Goal: Task Accomplishment & Management: Manage account settings

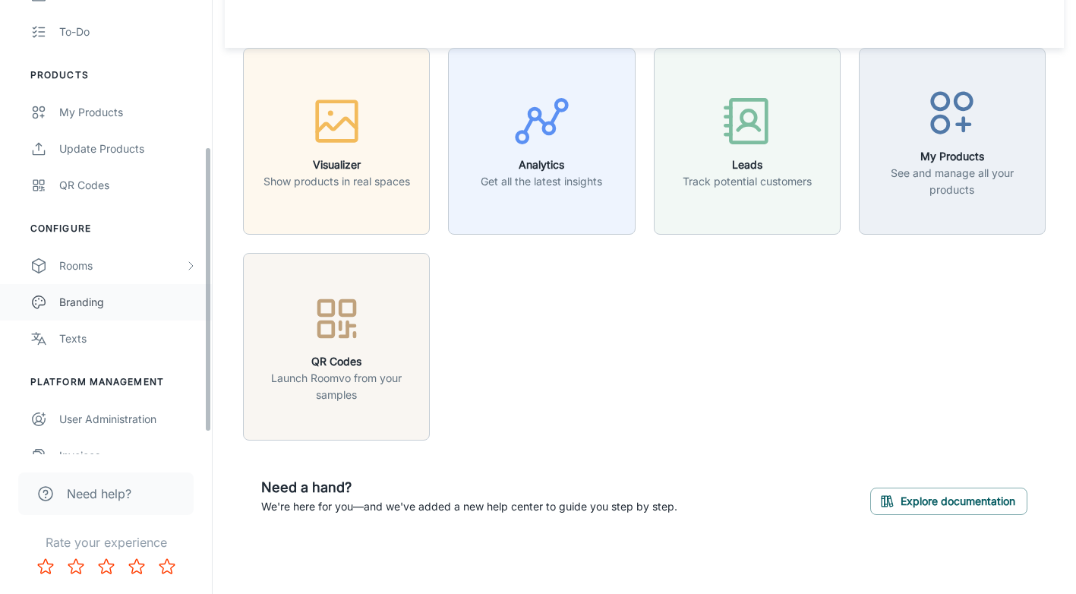
scroll to position [267, 0]
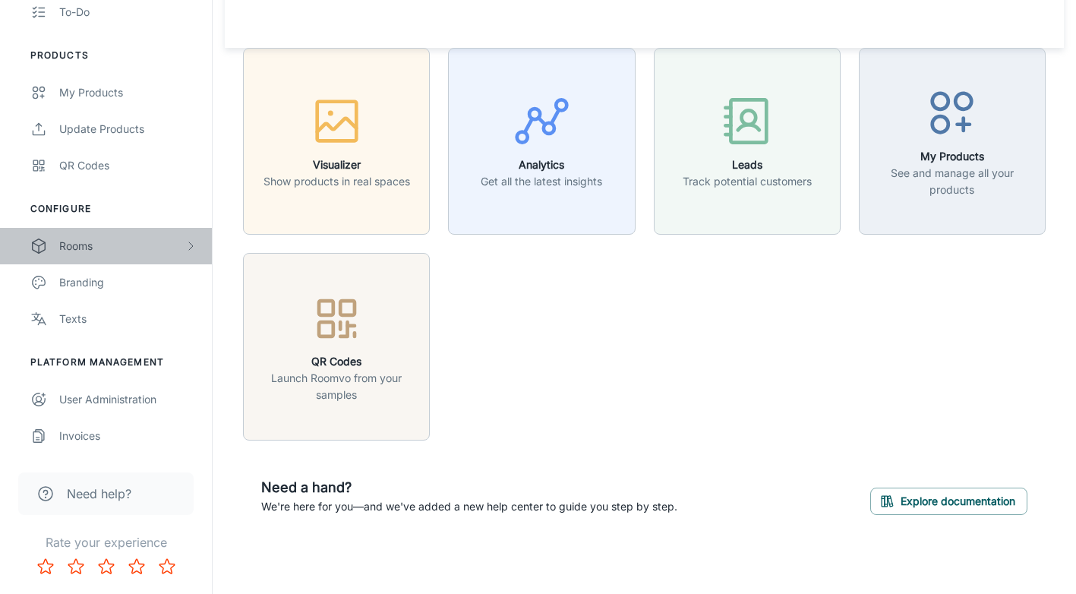
click at [65, 247] on div "Rooms" at bounding box center [121, 246] width 125 height 17
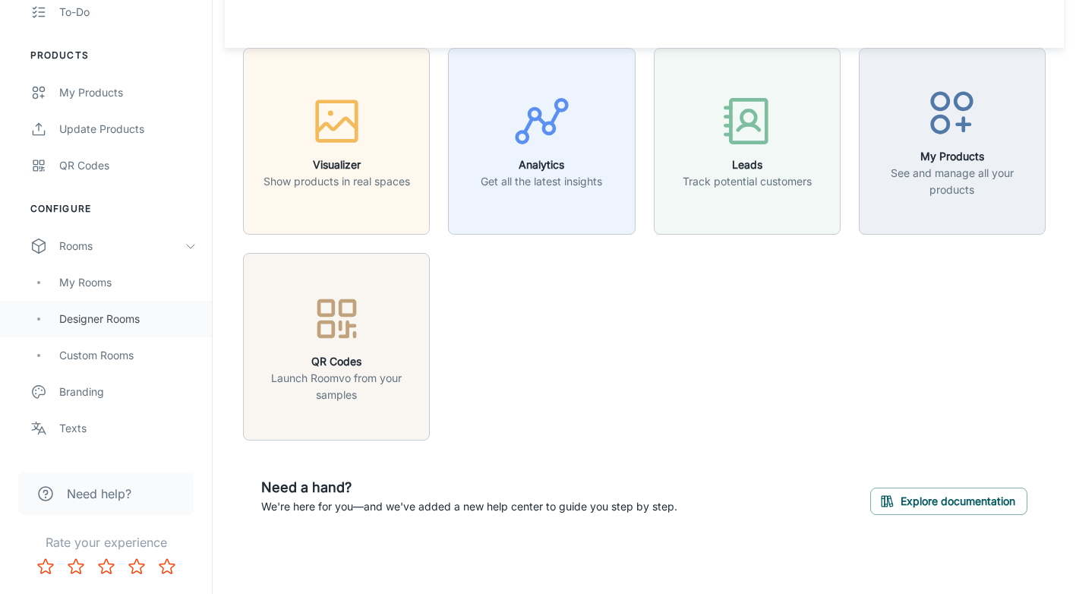
click at [88, 326] on div "Designer Rooms" at bounding box center [127, 319] width 137 height 17
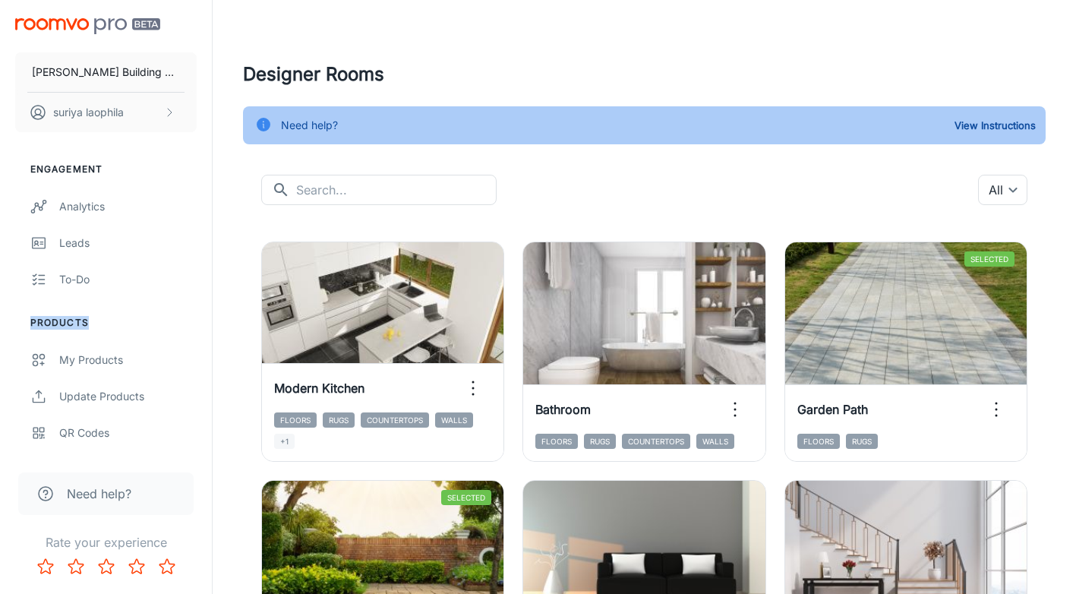
drag, startPoint x: 204, startPoint y: 179, endPoint x: 184, endPoint y: 316, distance: 138.1
click at [184, 316] on div "Engagement Analytics Leads To-do Products My Products Update Products QR Codes …" at bounding box center [106, 432] width 212 height 577
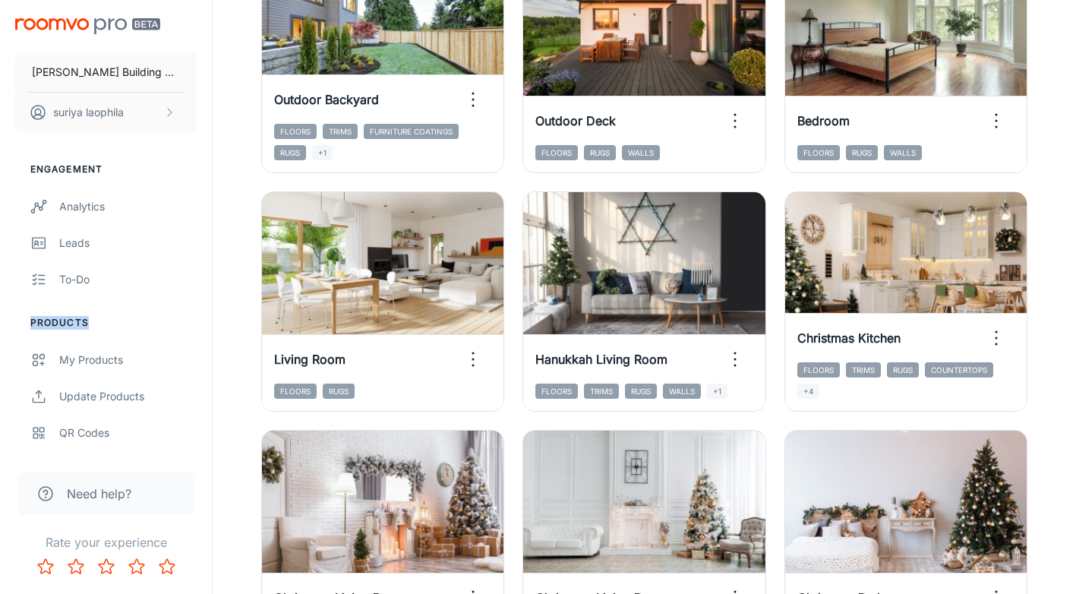
scroll to position [1063, 0]
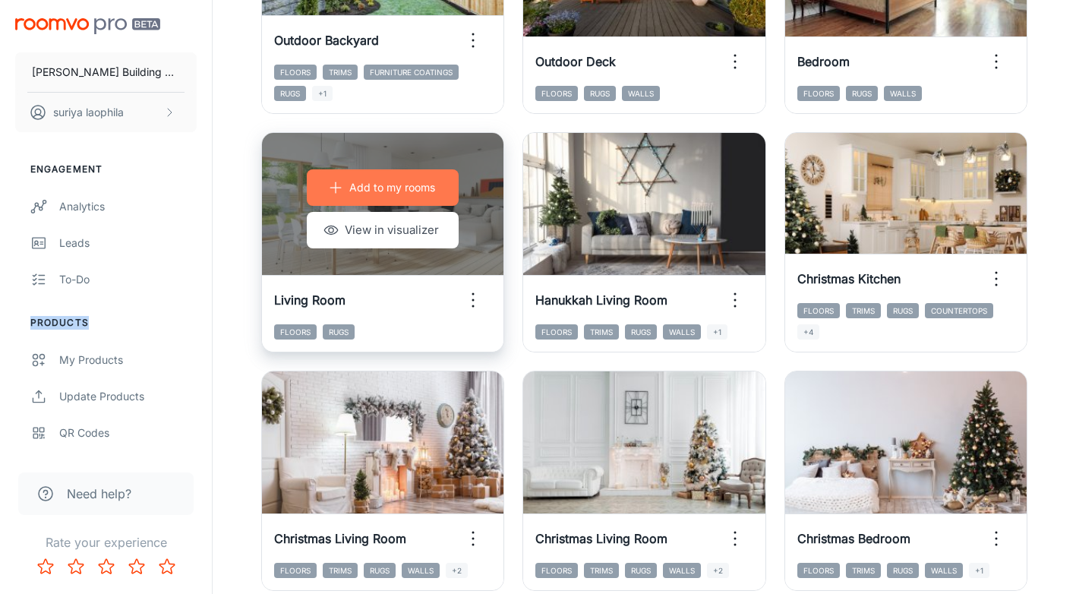
click at [407, 191] on p "Add to my rooms" at bounding box center [392, 187] width 86 height 17
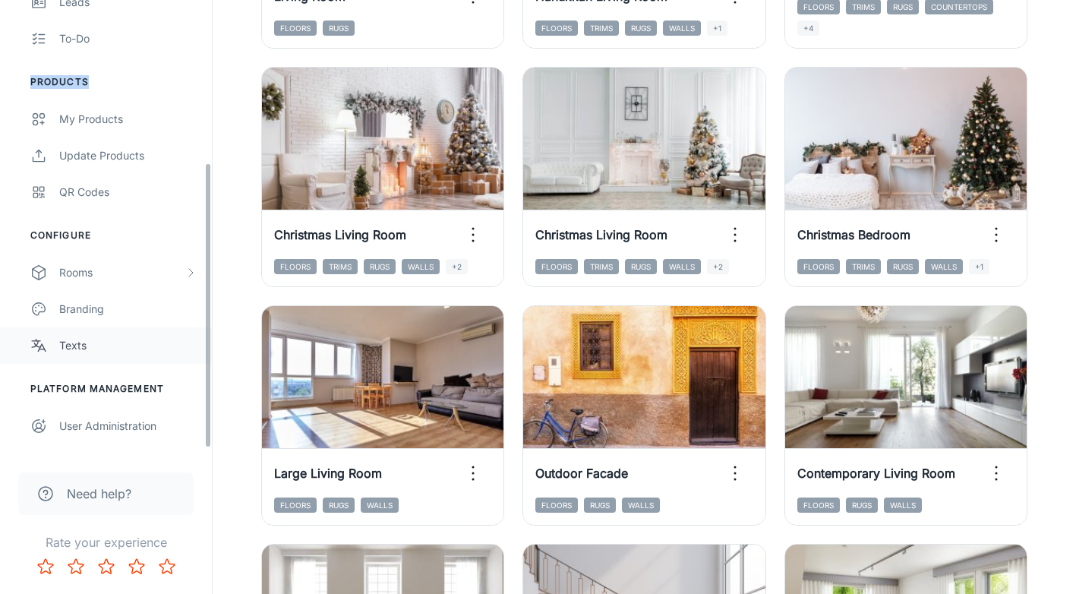
scroll to position [267, 0]
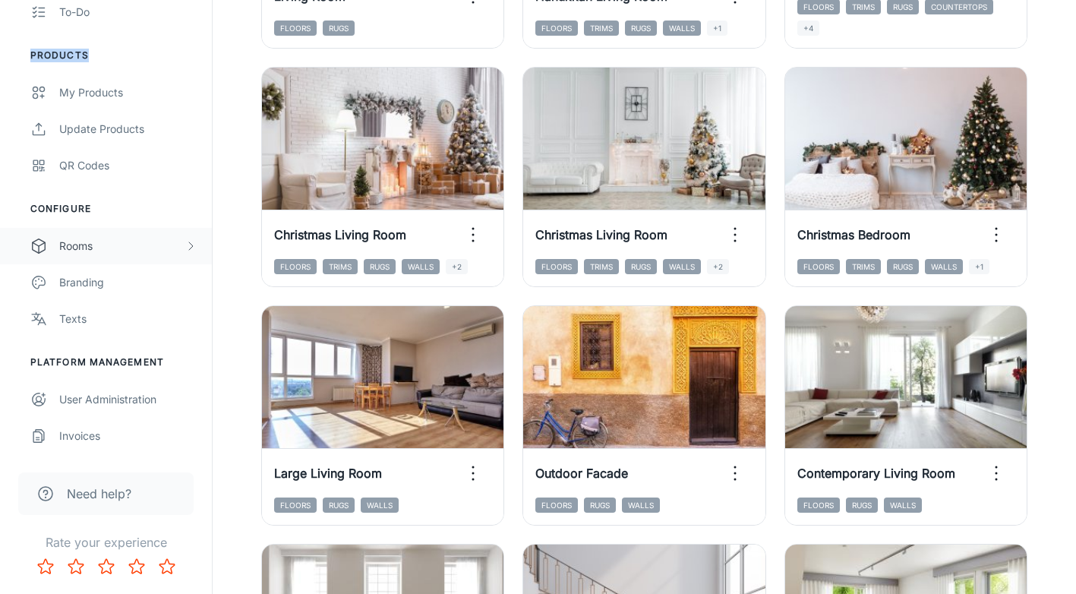
click at [95, 248] on div "Rooms" at bounding box center [121, 246] width 125 height 17
click at [98, 281] on div "My Rooms" at bounding box center [127, 282] width 137 height 17
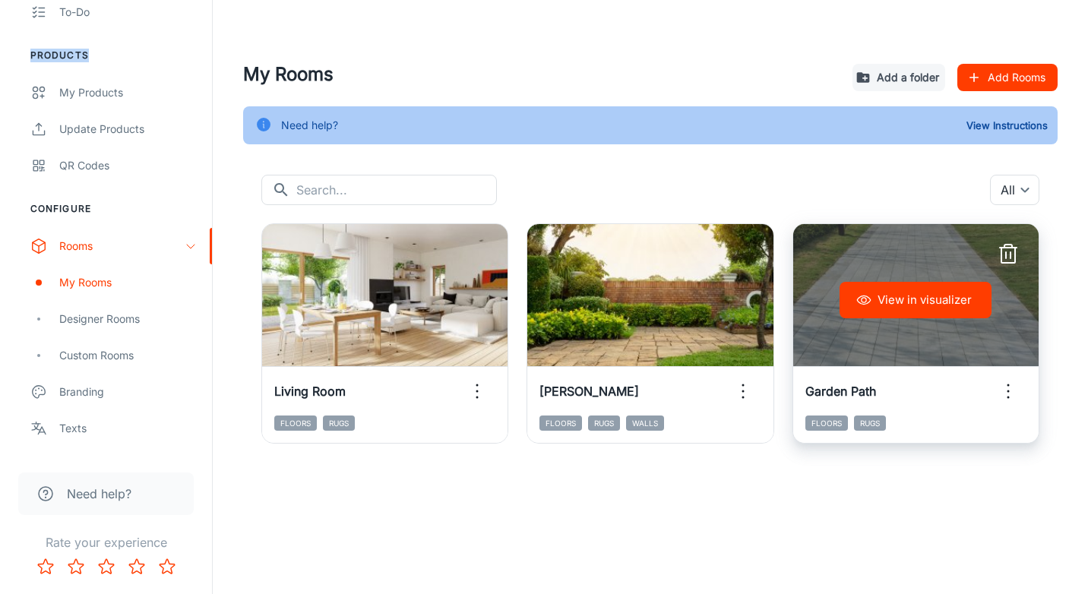
click at [1001, 254] on icon "button" at bounding box center [1008, 255] width 14 height 15
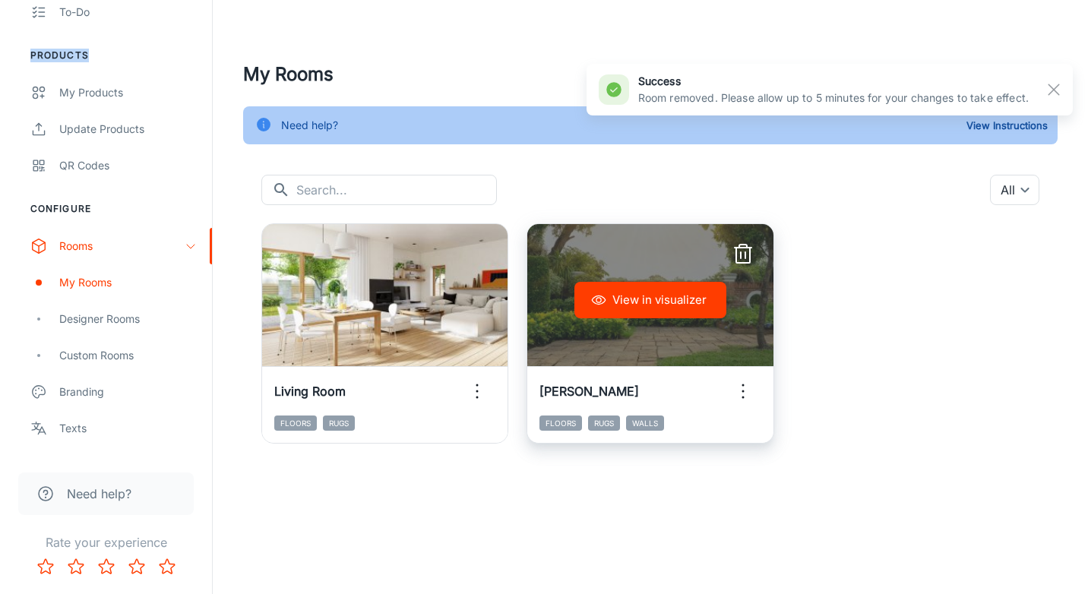
click at [748, 254] on icon "button" at bounding box center [743, 254] width 24 height 24
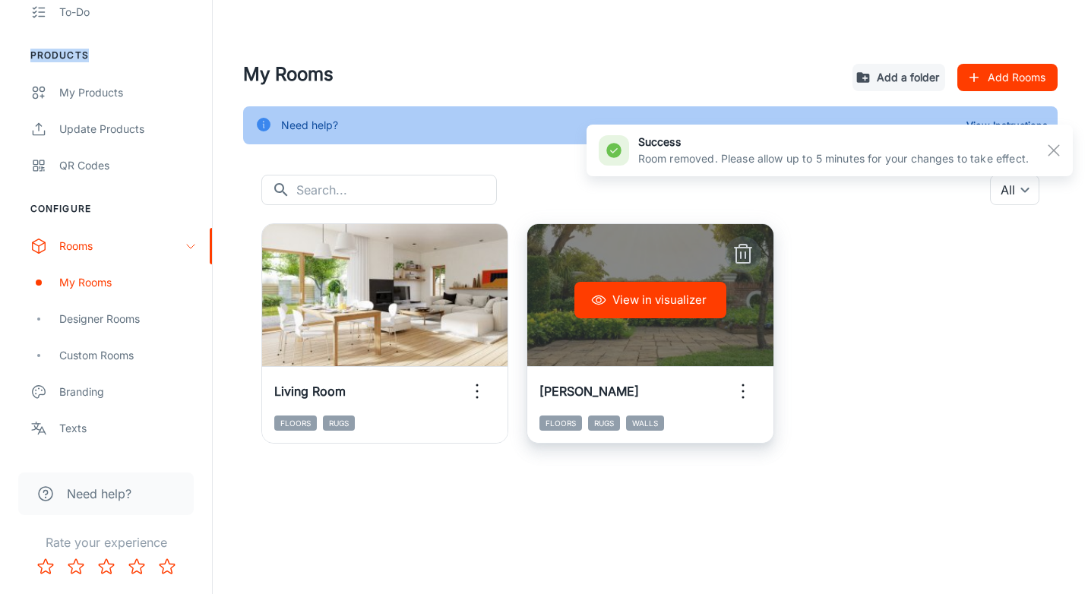
click at [748, 254] on icon "button" at bounding box center [743, 254] width 24 height 24
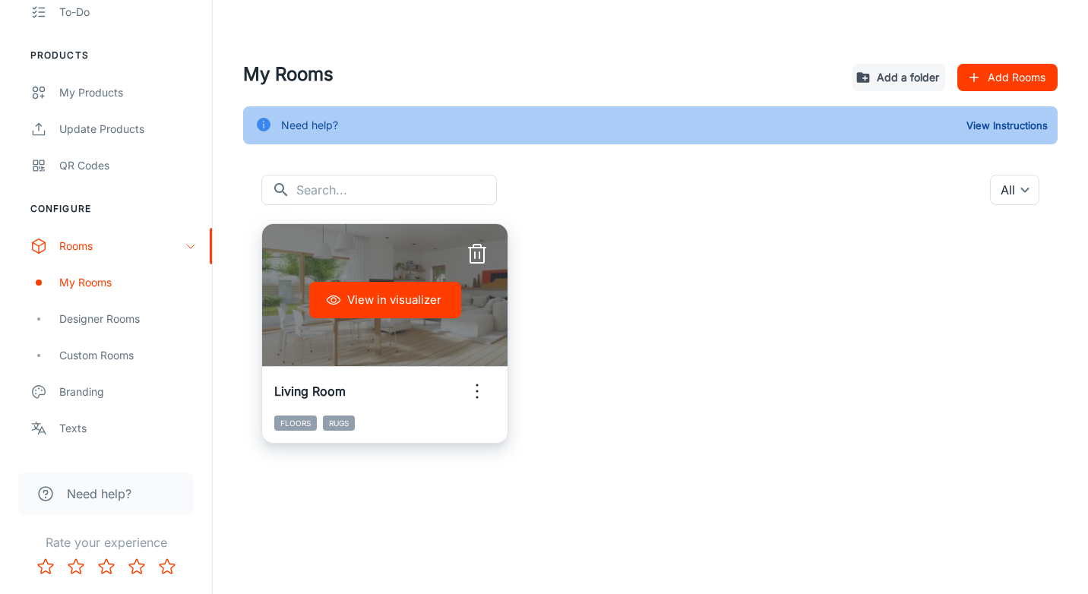
click at [321, 321] on div "View in visualizer" at bounding box center [384, 300] width 245 height 152
click at [391, 298] on button "View in visualizer" at bounding box center [385, 300] width 152 height 36
click at [475, 390] on icon "button" at bounding box center [477, 391] width 24 height 24
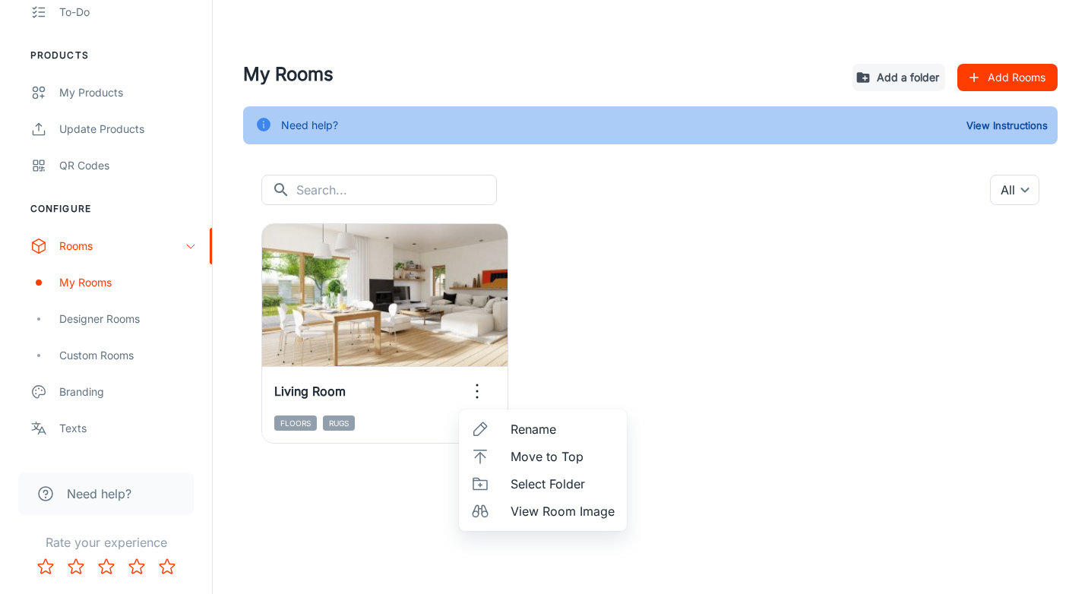
click at [592, 512] on span "View Room Image" at bounding box center [562, 511] width 104 height 18
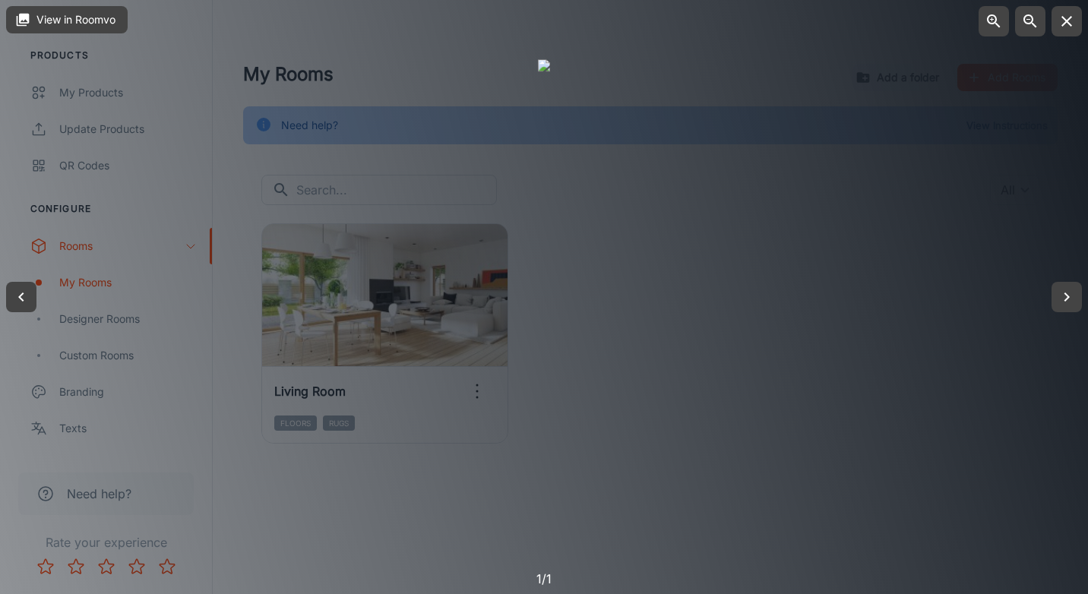
click at [114, 318] on div at bounding box center [544, 297] width 1088 height 594
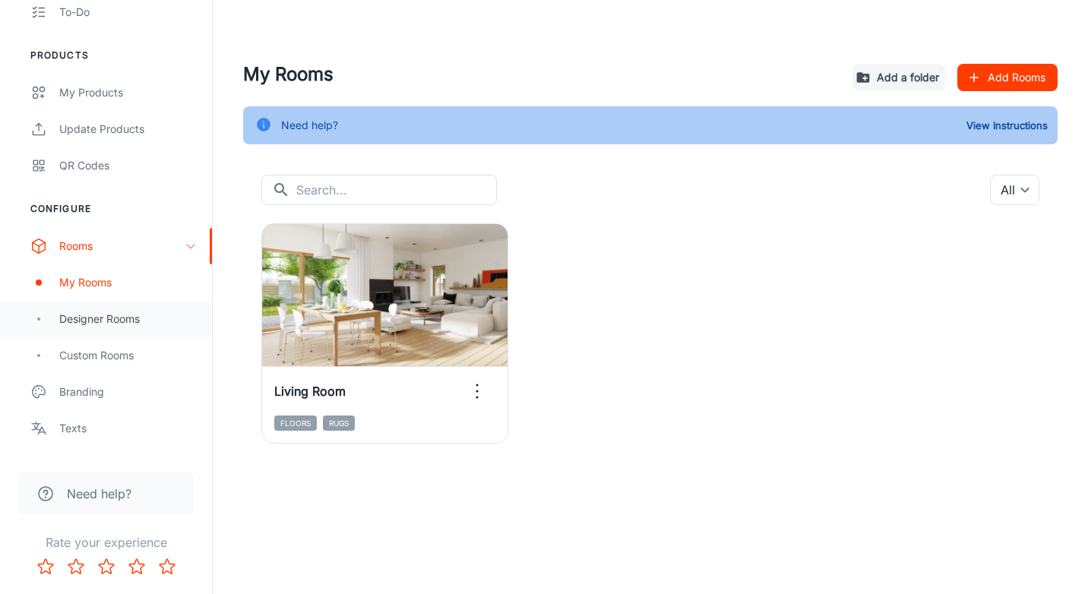
click at [115, 317] on div "Designer Rooms" at bounding box center [127, 319] width 137 height 17
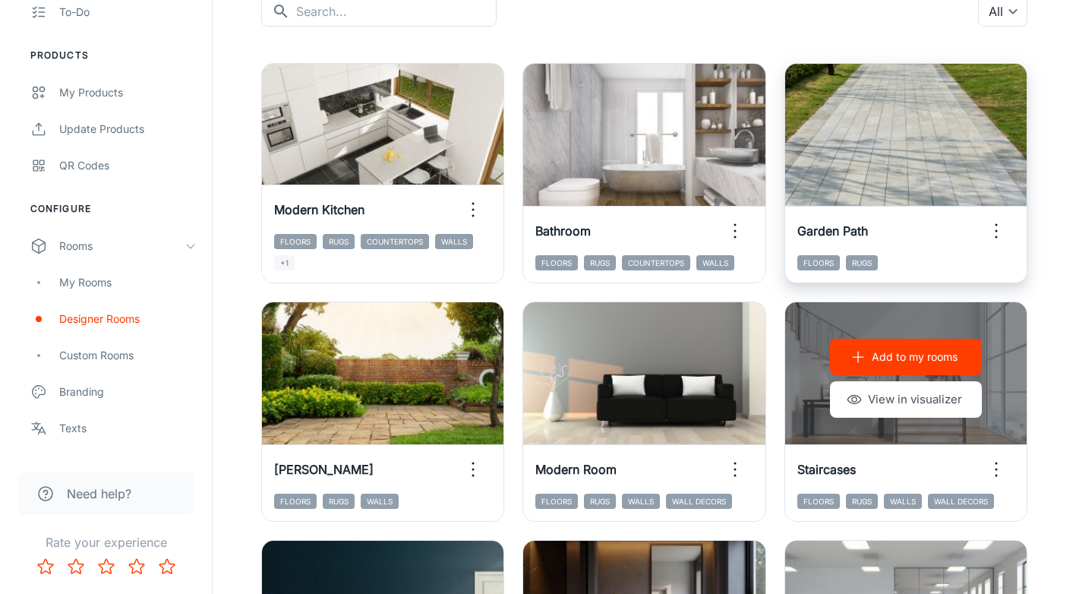
scroll to position [152, 0]
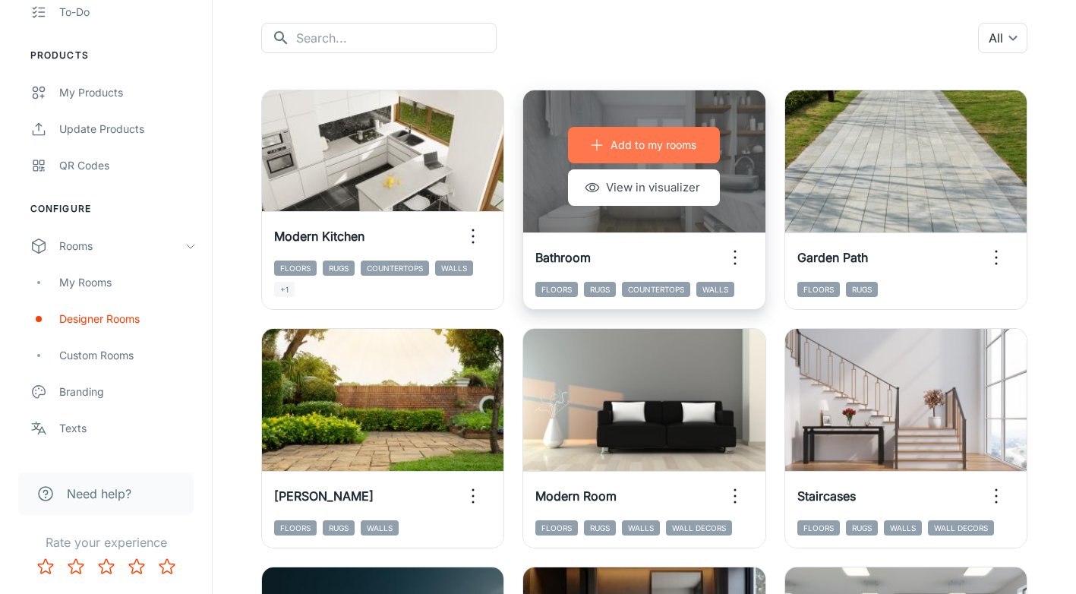
click at [660, 141] on p "Add to my rooms" at bounding box center [654, 145] width 86 height 17
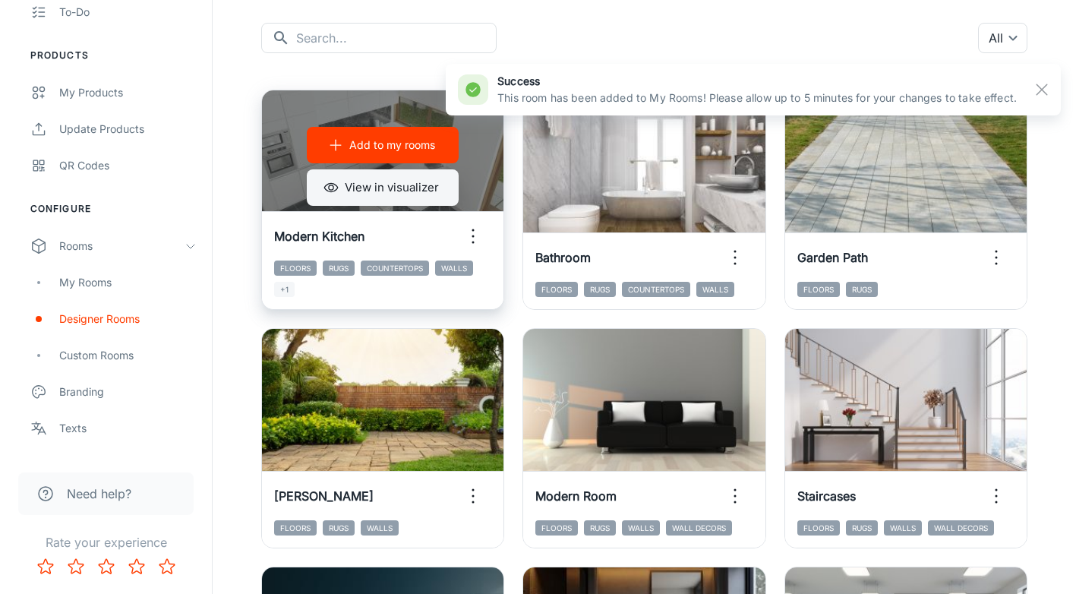
click at [333, 183] on icon "button" at bounding box center [331, 187] width 14 height 8
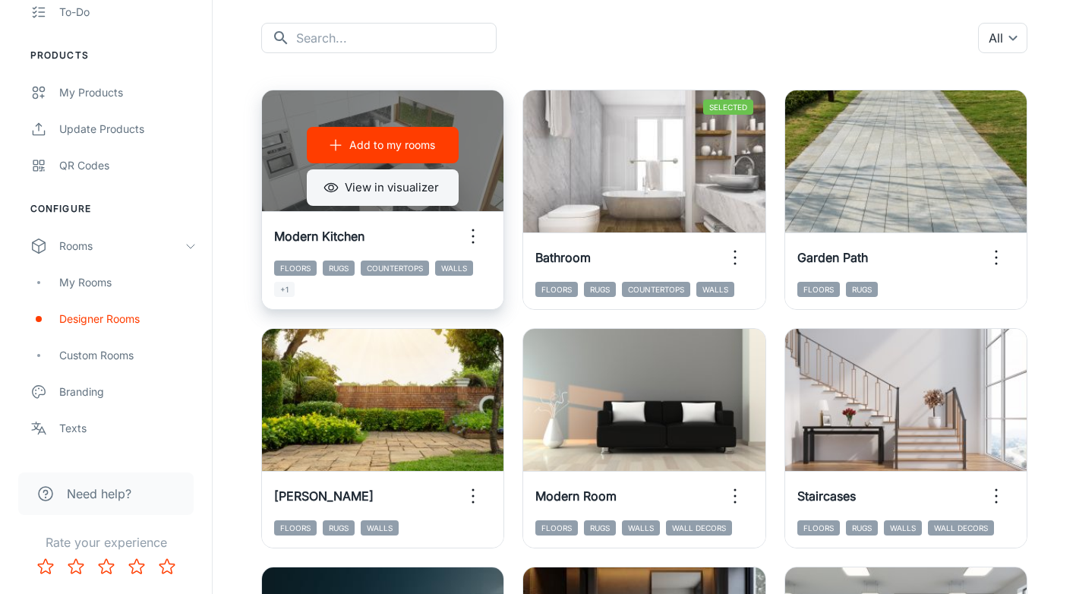
click at [418, 190] on button "View in visualizer" at bounding box center [383, 187] width 152 height 36
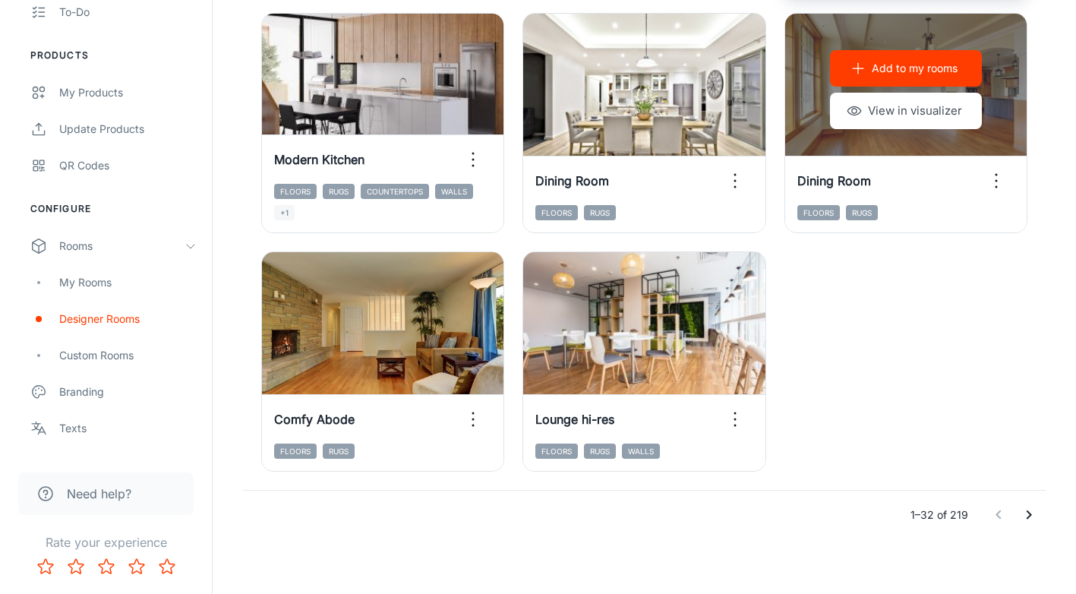
scroll to position [2381, 0]
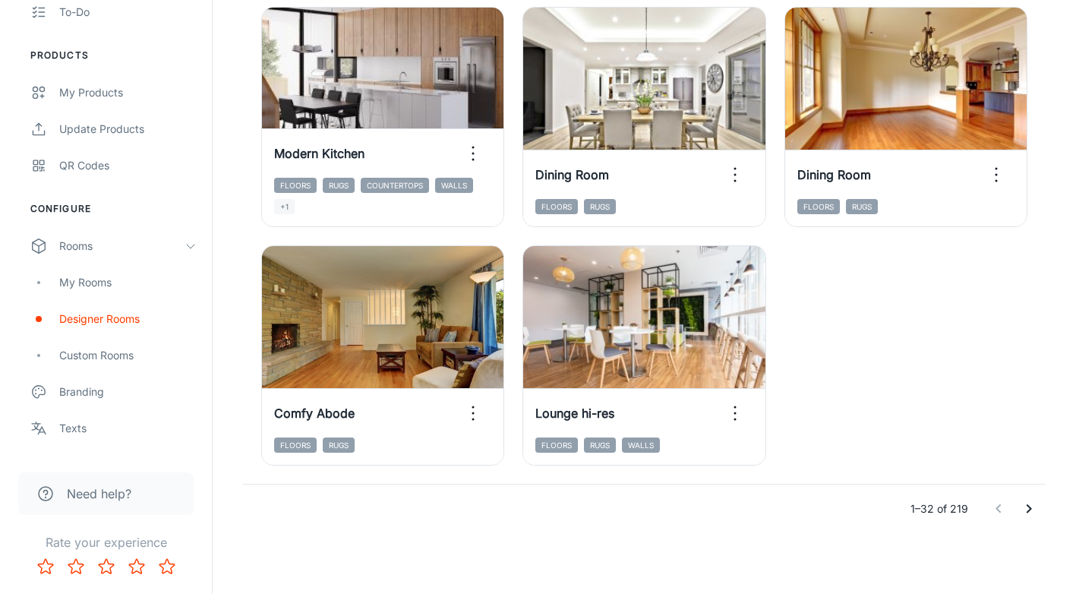
click at [1034, 510] on icon "Go to next page" at bounding box center [1029, 509] width 18 height 18
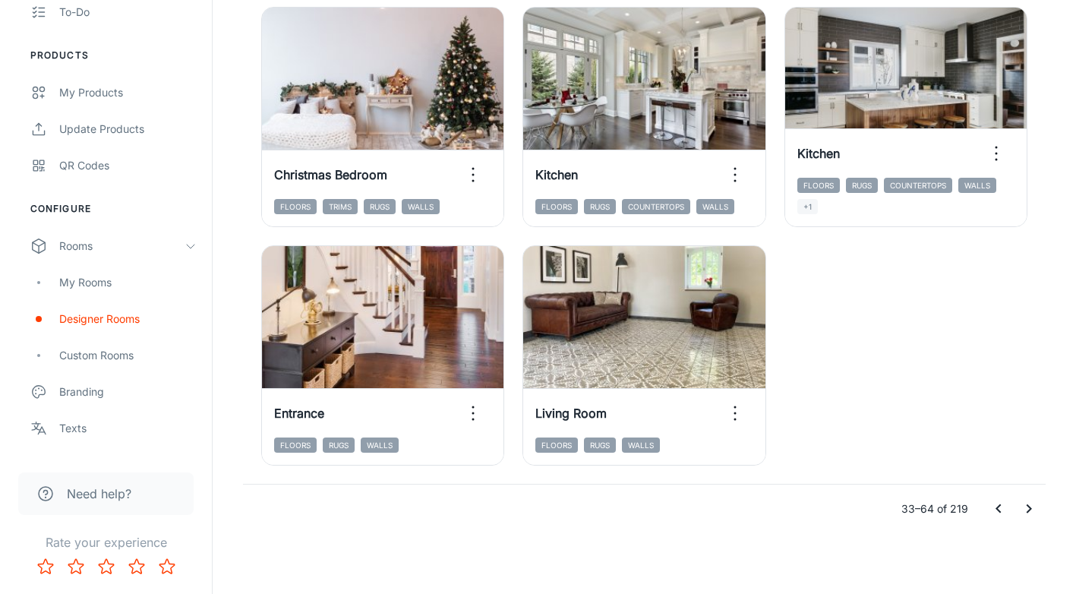
click at [1024, 508] on icon "Go to next page" at bounding box center [1029, 509] width 18 height 18
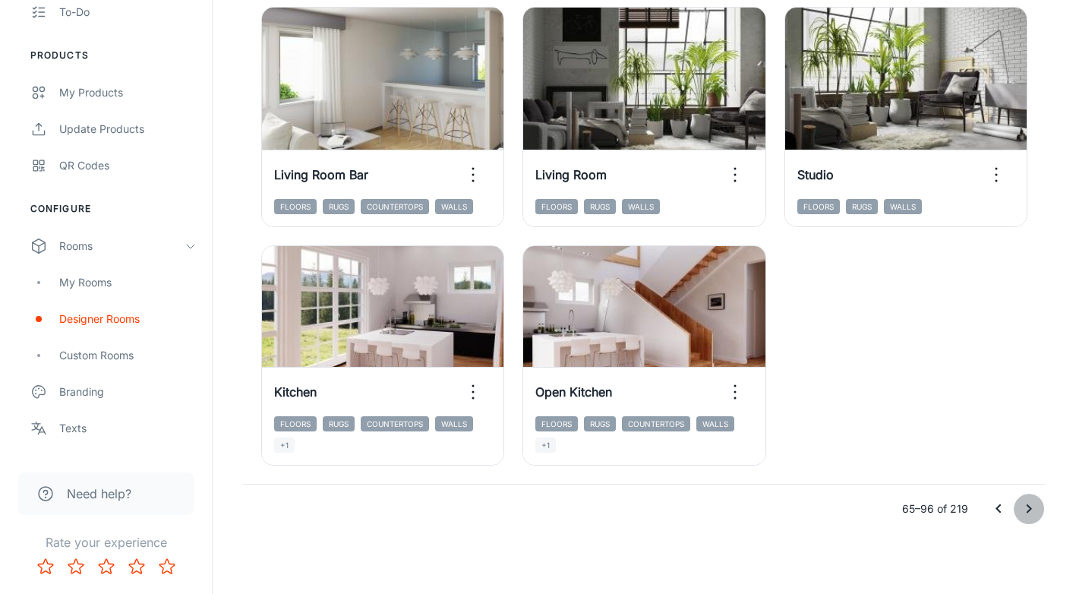
click at [1022, 508] on icon "Go to next page" at bounding box center [1029, 509] width 18 height 18
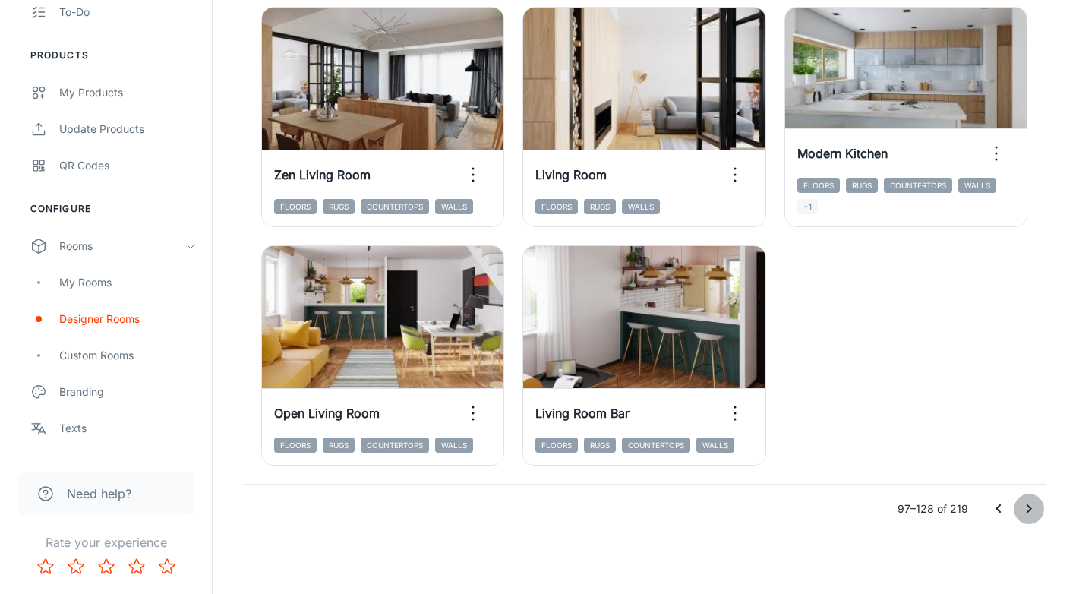
click at [1027, 504] on icon "Go to next page" at bounding box center [1029, 509] width 18 height 18
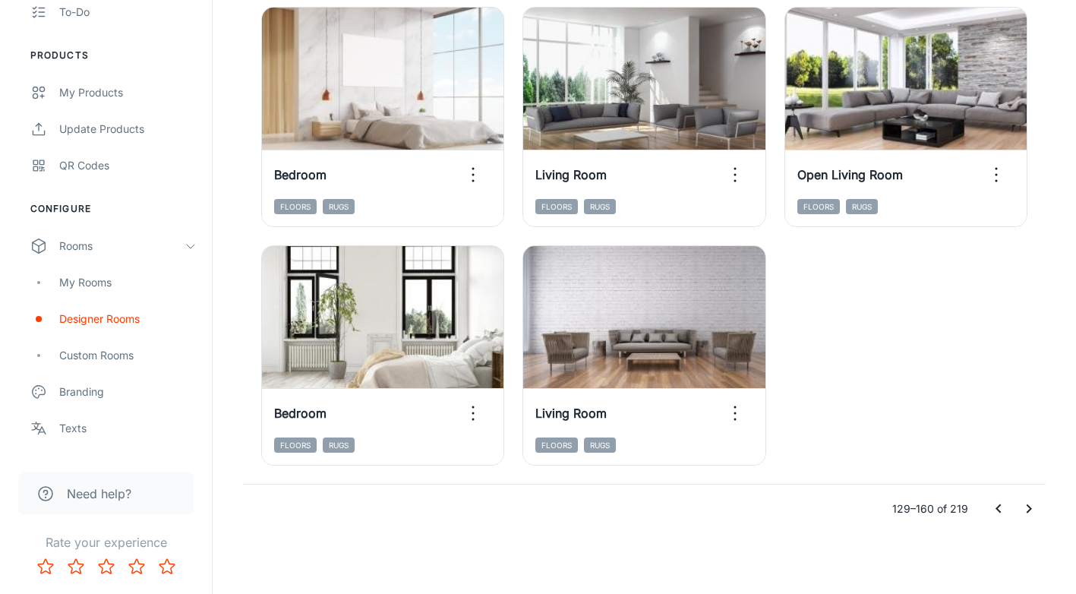
scroll to position [2077, 0]
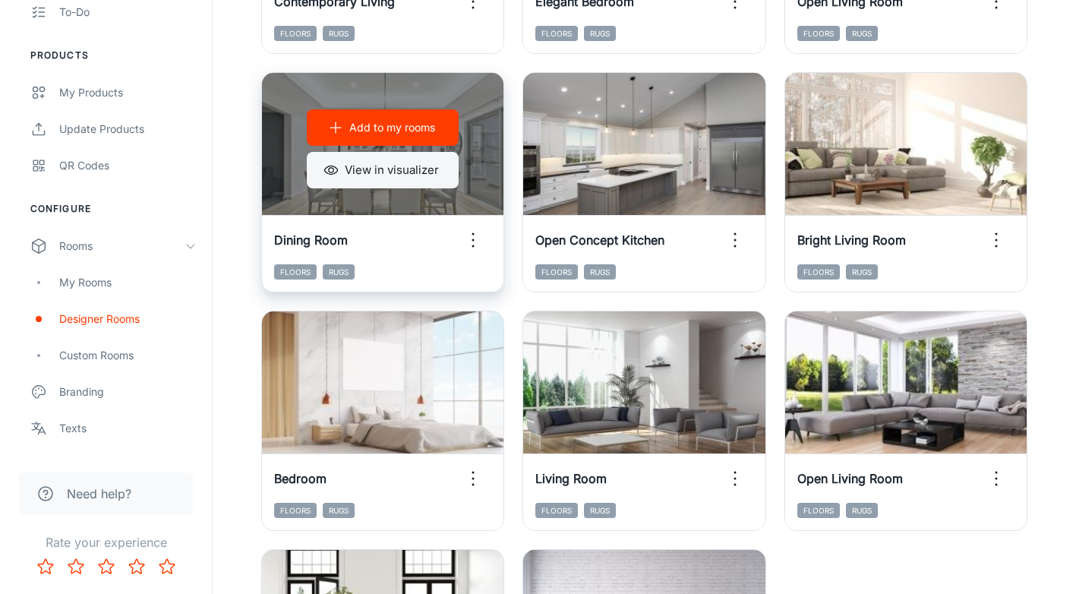
click at [412, 176] on button "View in visualizer" at bounding box center [383, 170] width 152 height 36
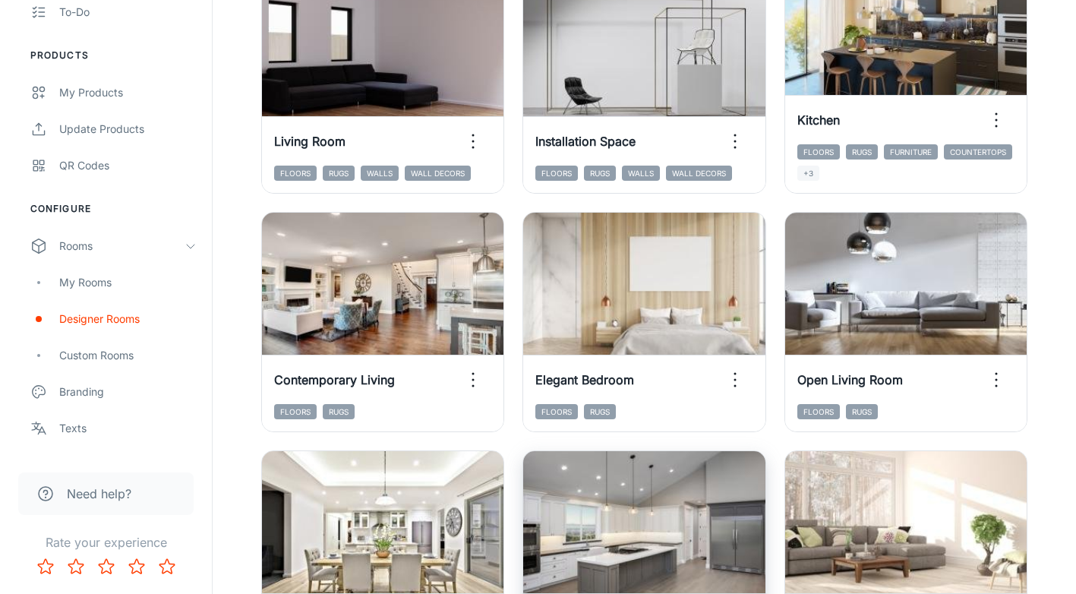
scroll to position [1697, 0]
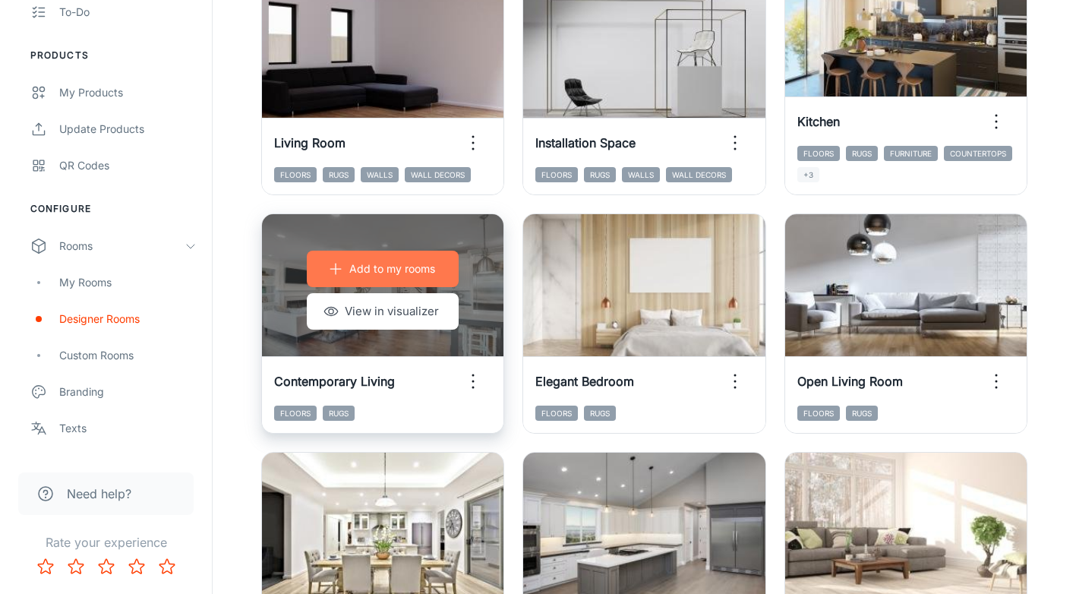
click at [396, 270] on p "Add to my rooms" at bounding box center [392, 269] width 86 height 17
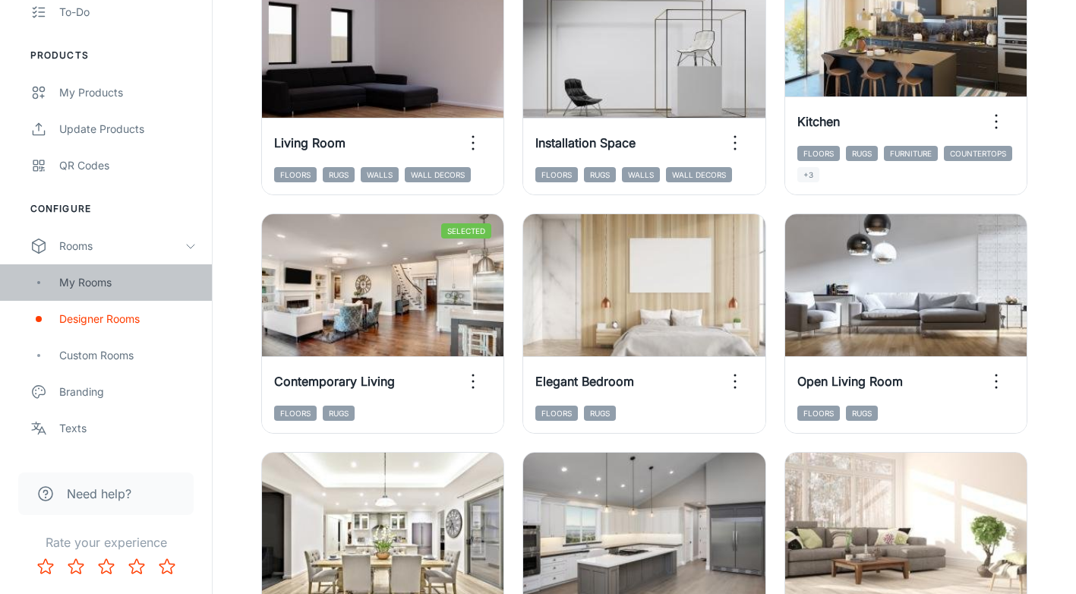
click at [70, 276] on div "My Rooms" at bounding box center [127, 282] width 137 height 17
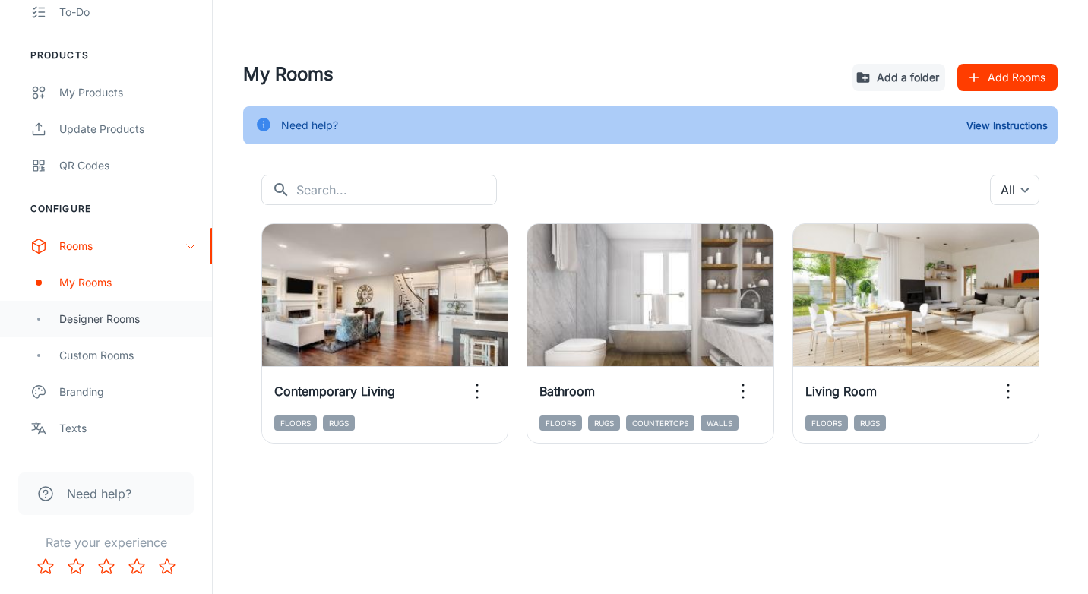
click at [81, 316] on div "Designer Rooms" at bounding box center [127, 319] width 137 height 17
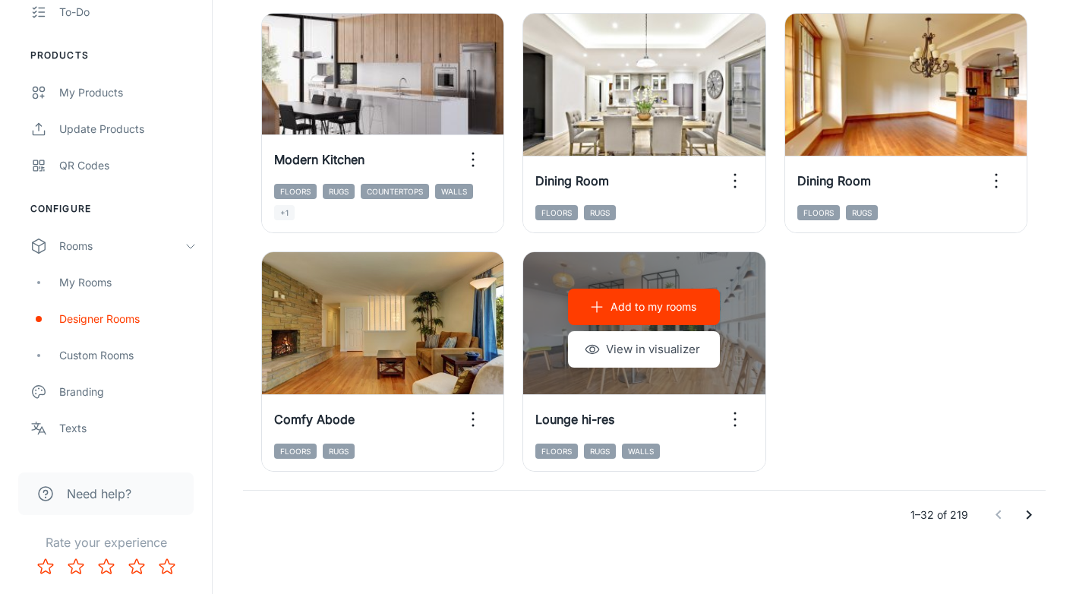
scroll to position [2381, 0]
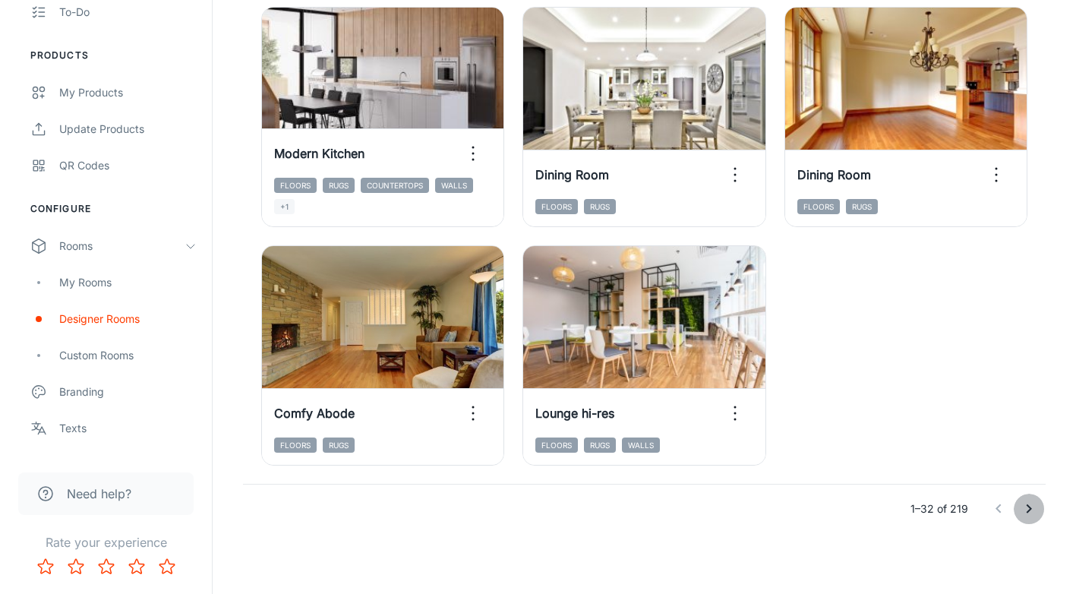
click at [1029, 504] on icon "Go to next page" at bounding box center [1029, 509] width 18 height 18
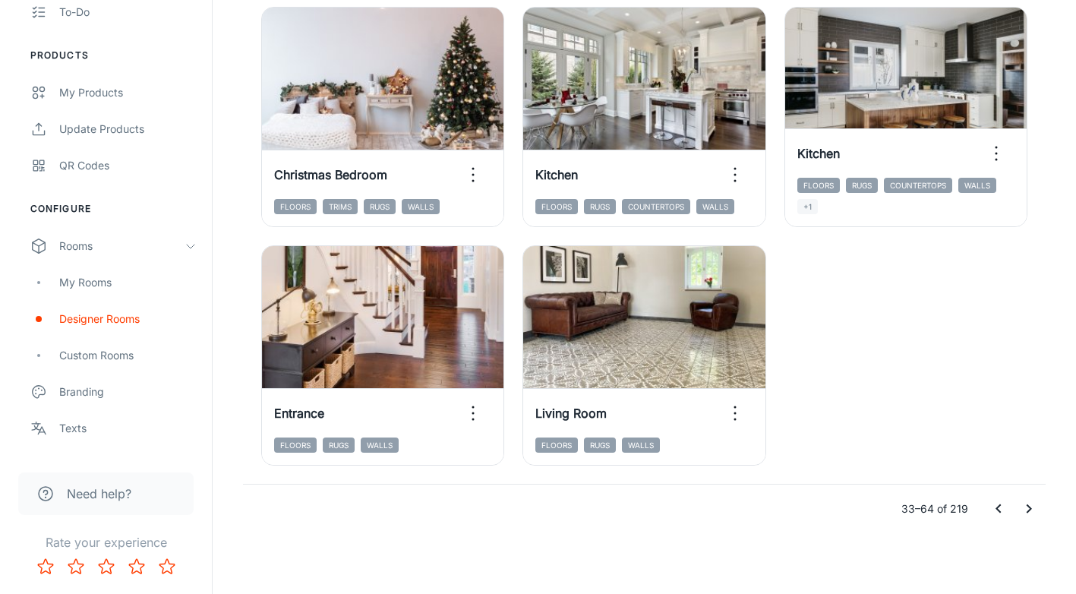
click at [1023, 504] on icon "Go to next page" at bounding box center [1029, 509] width 18 height 18
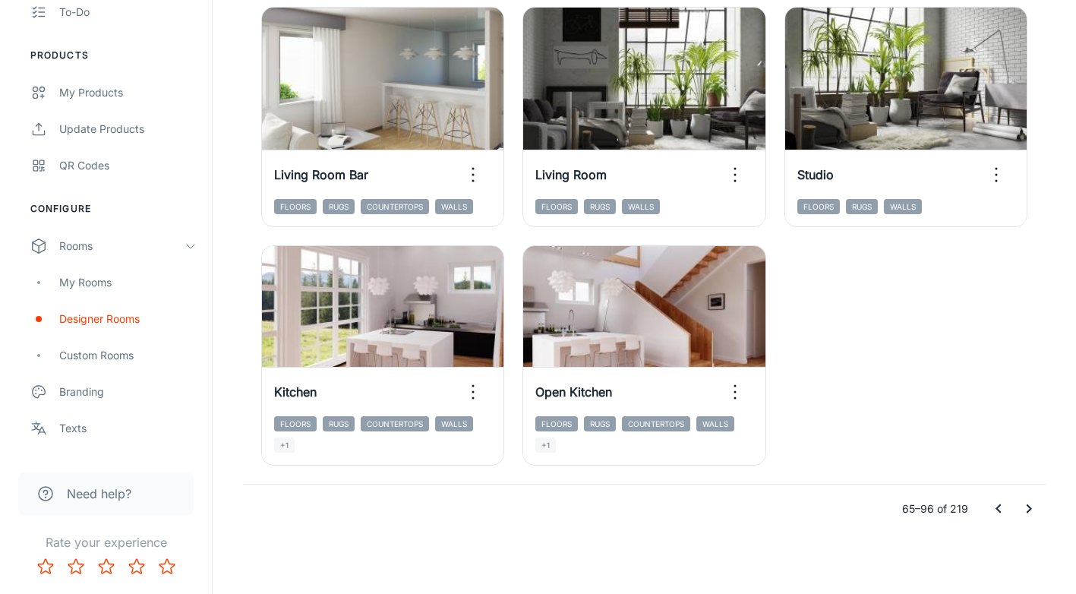
click at [1031, 509] on icon "Go to next page" at bounding box center [1029, 508] width 5 height 9
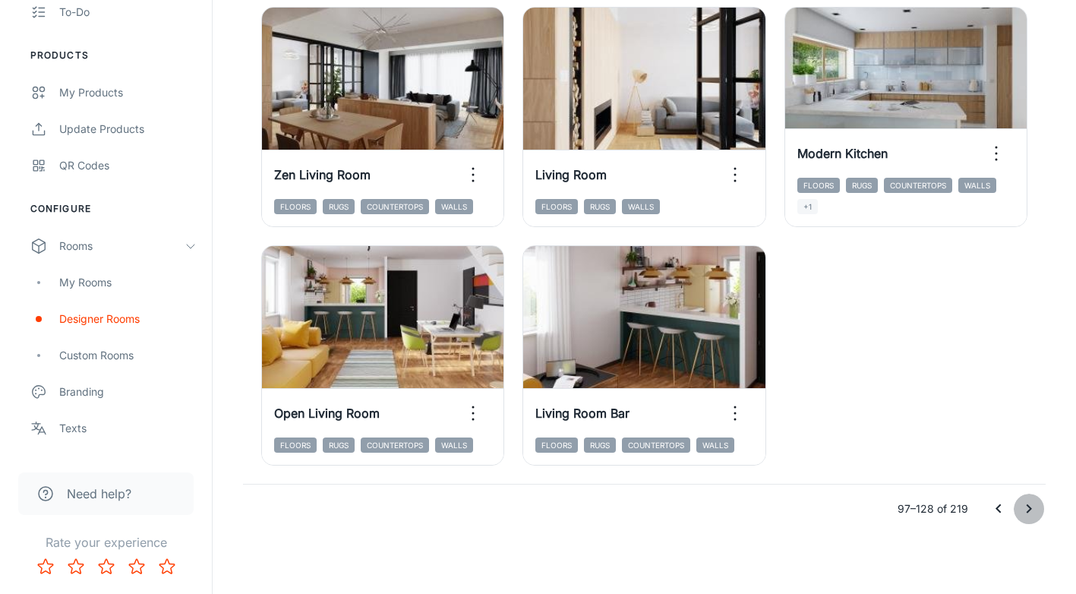
click at [1028, 513] on icon "Go to next page" at bounding box center [1029, 509] width 18 height 18
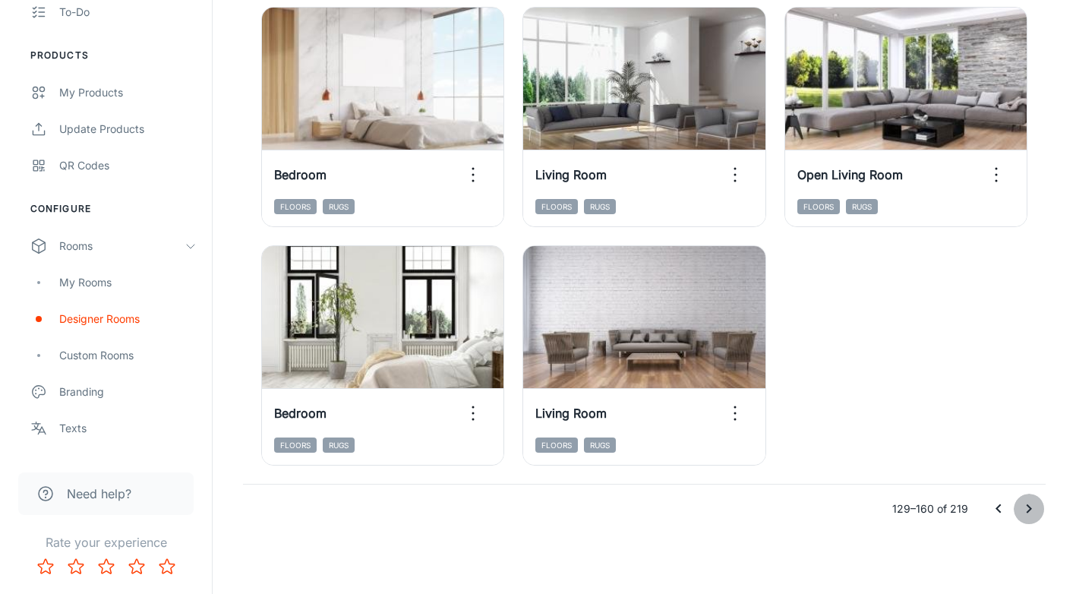
click at [1028, 509] on icon "Go to next page" at bounding box center [1029, 509] width 18 height 18
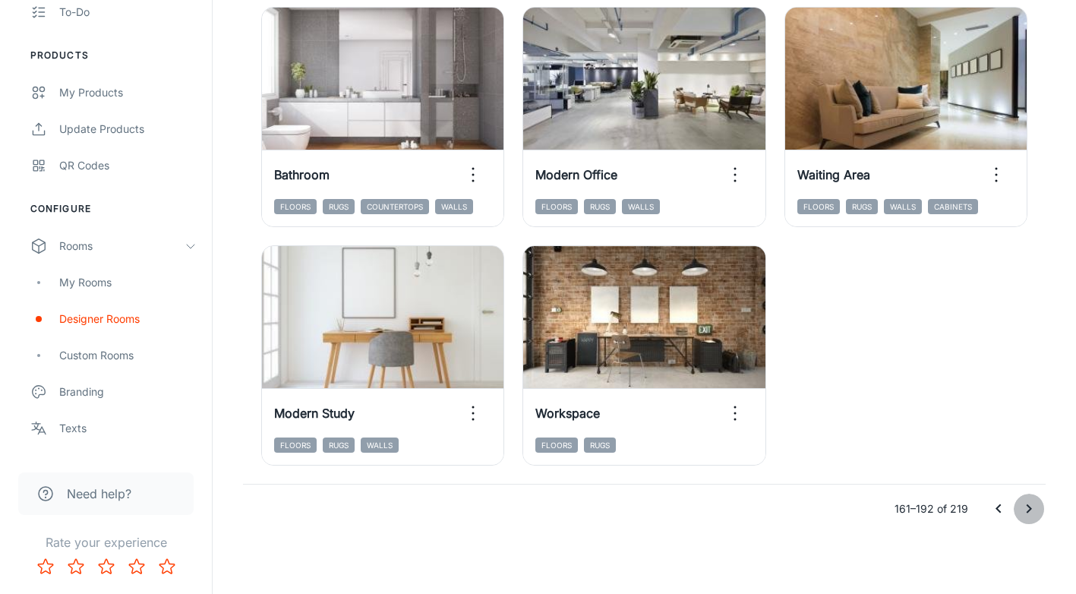
click at [1024, 507] on icon "Go to next page" at bounding box center [1029, 509] width 18 height 18
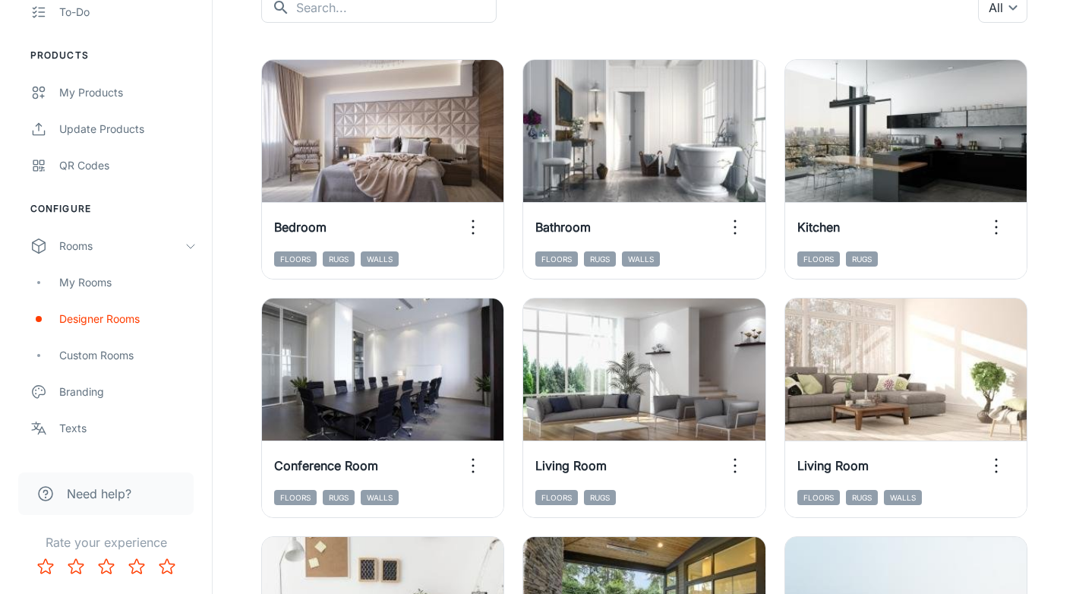
scroll to position [157, 0]
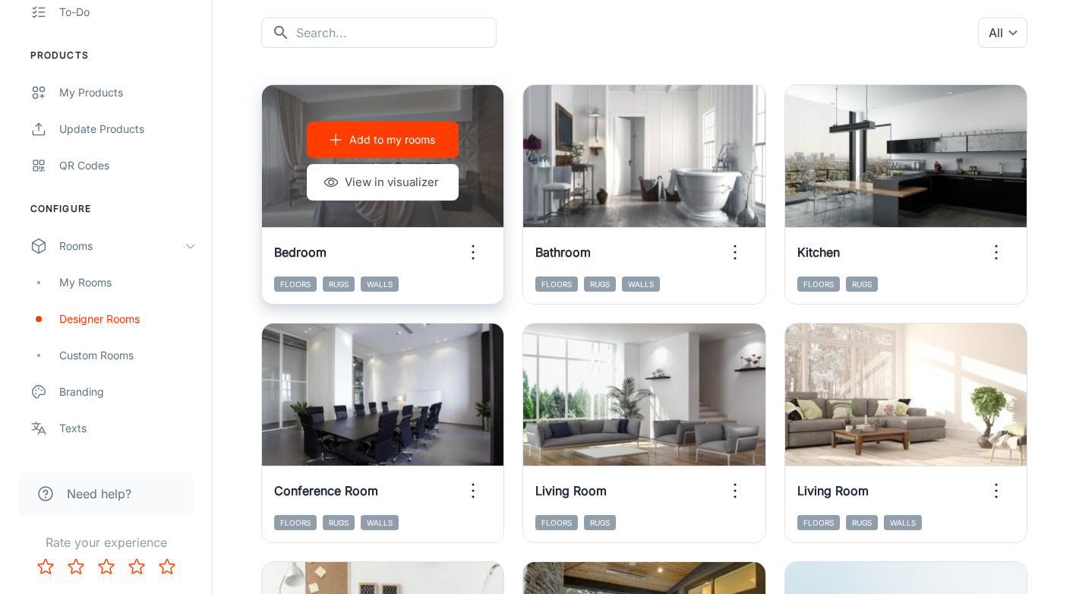
click at [472, 261] on icon "button" at bounding box center [473, 252] width 24 height 24
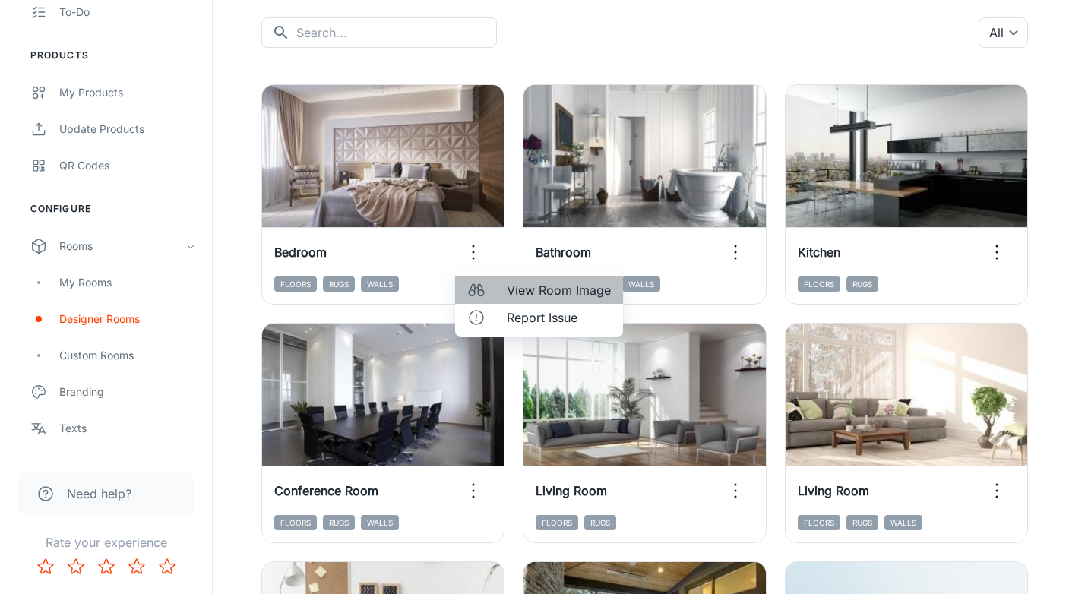
click at [515, 294] on span "View Room Image" at bounding box center [559, 290] width 104 height 18
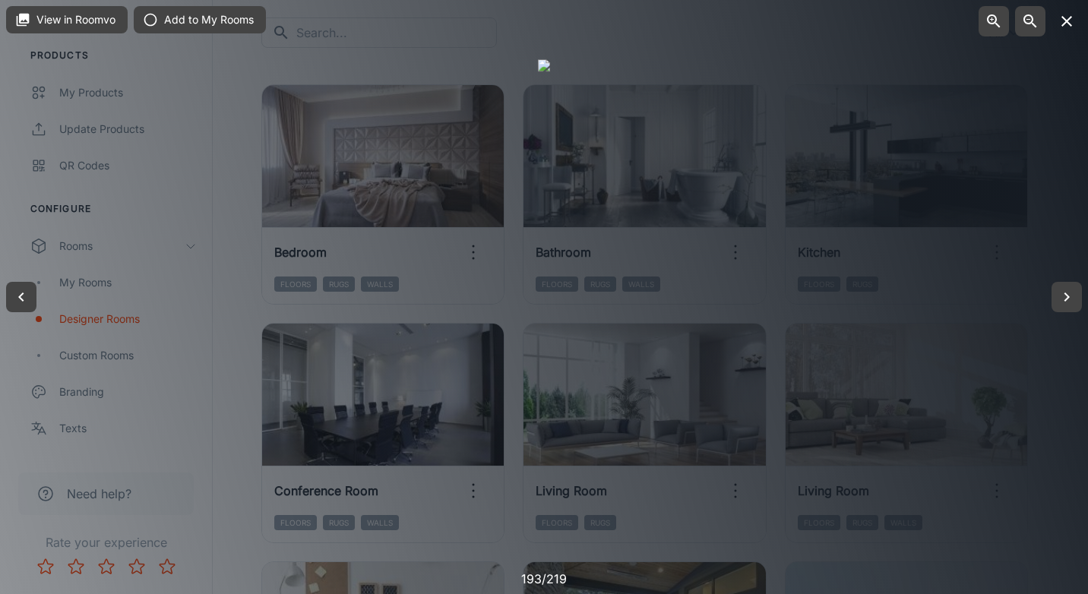
click at [1075, 16] on button "button" at bounding box center [1066, 21] width 30 height 30
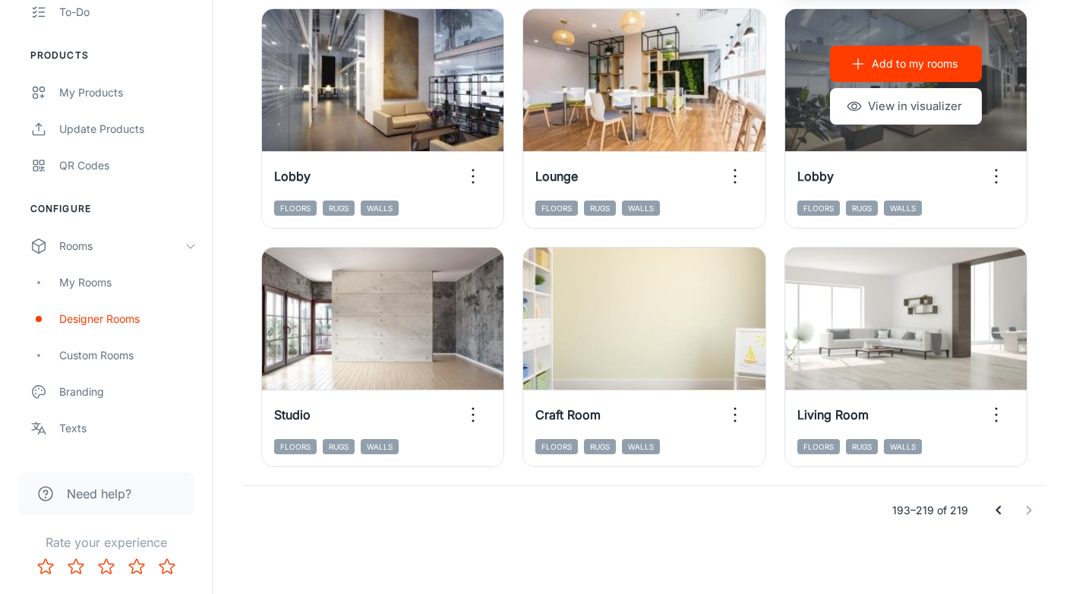
scroll to position [1904, 0]
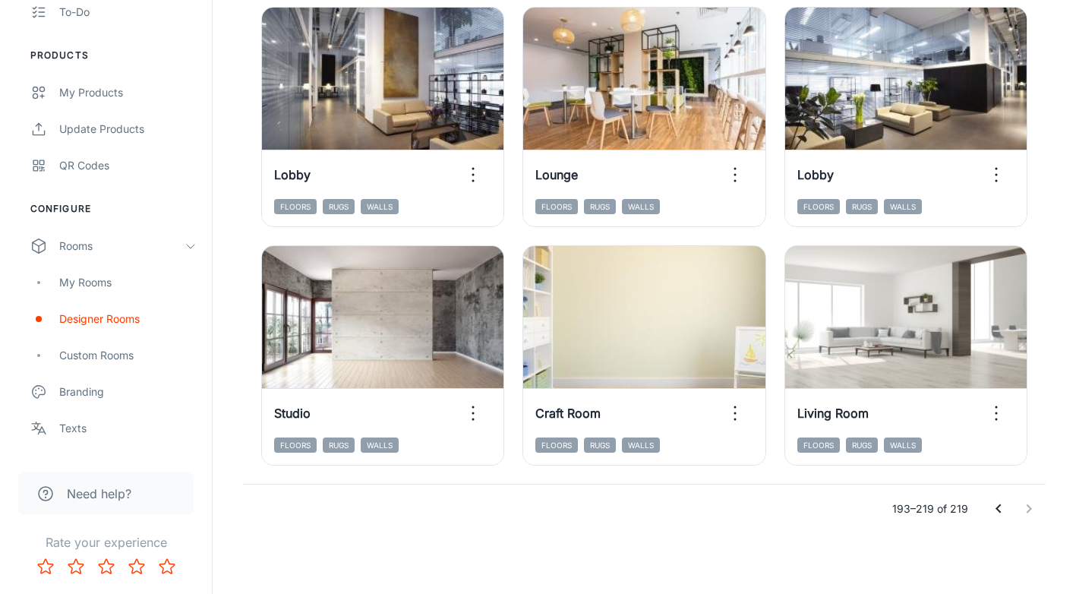
click at [1026, 509] on div at bounding box center [1014, 509] width 61 height 30
click at [996, 505] on icon "Go to previous page" at bounding box center [999, 509] width 18 height 18
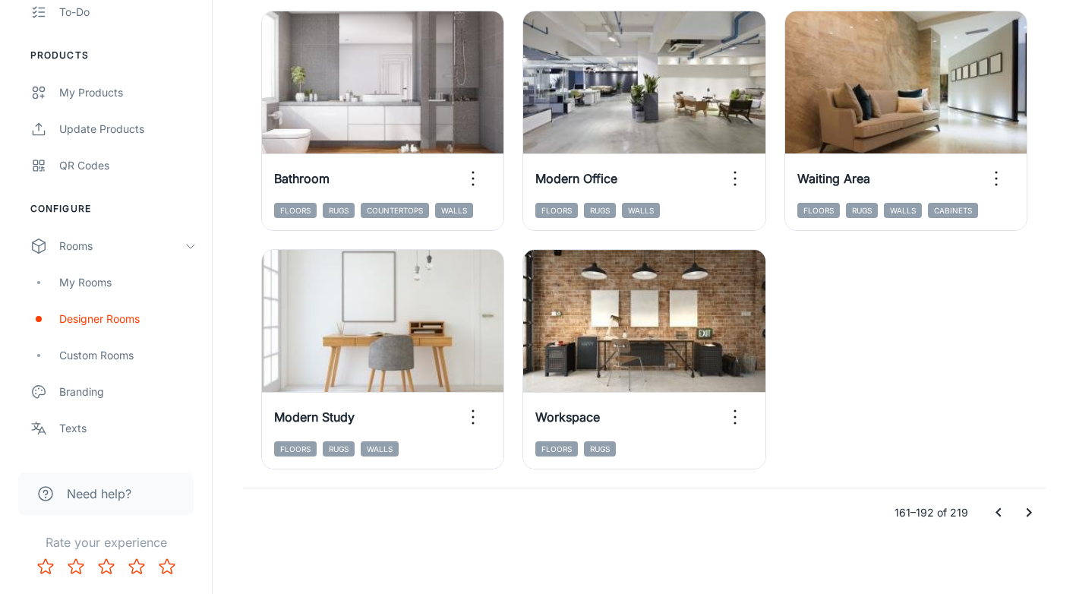
scroll to position [2381, 0]
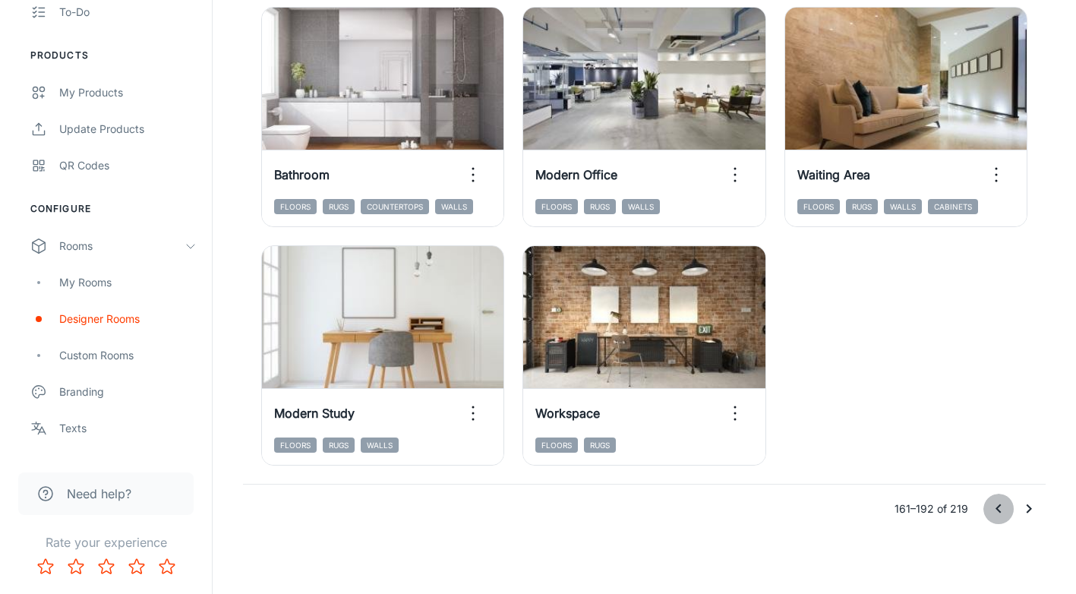
click at [1000, 509] on icon "Go to previous page" at bounding box center [999, 509] width 18 height 18
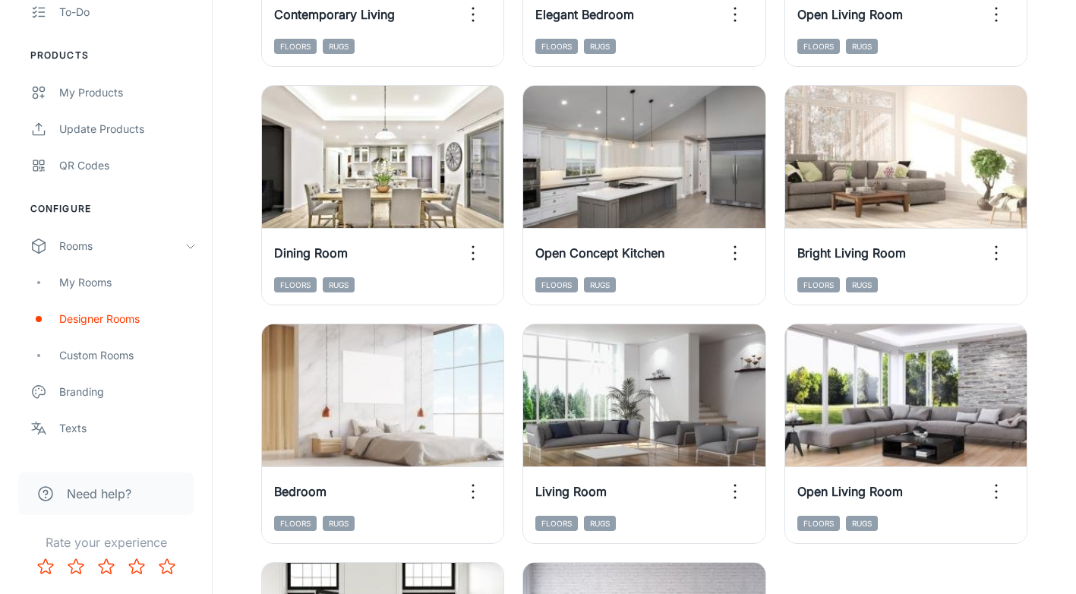
scroll to position [1849, 0]
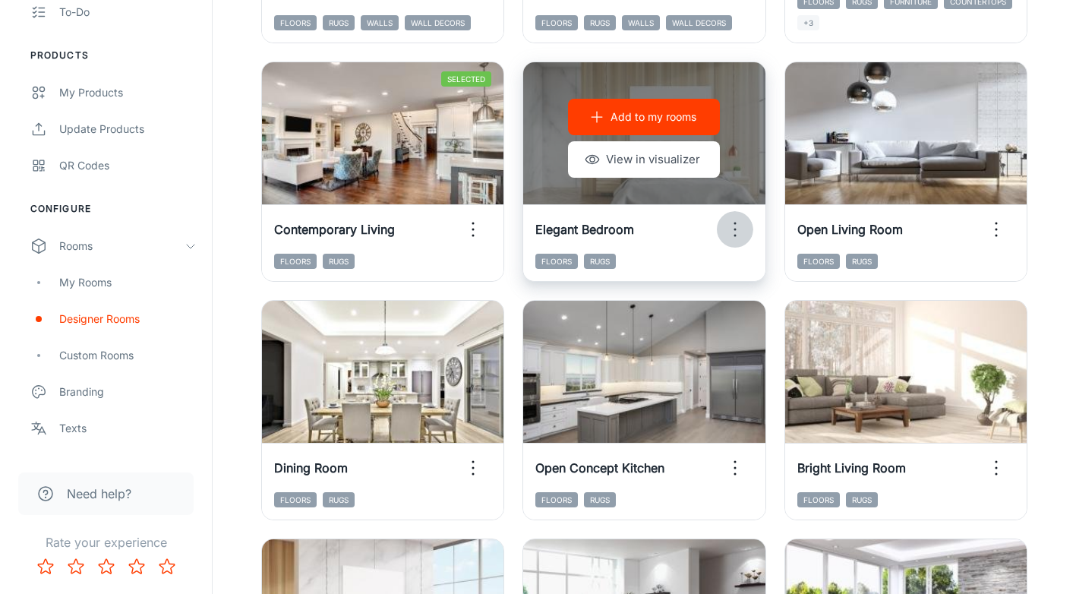
click at [736, 235] on icon "button" at bounding box center [735, 229] width 24 height 24
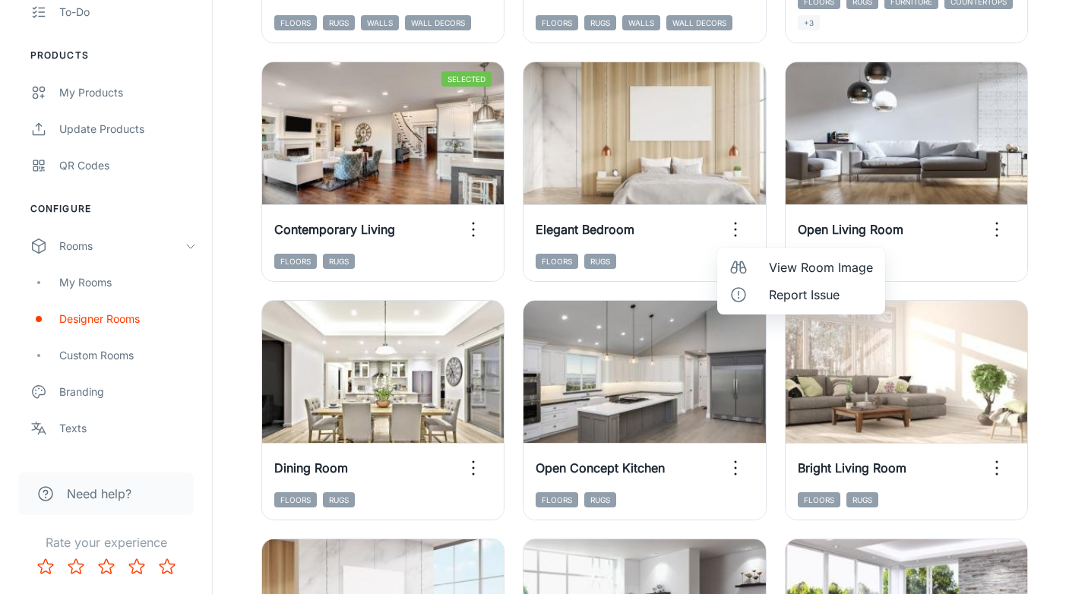
click at [797, 269] on span "View Room Image" at bounding box center [821, 267] width 104 height 18
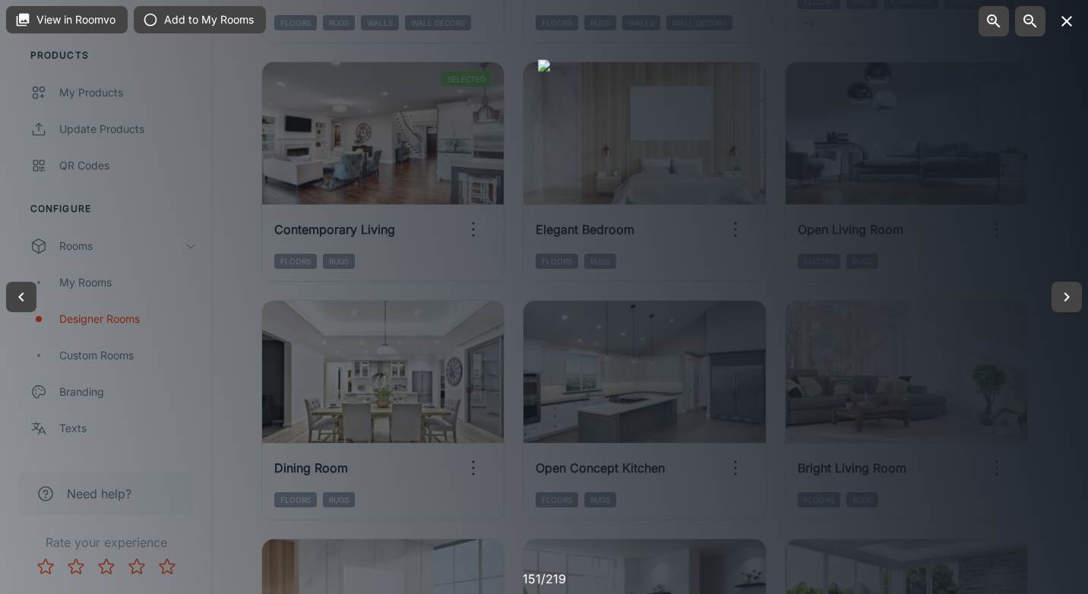
click at [1059, 29] on icon "button" at bounding box center [1066, 21] width 18 height 18
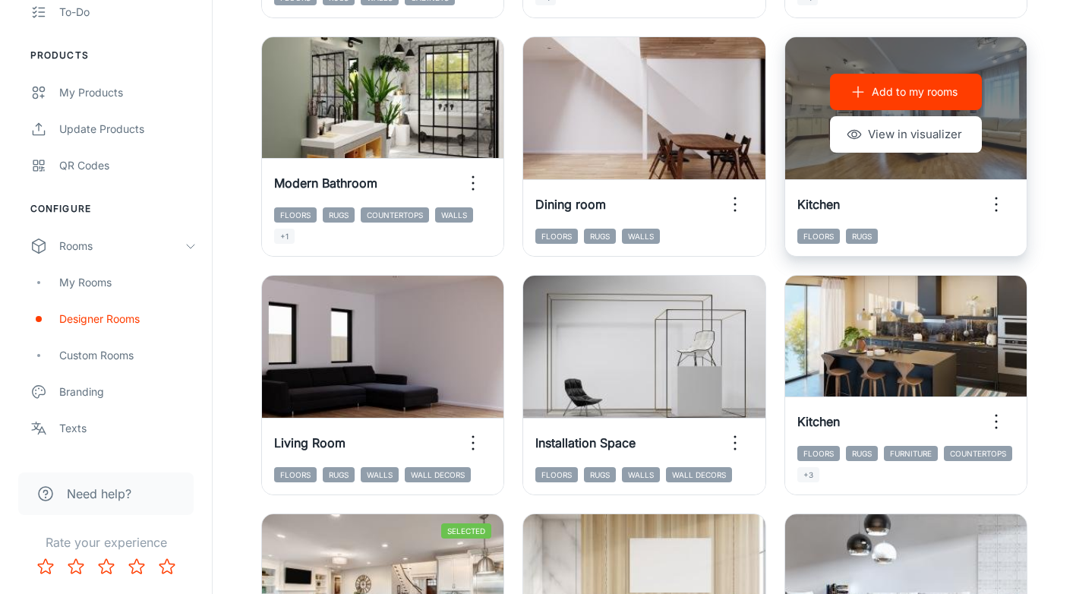
scroll to position [1394, 0]
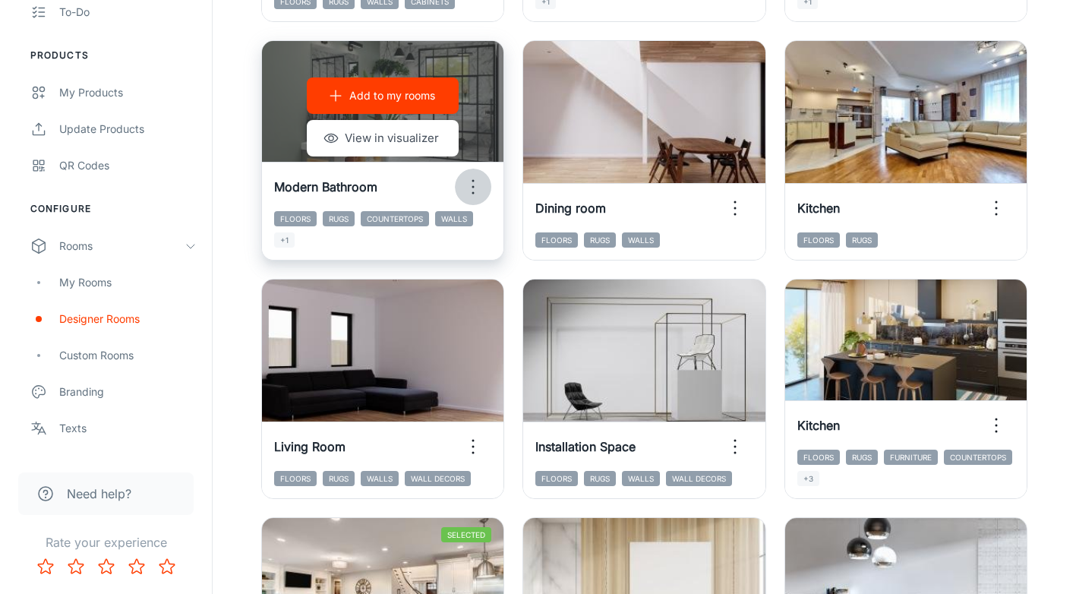
click at [478, 188] on icon "button" at bounding box center [473, 187] width 24 height 24
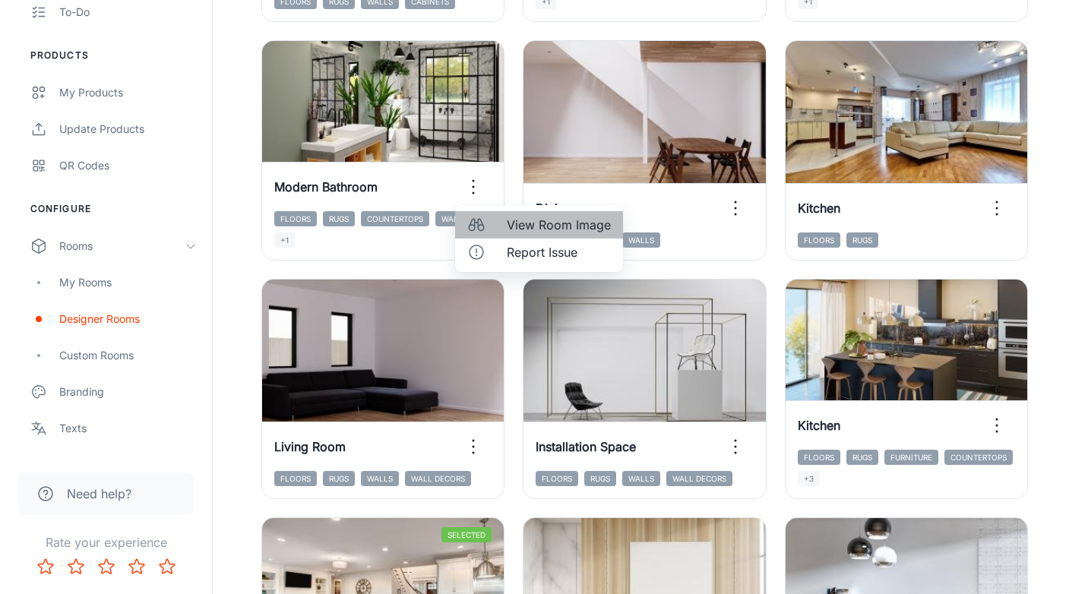
click at [531, 229] on span "View Room Image" at bounding box center [559, 225] width 104 height 18
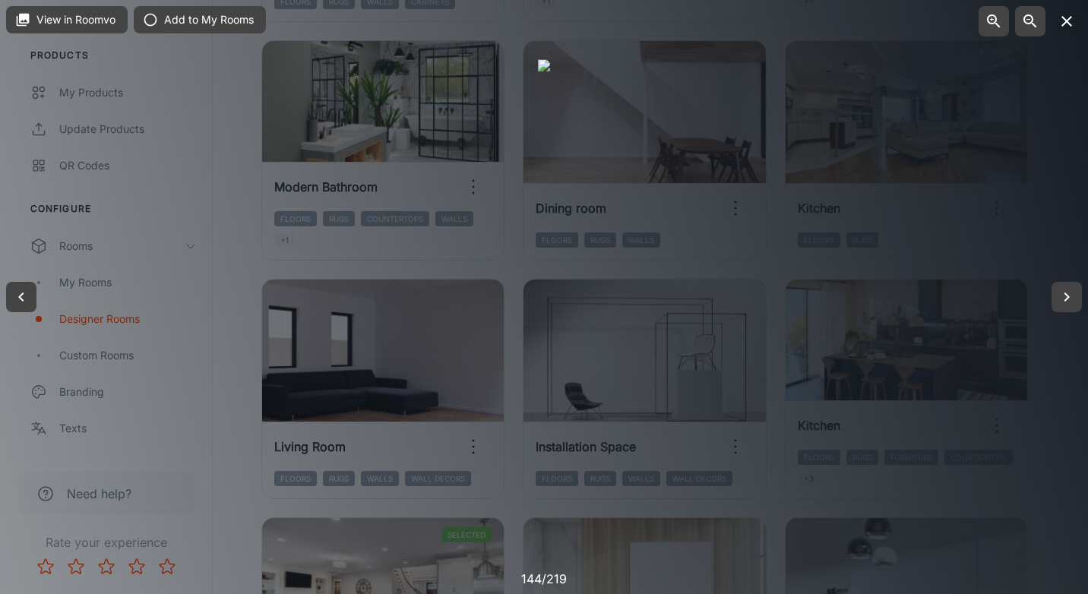
click at [1066, 17] on icon "button" at bounding box center [1066, 21] width 18 height 18
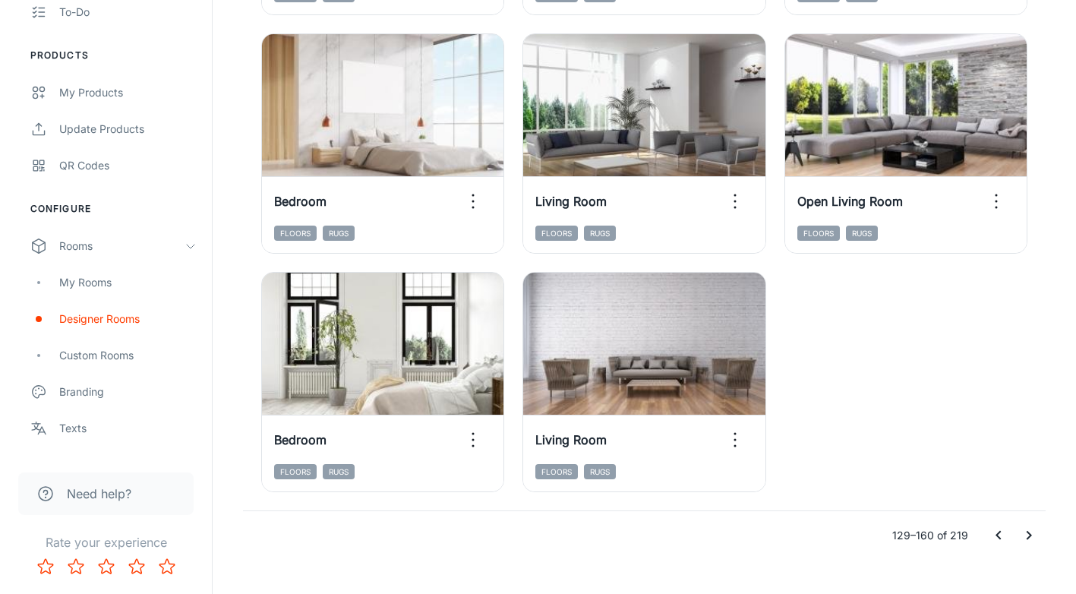
scroll to position [2381, 0]
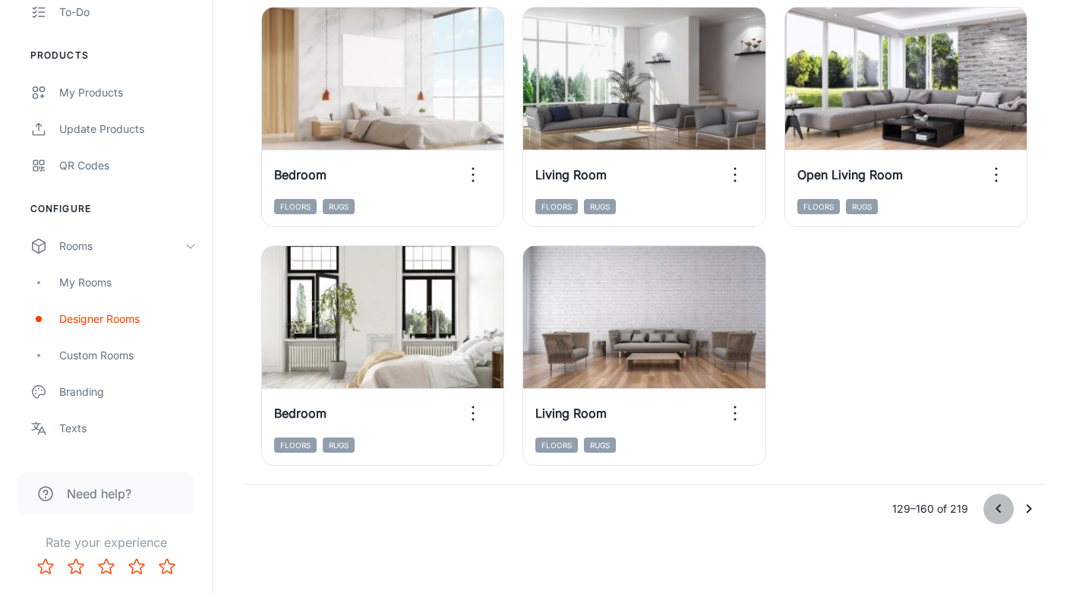
click at [1005, 508] on icon "Go to previous page" at bounding box center [999, 509] width 18 height 18
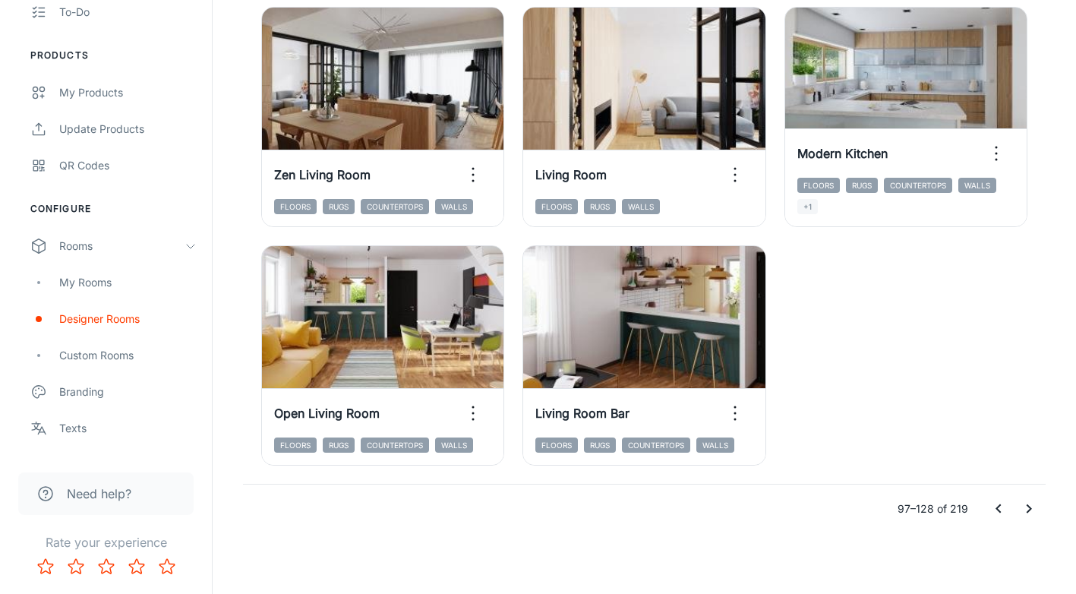
click at [998, 513] on icon "Go to previous page" at bounding box center [999, 509] width 18 height 18
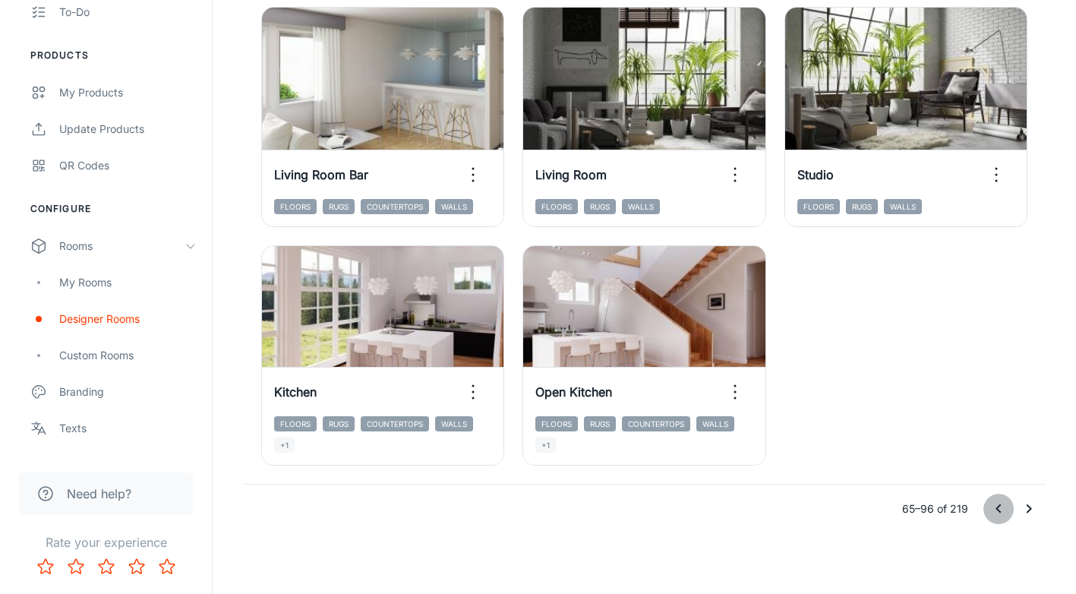
click at [1002, 512] on icon "Go to previous page" at bounding box center [999, 509] width 18 height 18
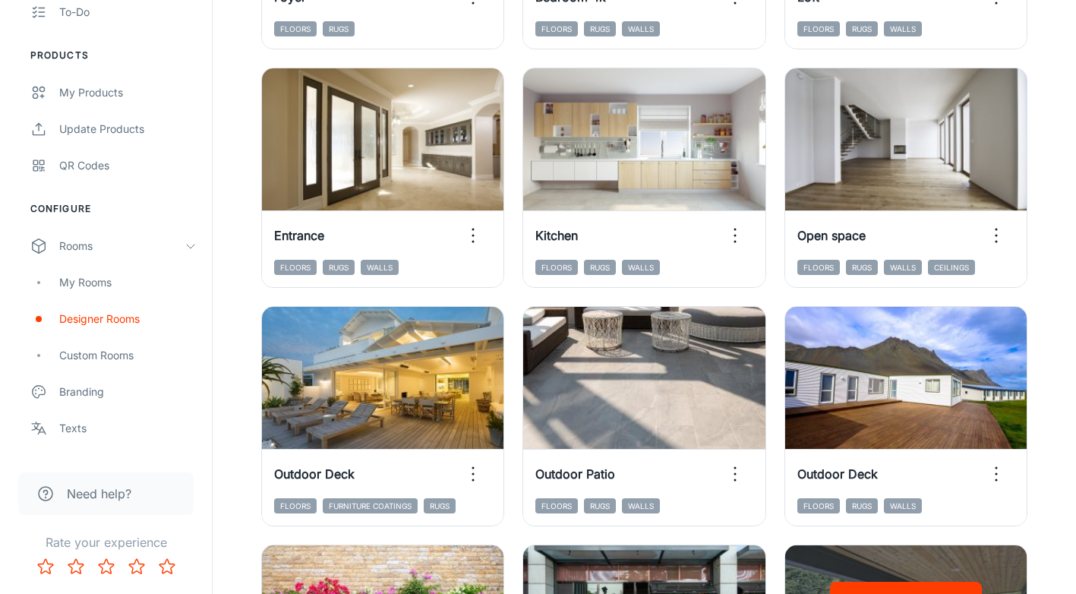
scroll to position [406, 0]
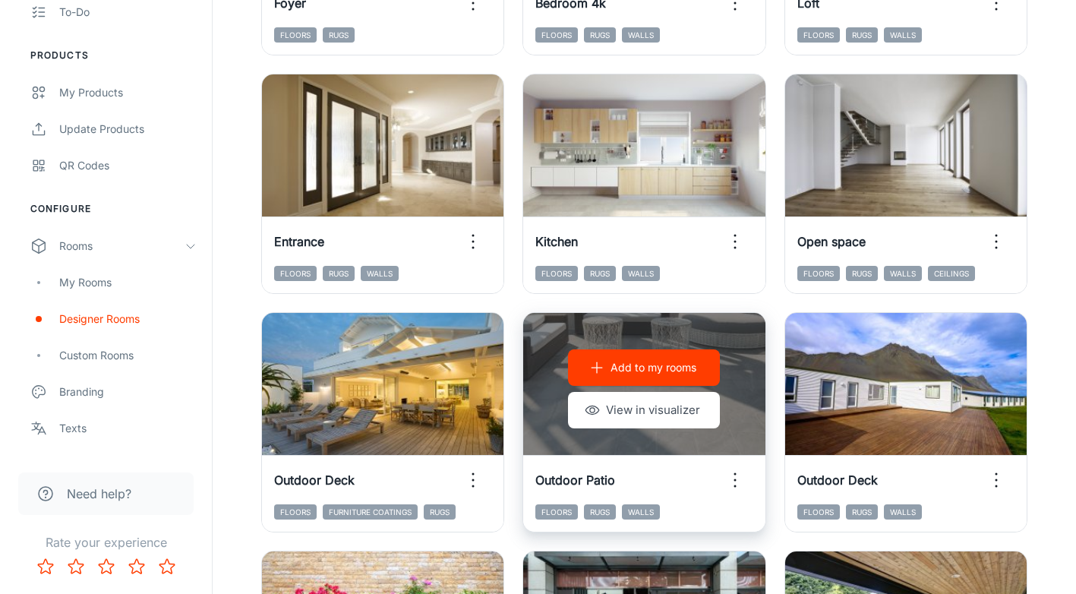
click at [749, 413] on div "Add to my rooms View in visualizer" at bounding box center [644, 389] width 242 height 152
click at [737, 486] on icon "button" at bounding box center [735, 480] width 24 height 24
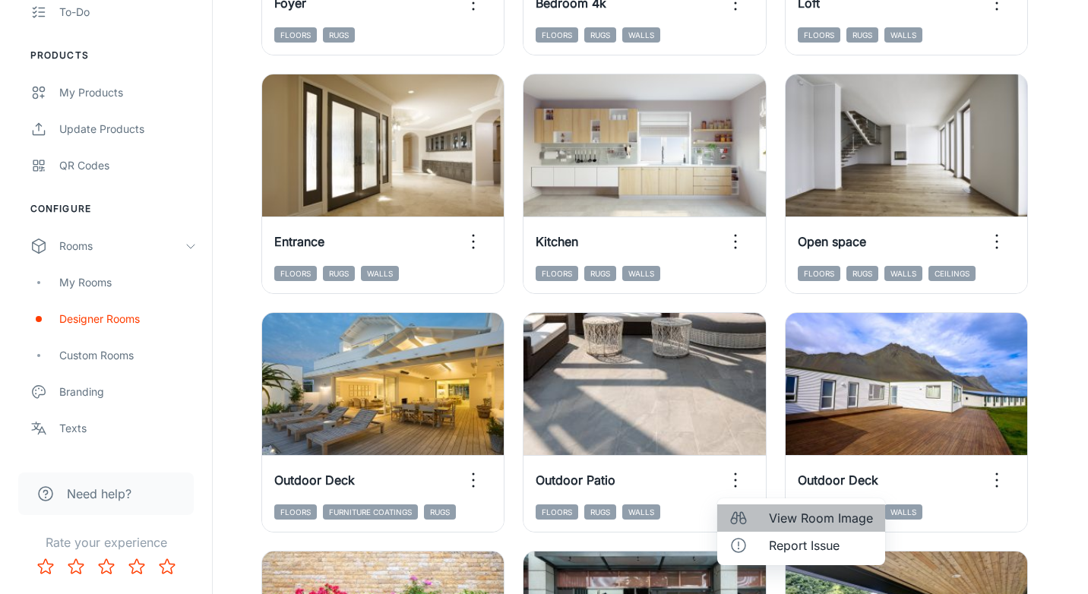
click at [780, 523] on span "View Room Image" at bounding box center [821, 518] width 104 height 18
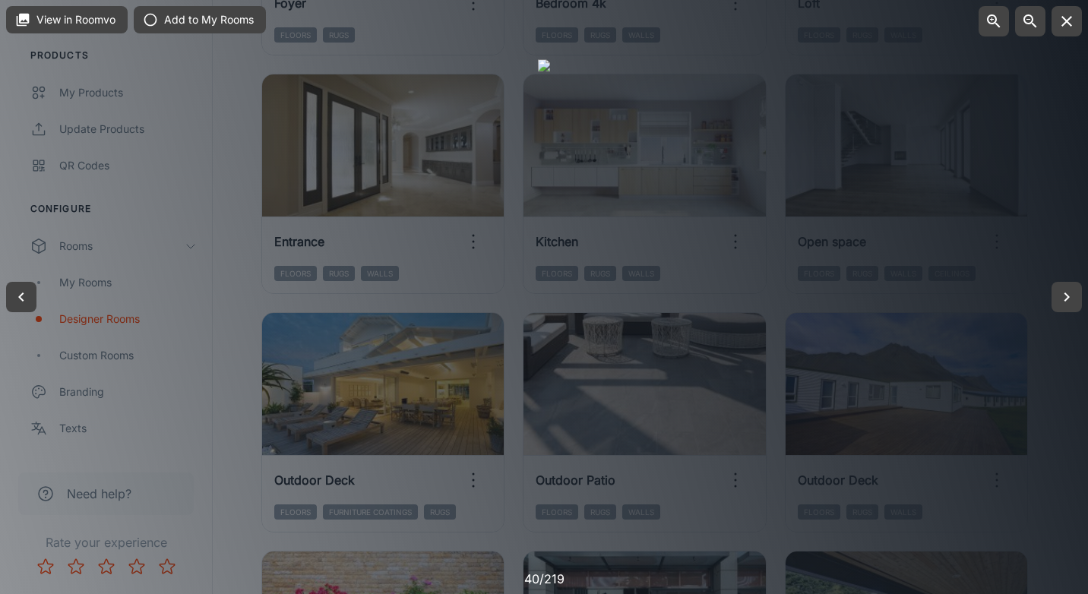
click at [550, 319] on div at bounding box center [544, 296] width 12 height 475
click at [550, 170] on div at bounding box center [544, 296] width 12 height 475
click at [883, 122] on div at bounding box center [544, 297] width 1088 height 594
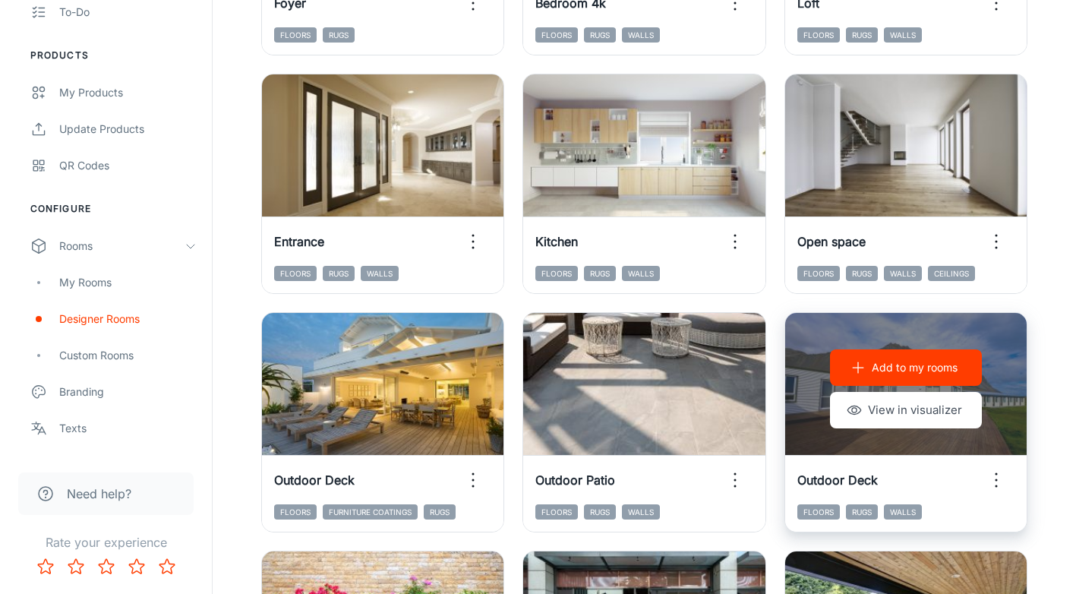
click at [968, 425] on button "View in visualizer" at bounding box center [906, 410] width 152 height 36
click at [997, 478] on icon "button" at bounding box center [996, 480] width 24 height 24
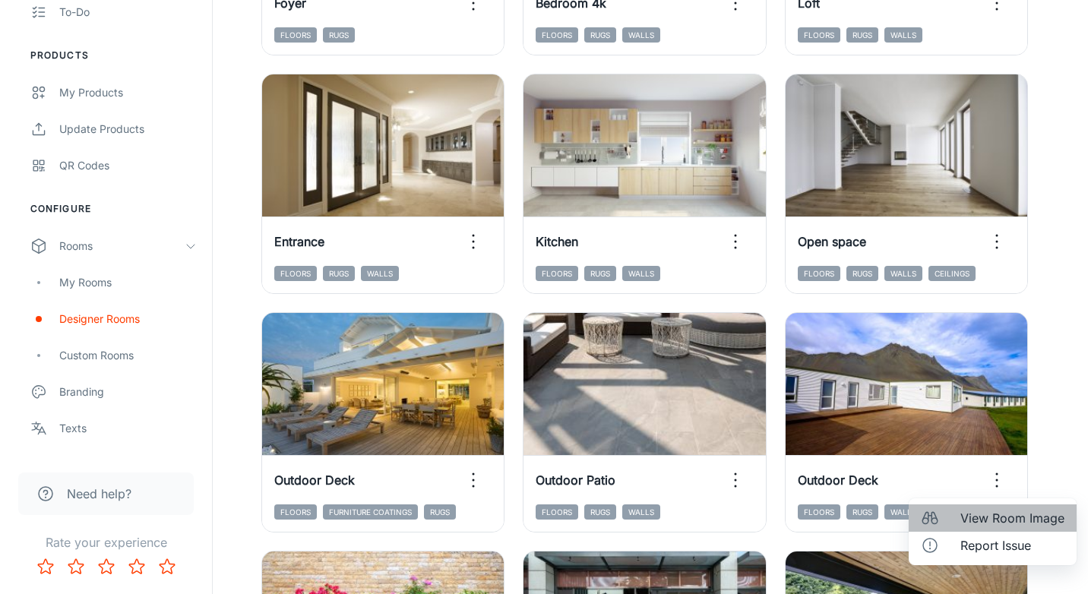
click at [1010, 521] on span "View Room Image" at bounding box center [1012, 518] width 104 height 18
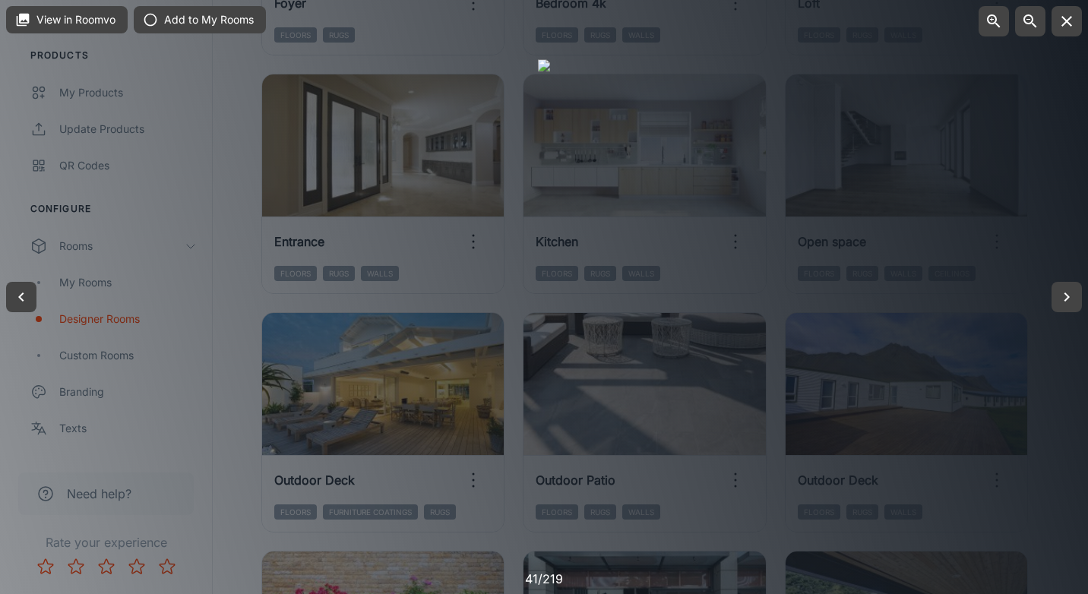
click at [1063, 24] on icon "button" at bounding box center [1066, 21] width 11 height 11
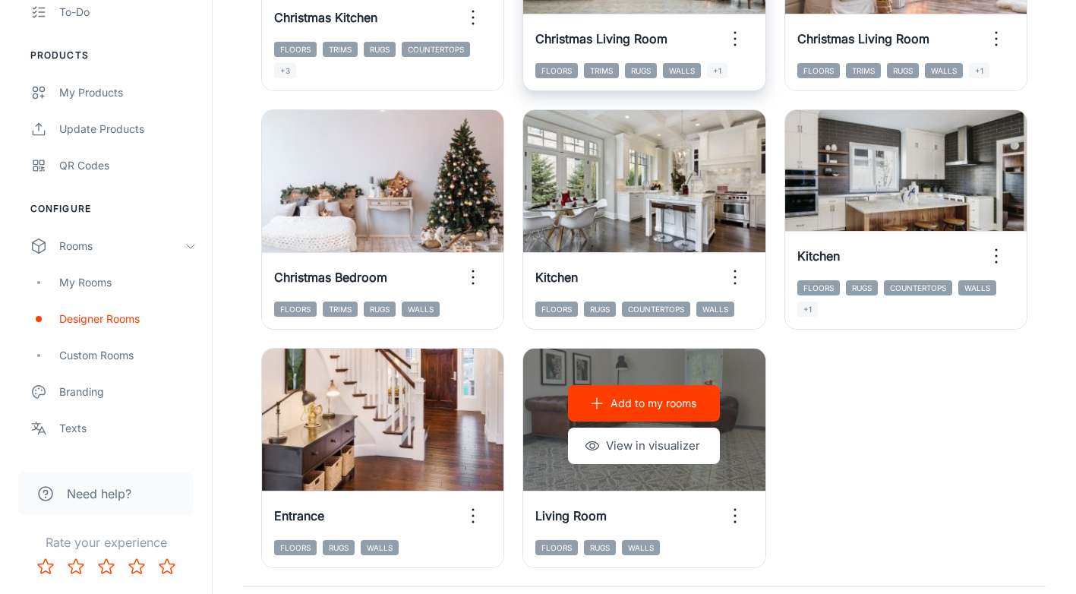
scroll to position [2381, 0]
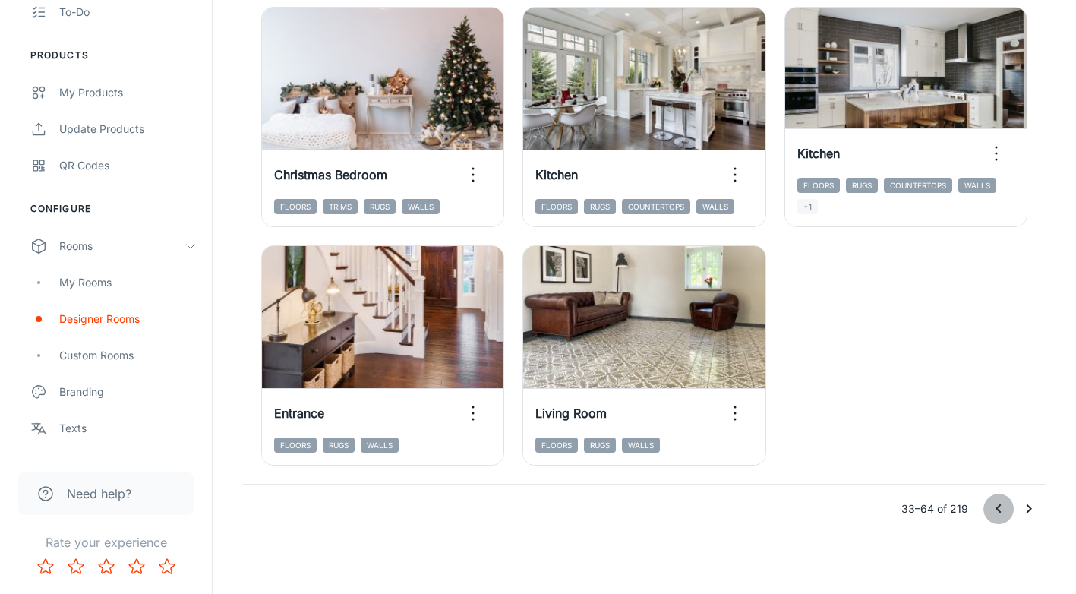
click at [999, 509] on icon "Go to previous page" at bounding box center [999, 509] width 18 height 18
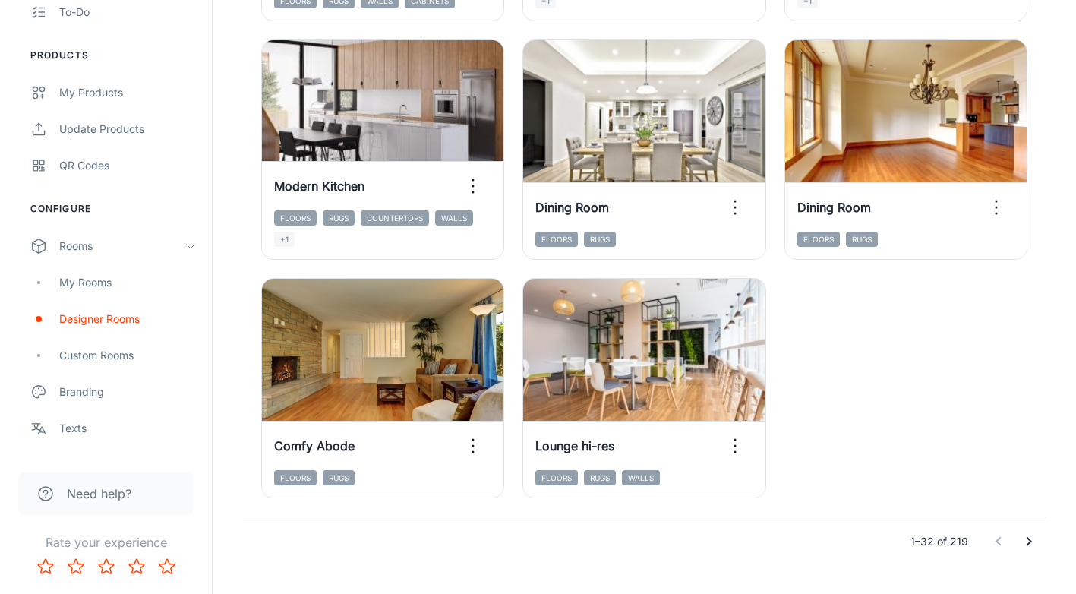
scroll to position [2354, 0]
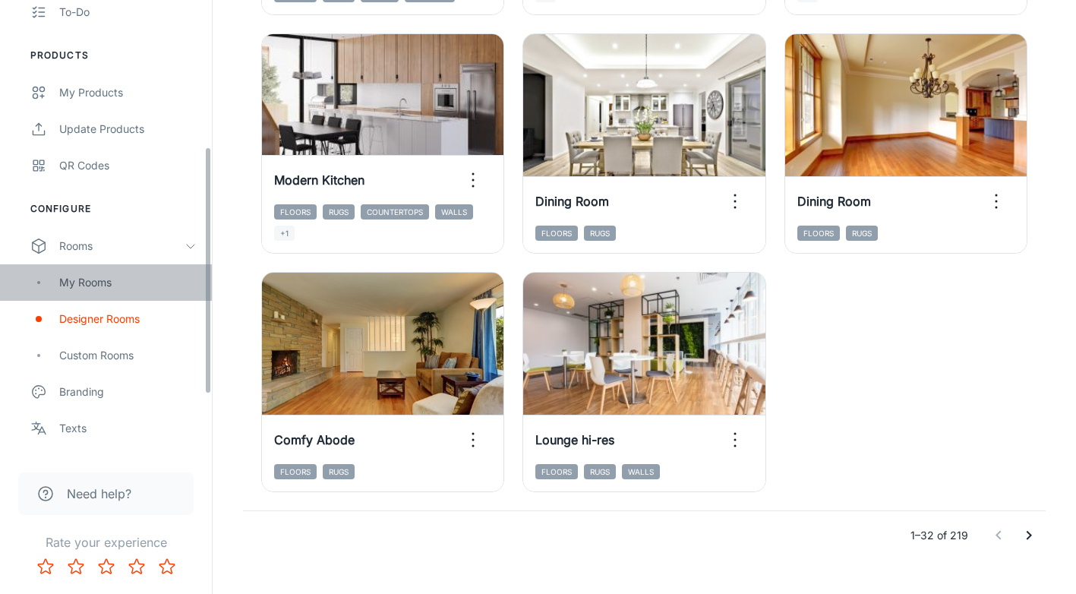
click at [105, 284] on div "My Rooms" at bounding box center [127, 282] width 137 height 17
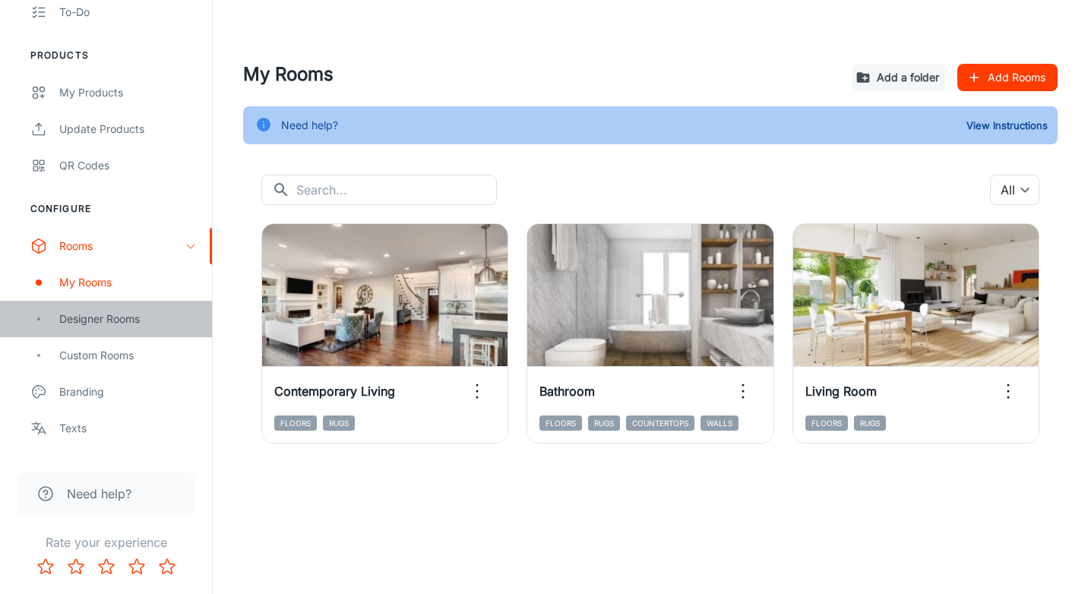
click at [116, 317] on div "Designer Rooms" at bounding box center [127, 319] width 137 height 17
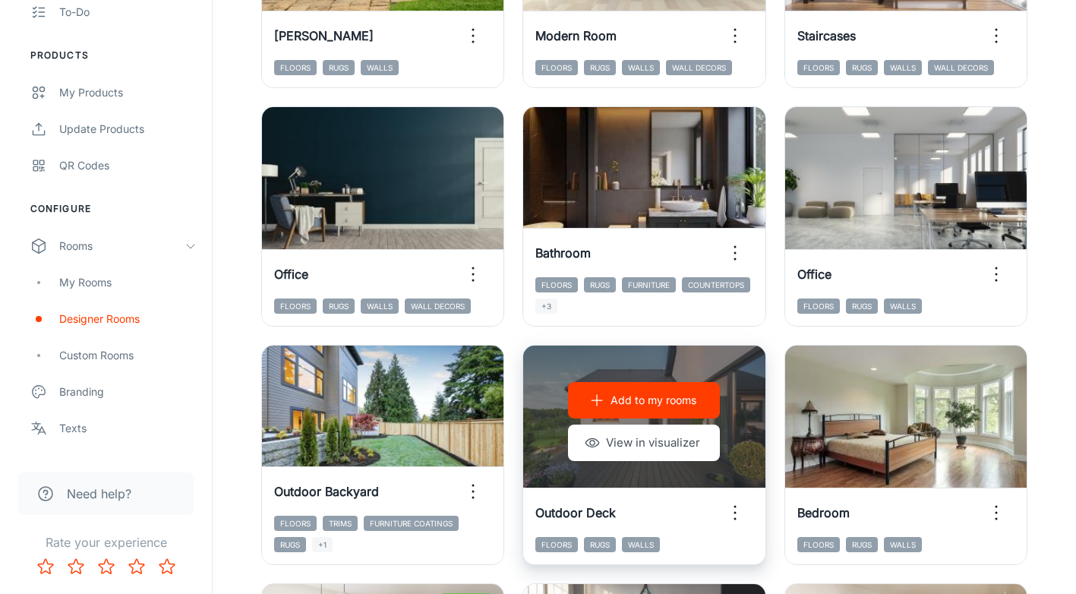
scroll to position [684, 0]
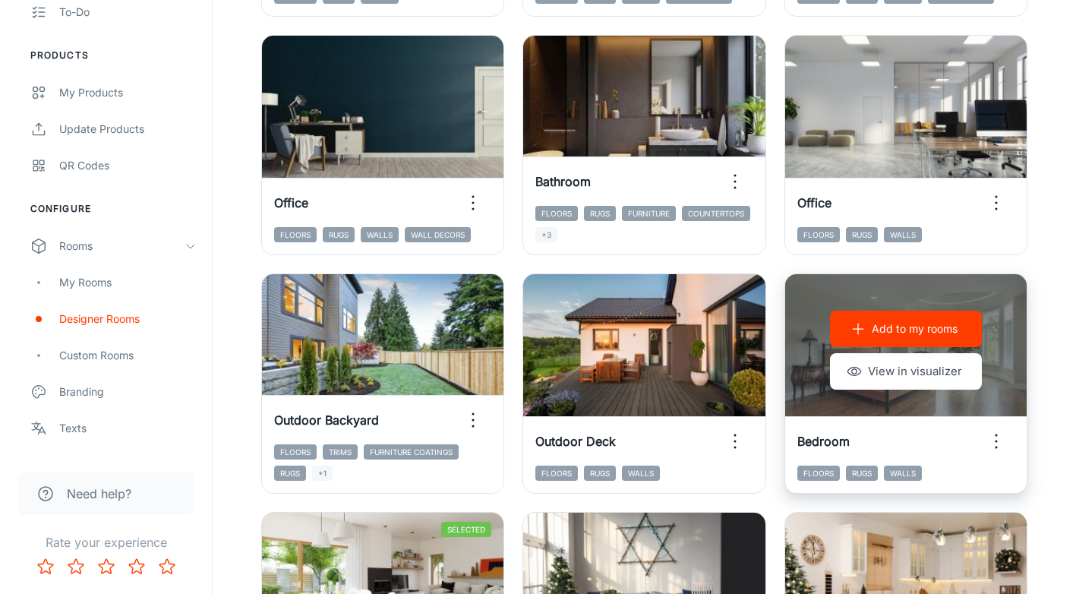
click at [927, 334] on p "Add to my rooms" at bounding box center [915, 329] width 86 height 17
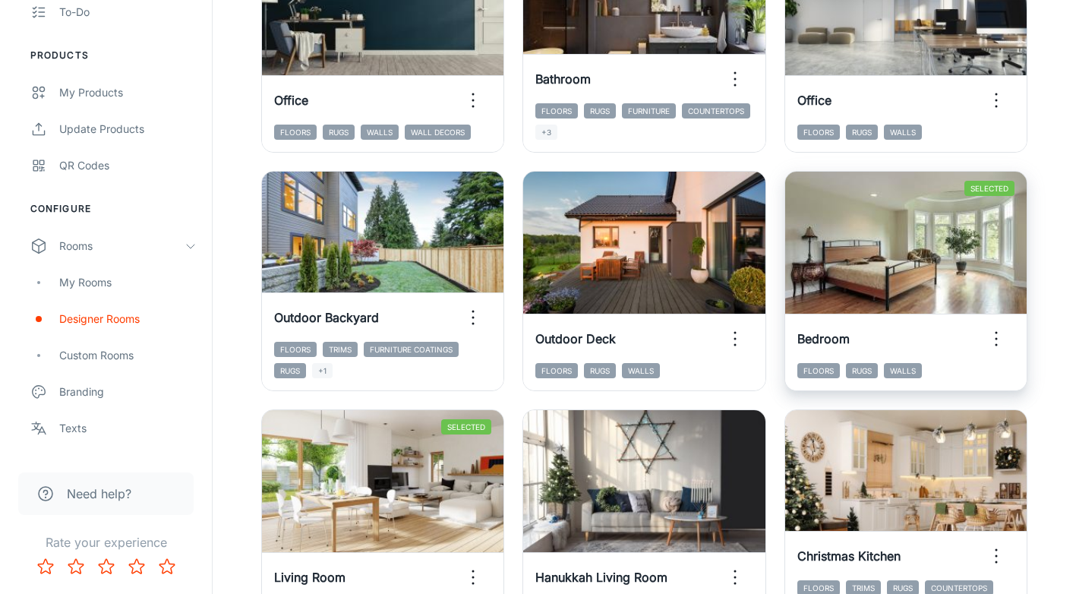
scroll to position [1090, 0]
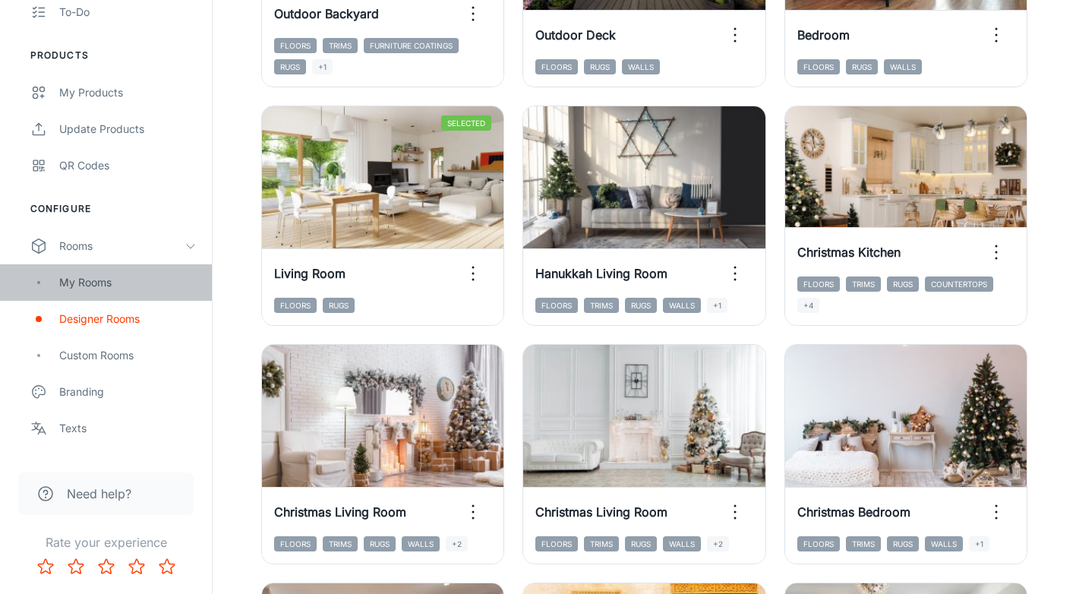
click at [86, 288] on div "My Rooms" at bounding box center [127, 282] width 137 height 17
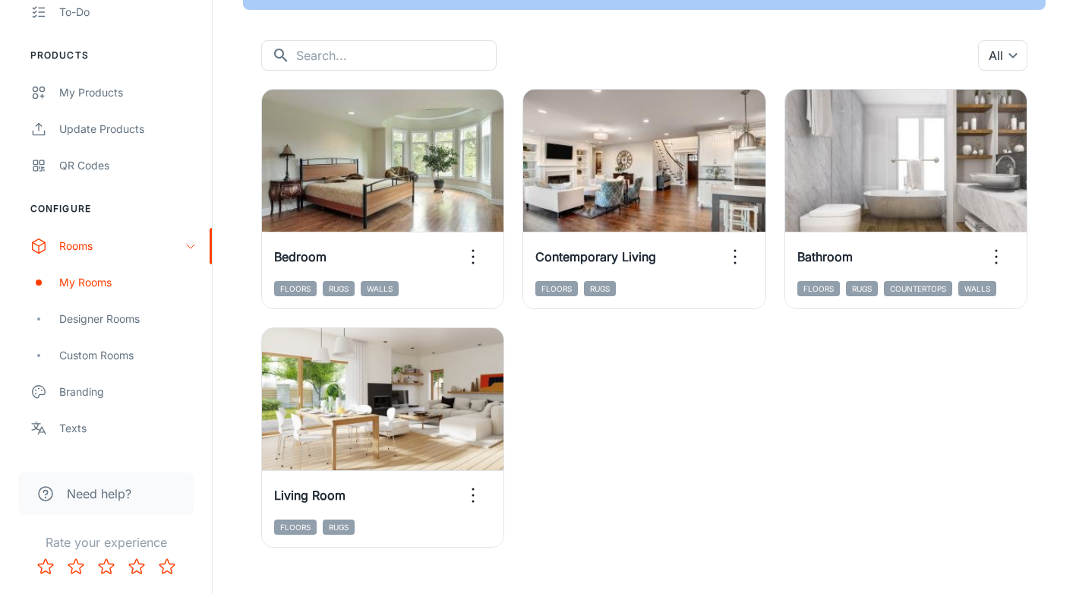
scroll to position [152, 0]
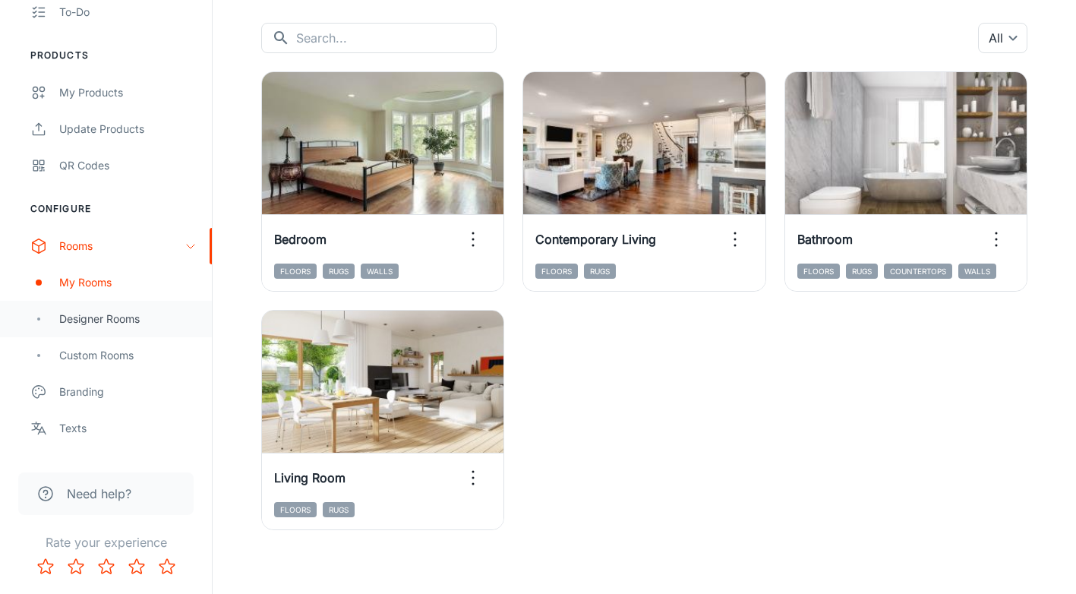
click at [96, 313] on div "Designer Rooms" at bounding box center [127, 319] width 137 height 17
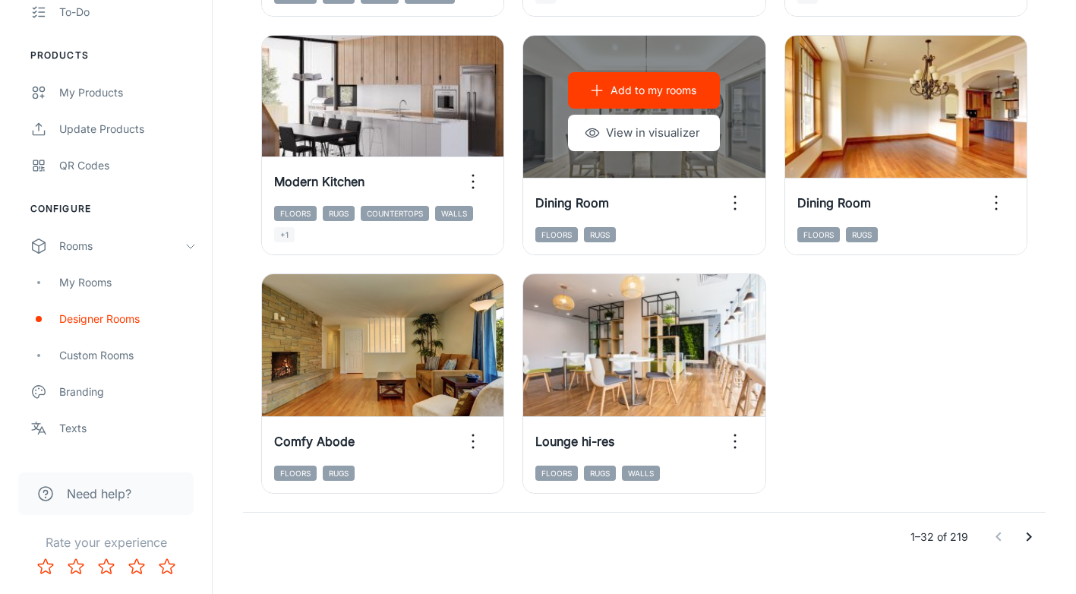
scroll to position [2354, 0]
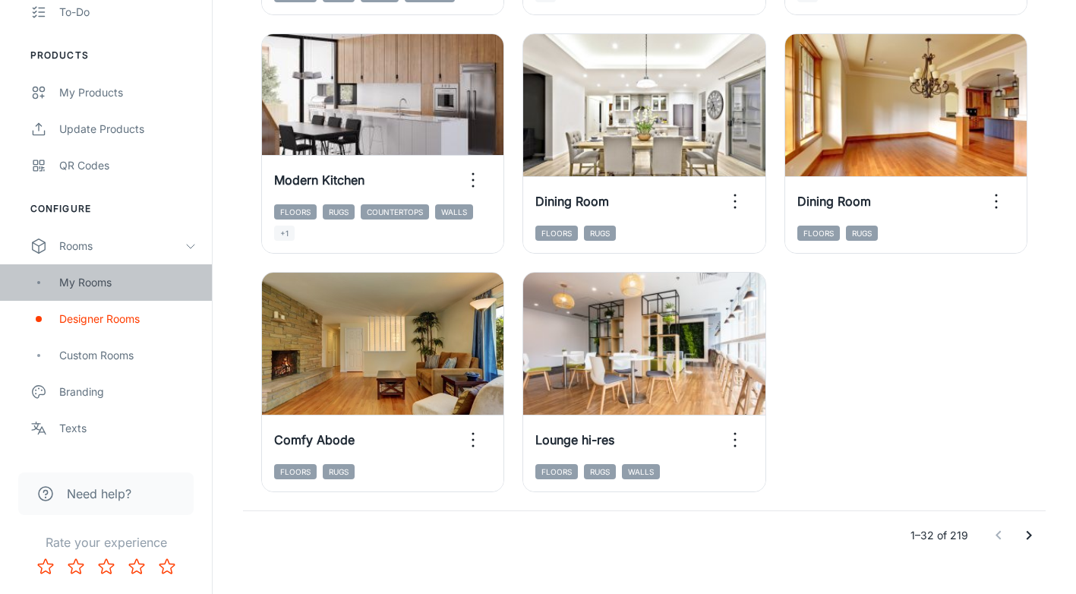
click at [99, 279] on div "My Rooms" at bounding box center [127, 282] width 137 height 17
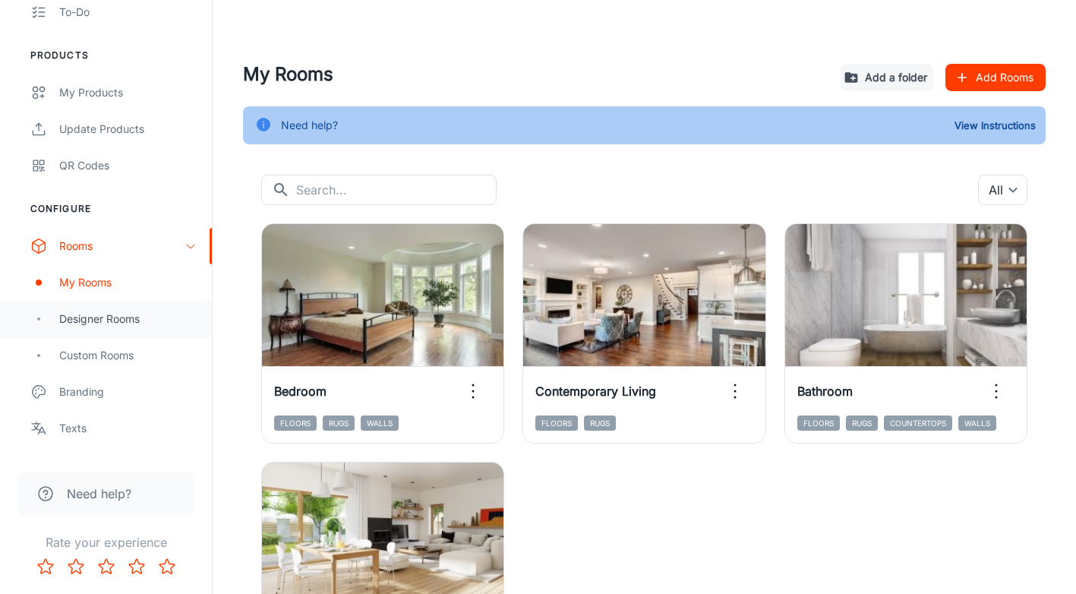
click at [118, 313] on div "Designer Rooms" at bounding box center [127, 319] width 137 height 17
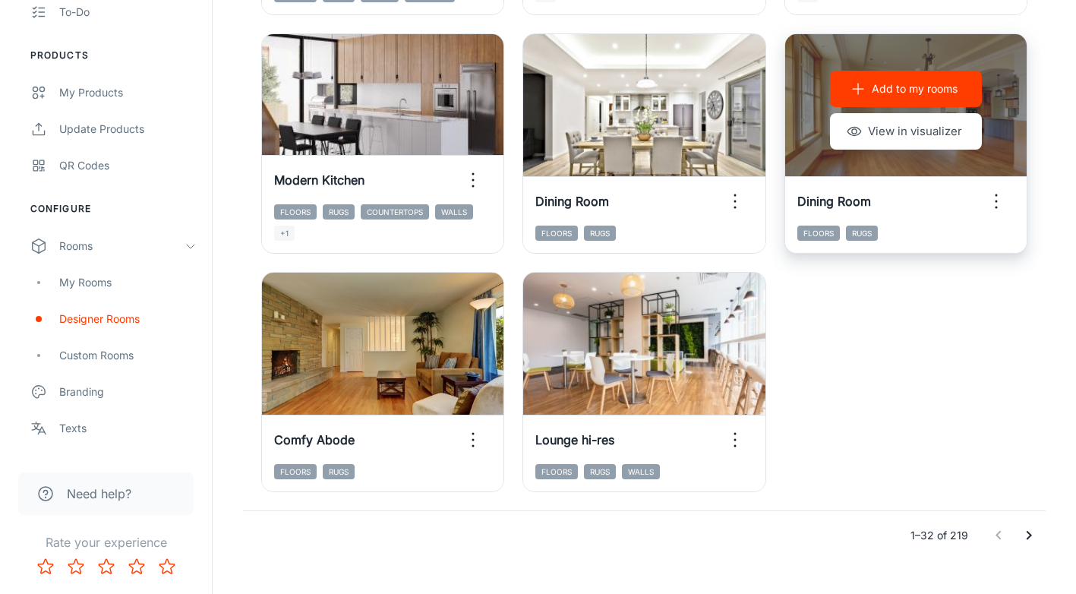
scroll to position [2381, 0]
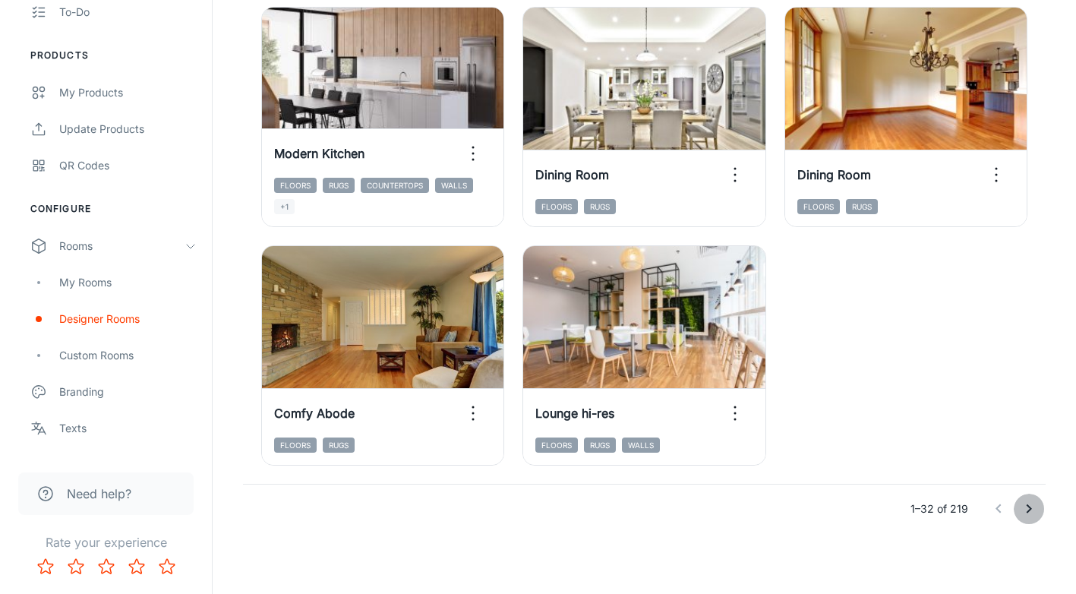
click at [1033, 511] on icon "Go to next page" at bounding box center [1029, 509] width 18 height 18
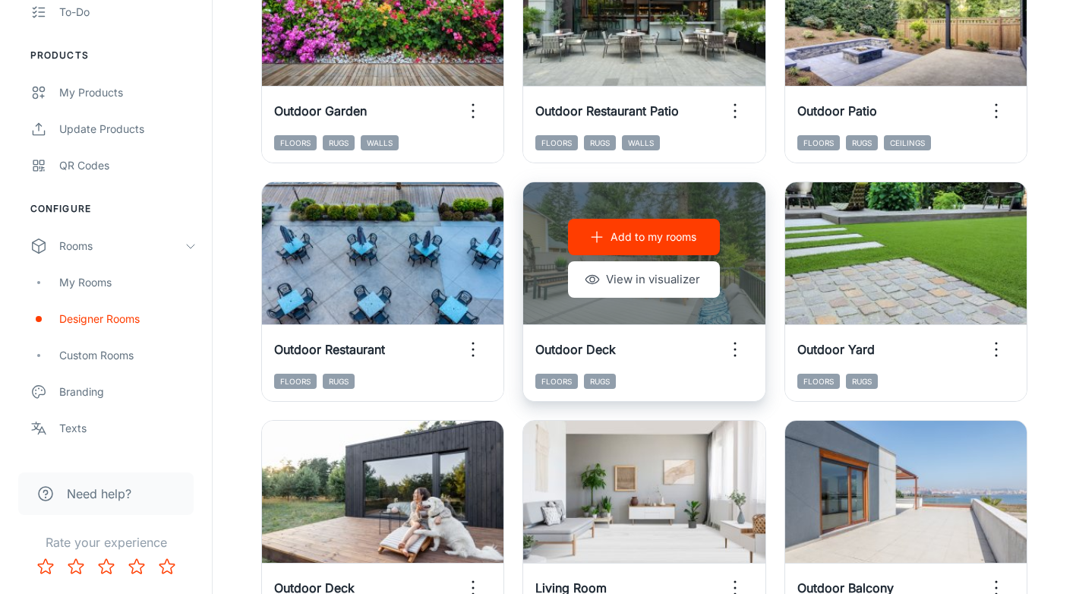
scroll to position [1090, 0]
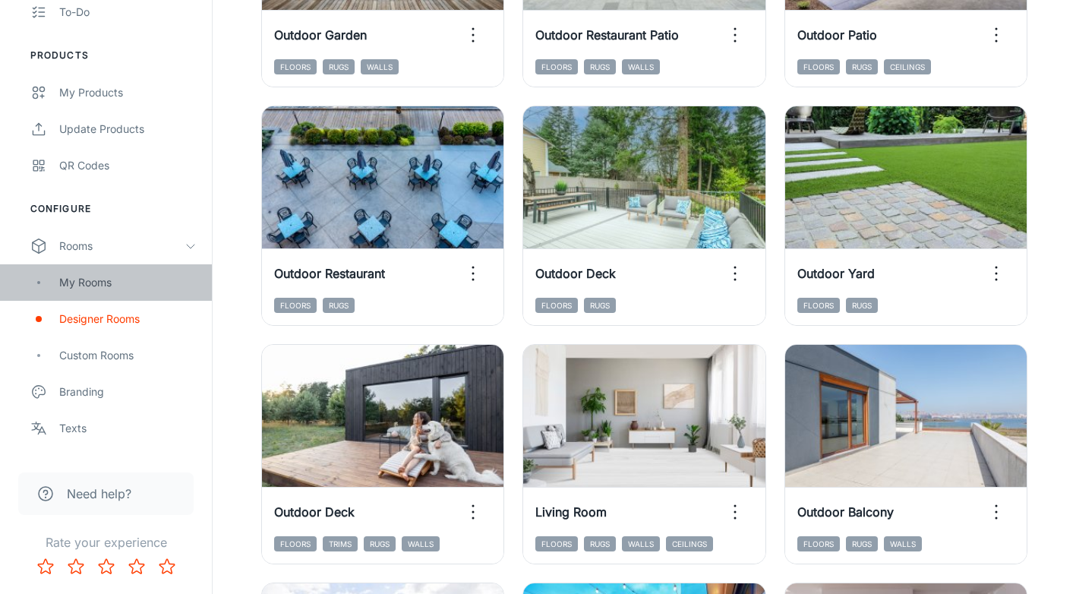
click at [58, 289] on div "My Rooms" at bounding box center [106, 282] width 212 height 36
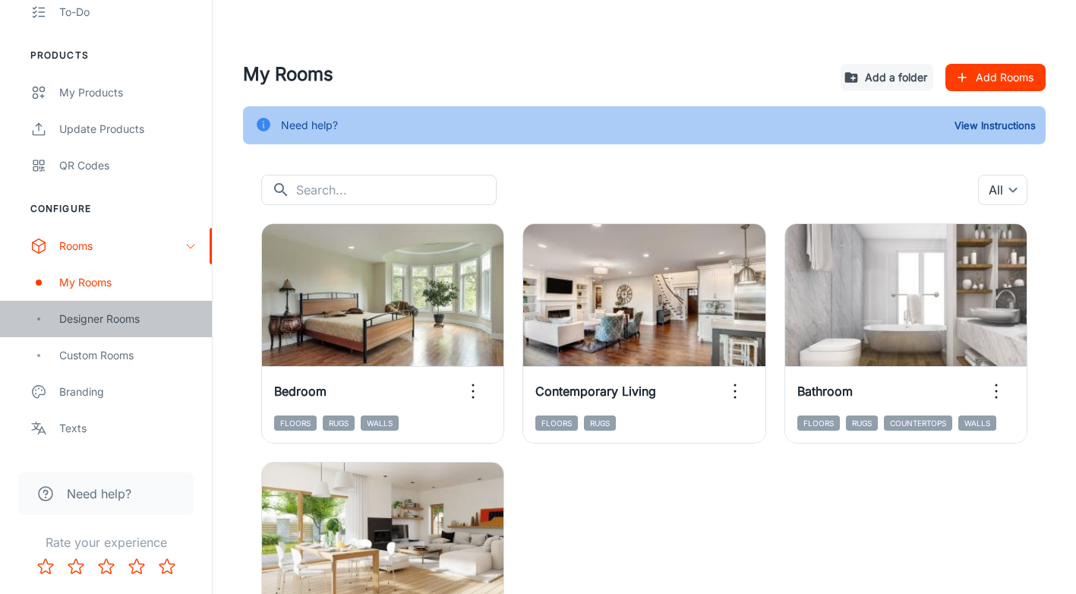
click at [86, 317] on div "Designer Rooms" at bounding box center [127, 319] width 137 height 17
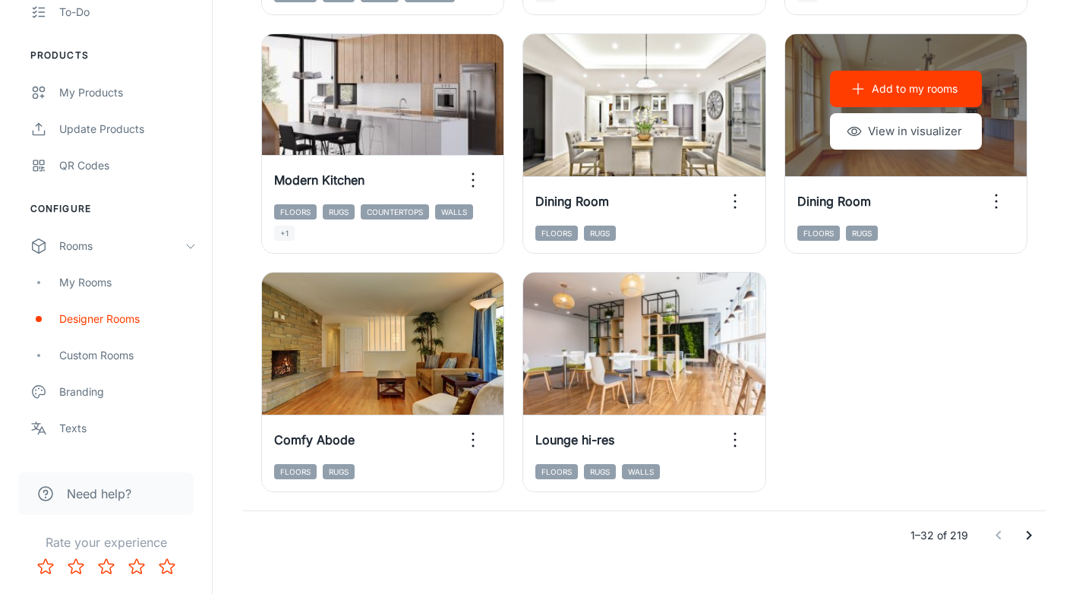
scroll to position [2381, 0]
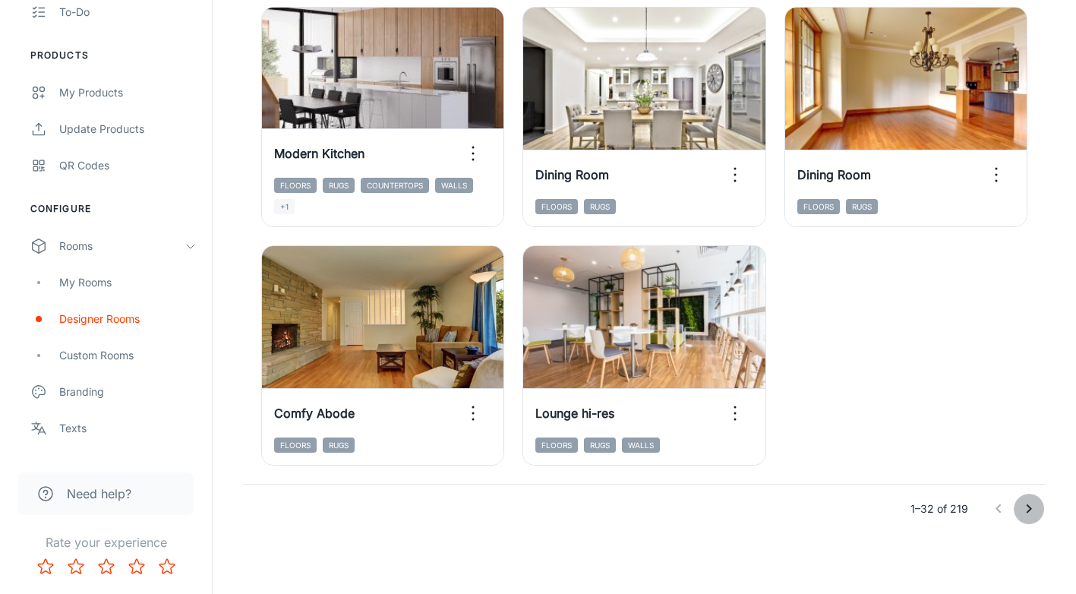
click at [1031, 507] on icon "Go to next page" at bounding box center [1029, 509] width 18 height 18
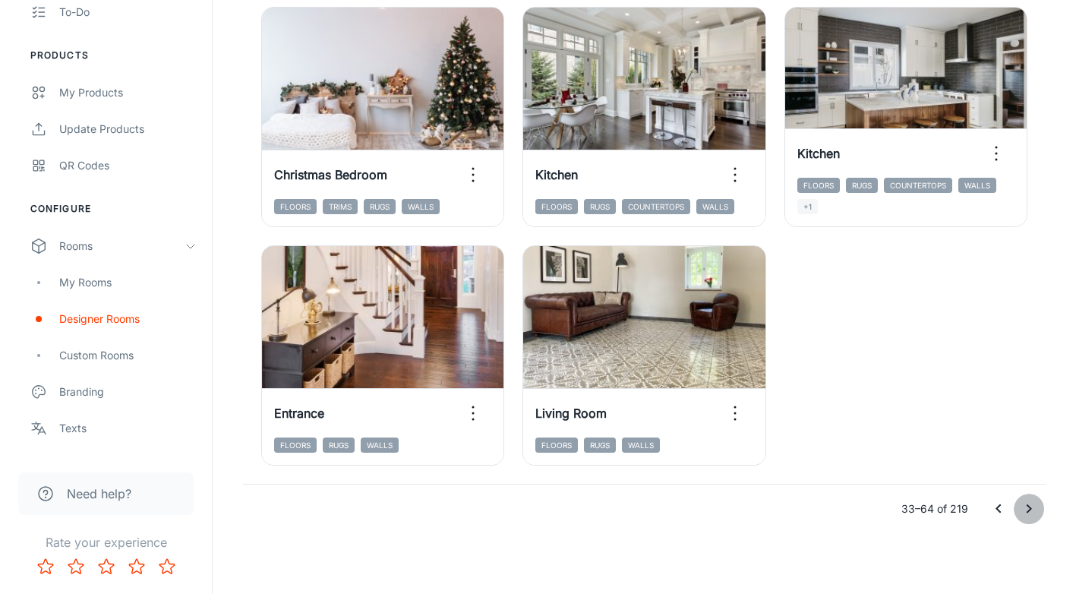
click at [1026, 510] on icon "Go to next page" at bounding box center [1029, 509] width 18 height 18
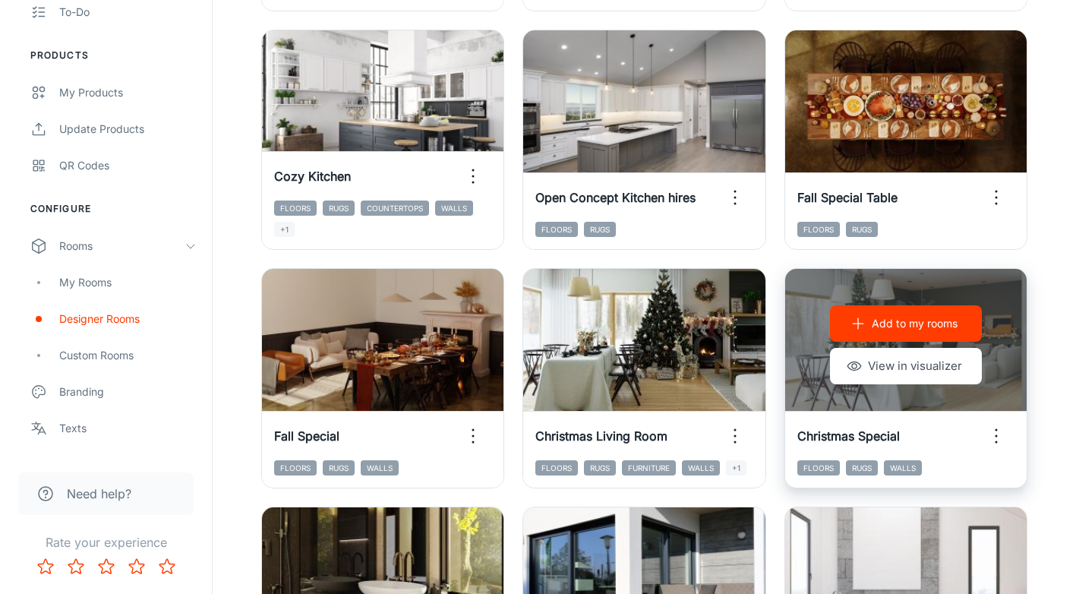
scroll to position [938, 0]
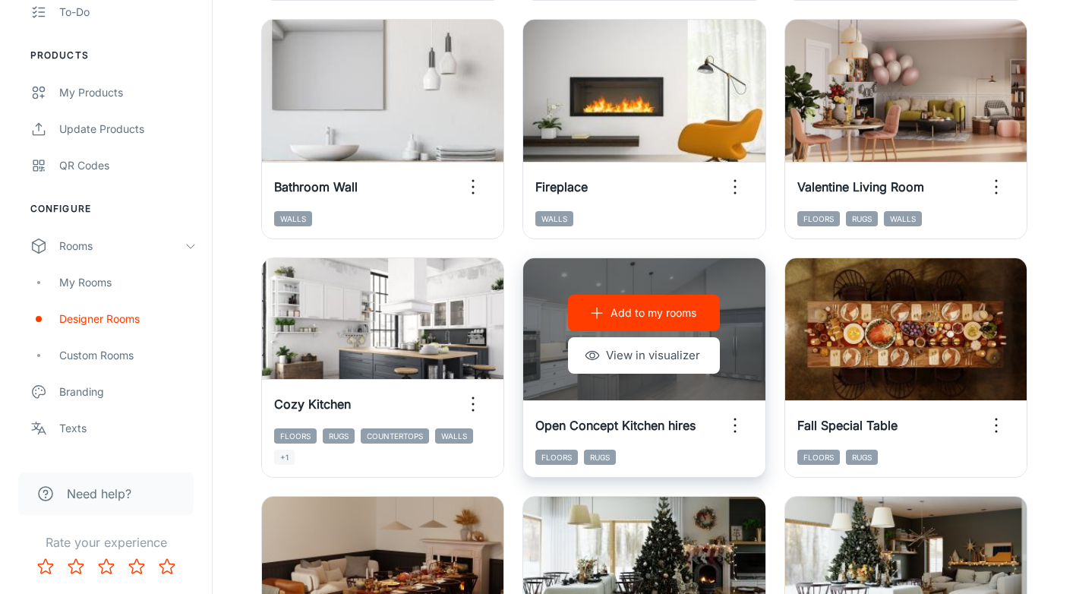
click at [668, 311] on p "Add to my rooms" at bounding box center [654, 313] width 86 height 17
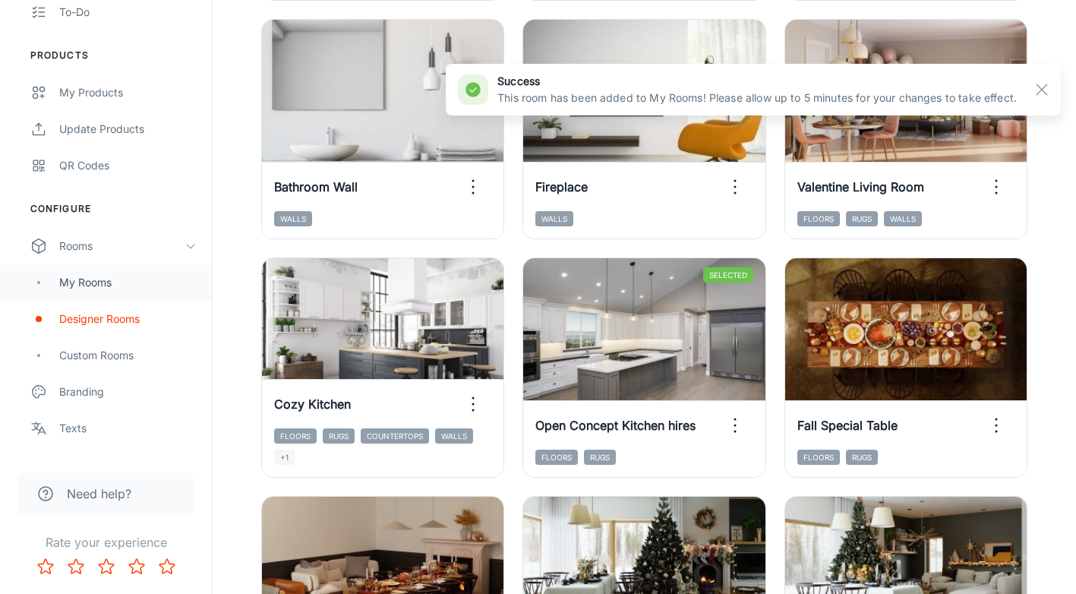
click at [64, 289] on div "My Rooms" at bounding box center [127, 282] width 137 height 17
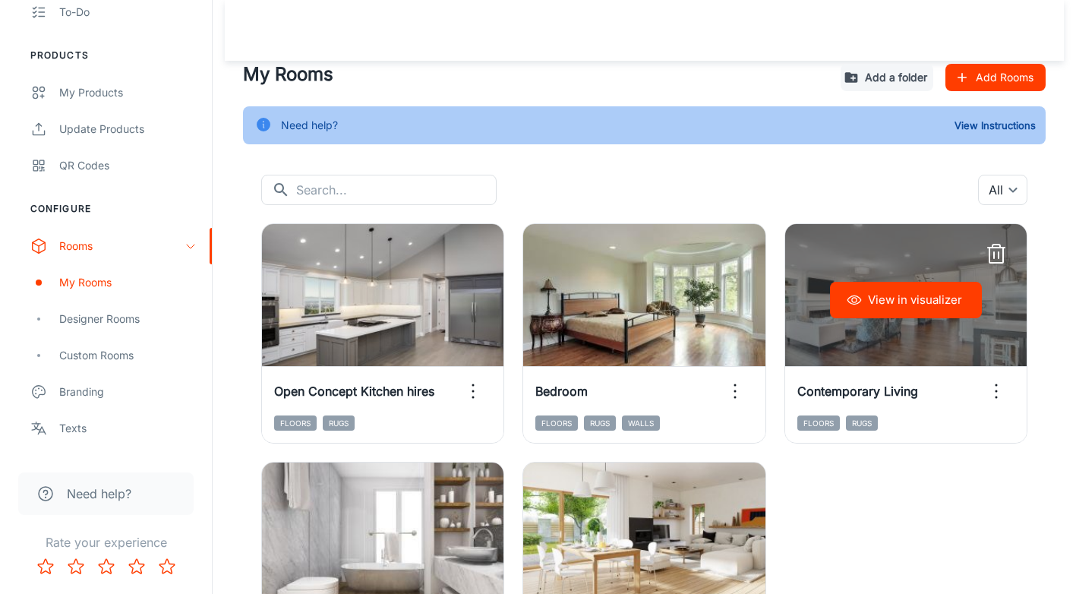
scroll to position [76, 0]
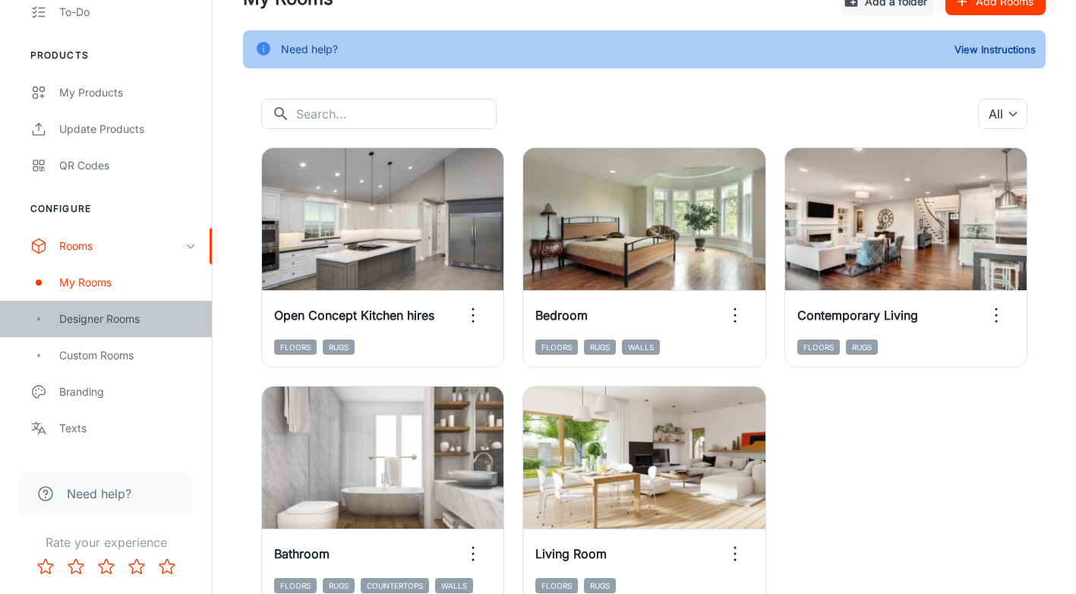
click at [99, 313] on div "Designer Rooms" at bounding box center [127, 319] width 137 height 17
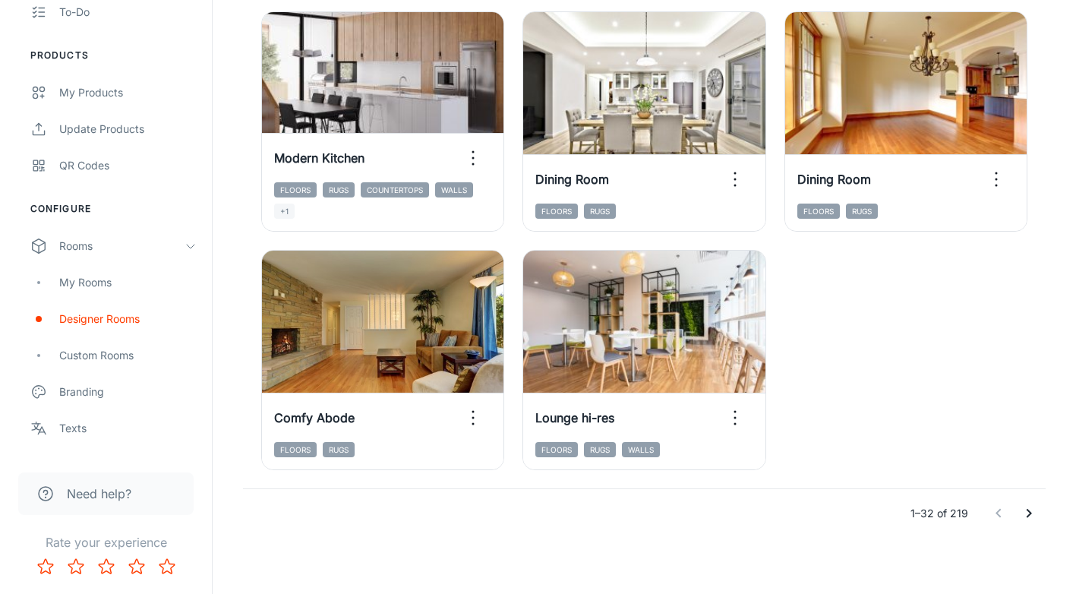
scroll to position [2381, 0]
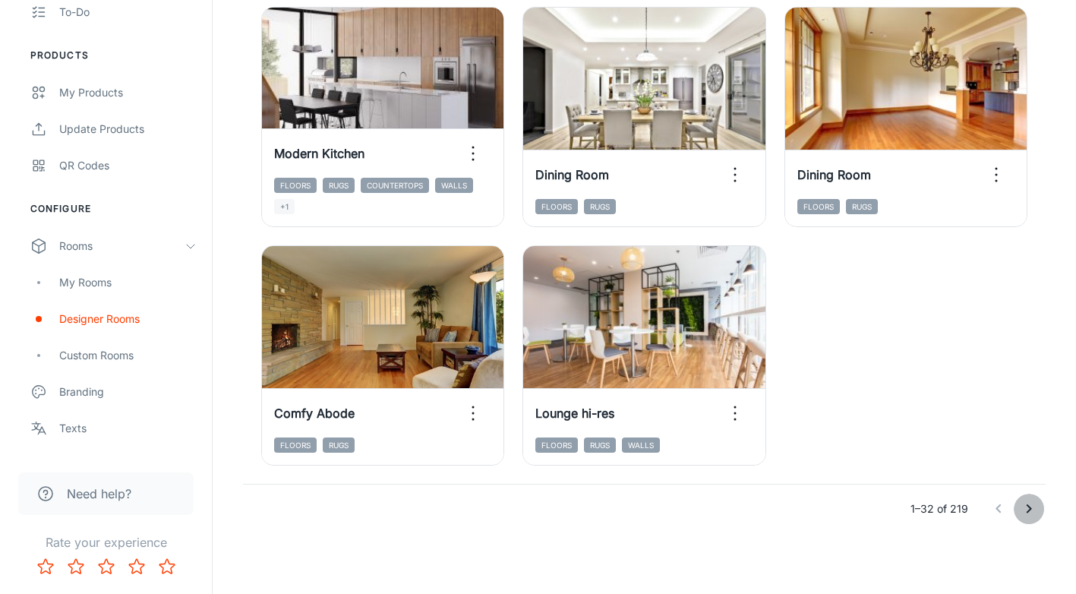
click at [1029, 511] on icon "Go to next page" at bounding box center [1029, 508] width 5 height 9
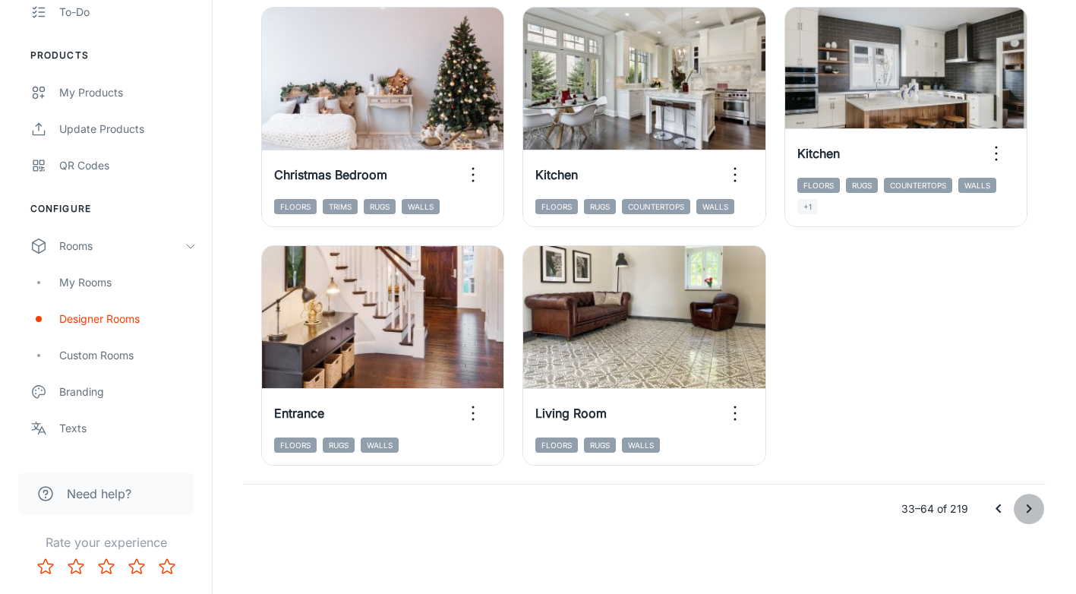
click at [1027, 506] on icon "Go to next page" at bounding box center [1029, 509] width 18 height 18
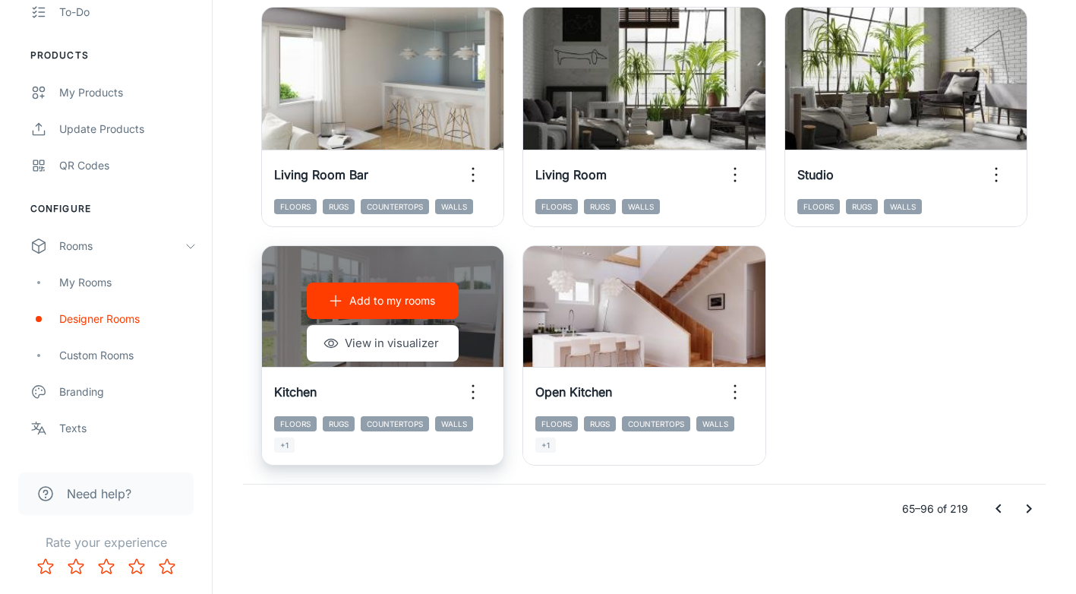
click at [475, 390] on icon "button" at bounding box center [473, 392] width 24 height 24
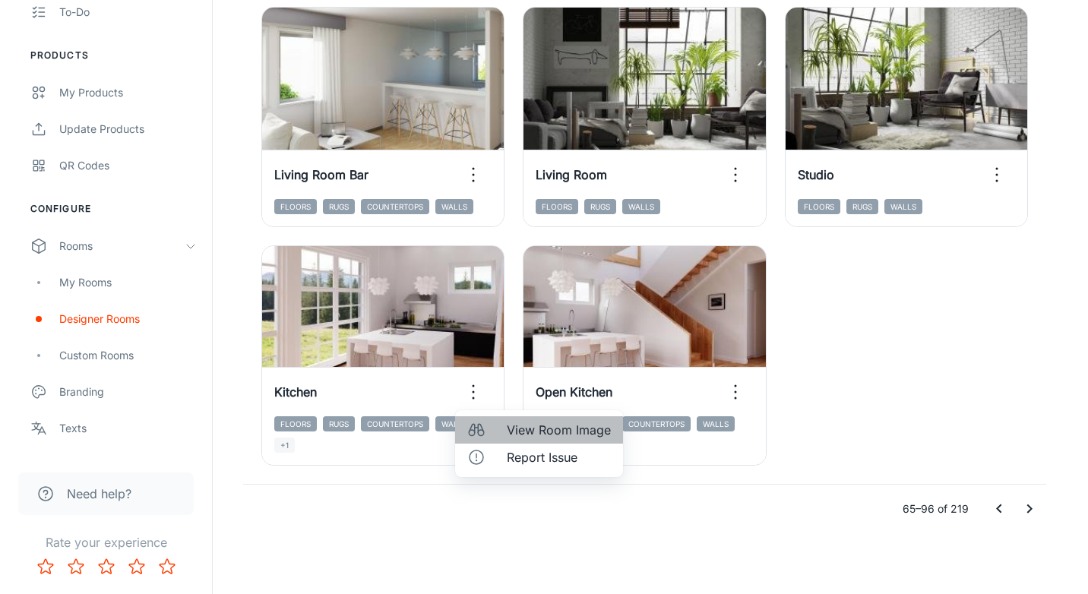
click at [523, 434] on span "View Room Image" at bounding box center [559, 430] width 104 height 18
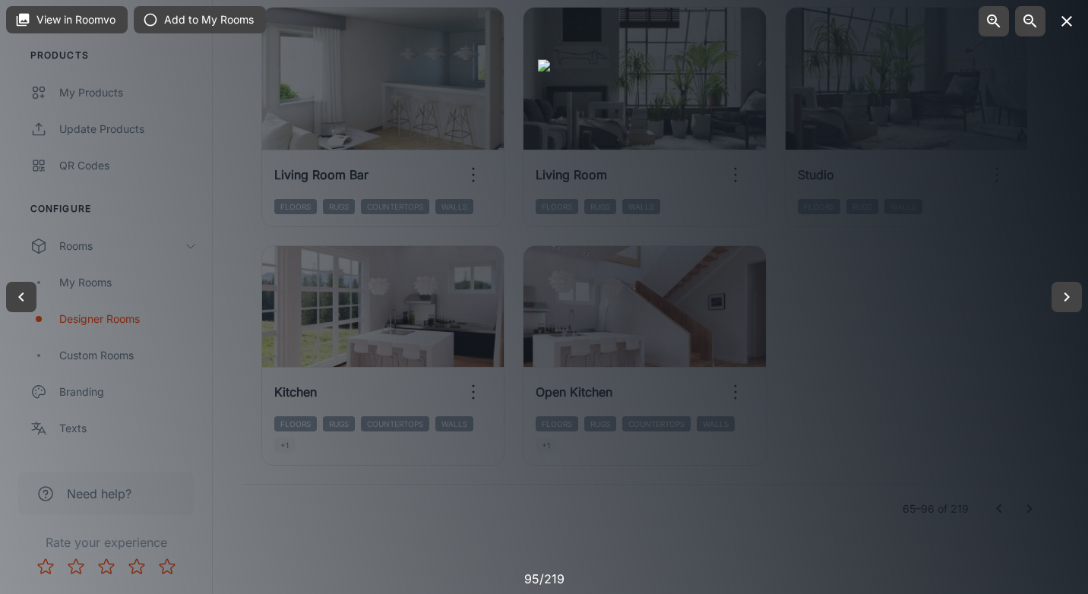
click at [1066, 14] on icon "button" at bounding box center [1066, 21] width 18 height 18
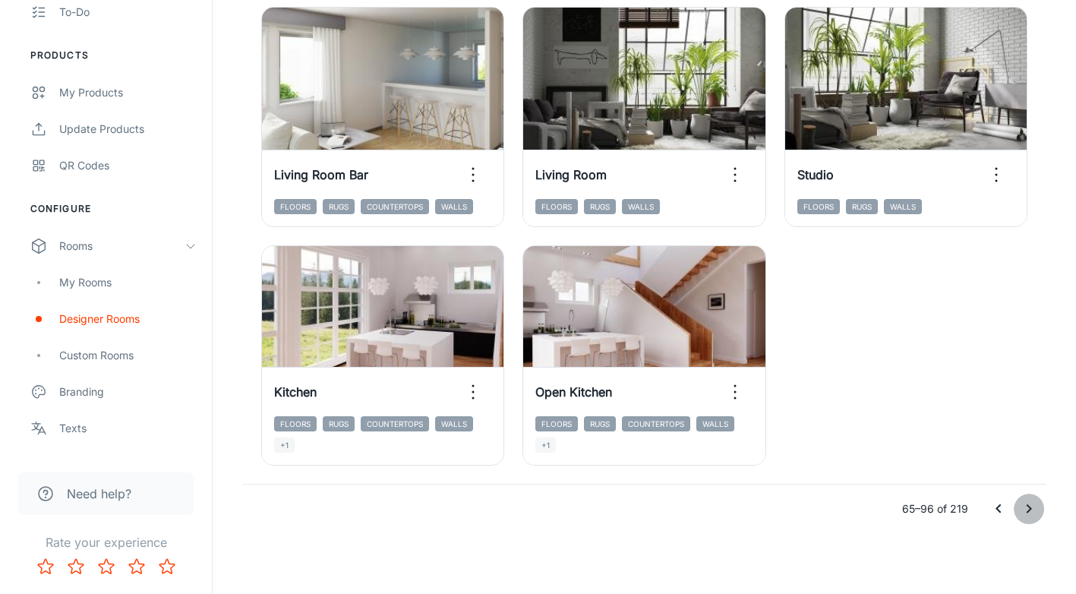
click at [1028, 510] on icon "Go to next page" at bounding box center [1029, 508] width 5 height 9
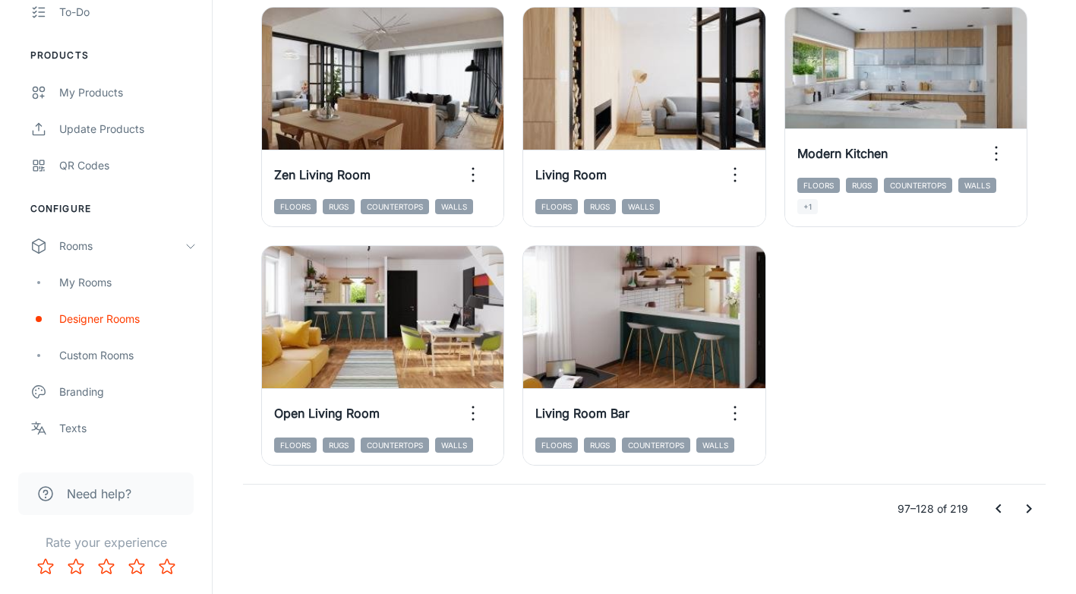
click at [1033, 511] on icon "Go to next page" at bounding box center [1029, 509] width 18 height 18
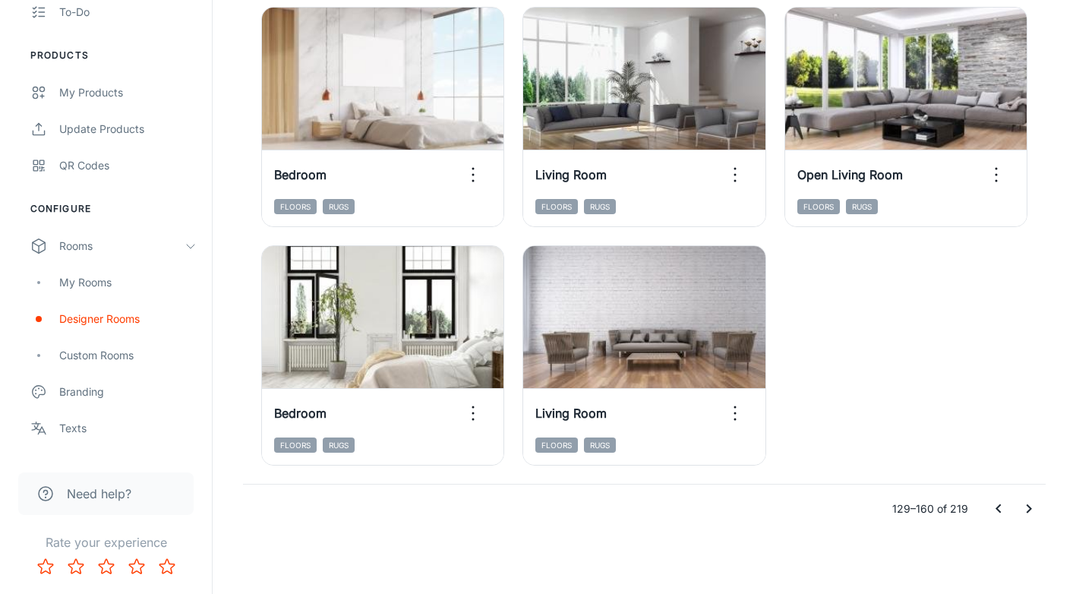
click at [1028, 507] on icon "Go to next page" at bounding box center [1029, 509] width 18 height 18
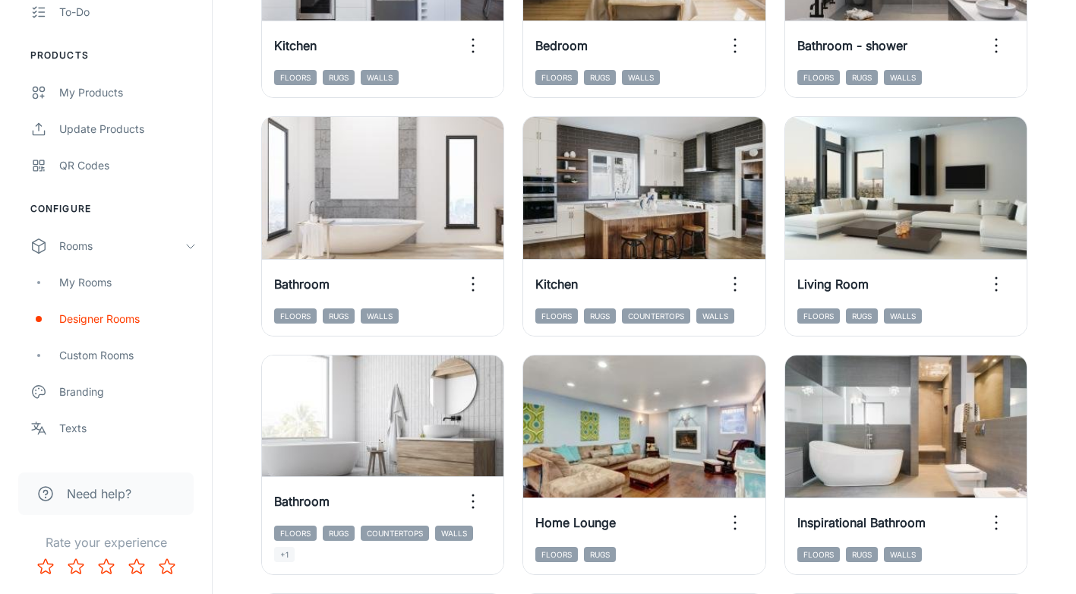
scroll to position [1090, 0]
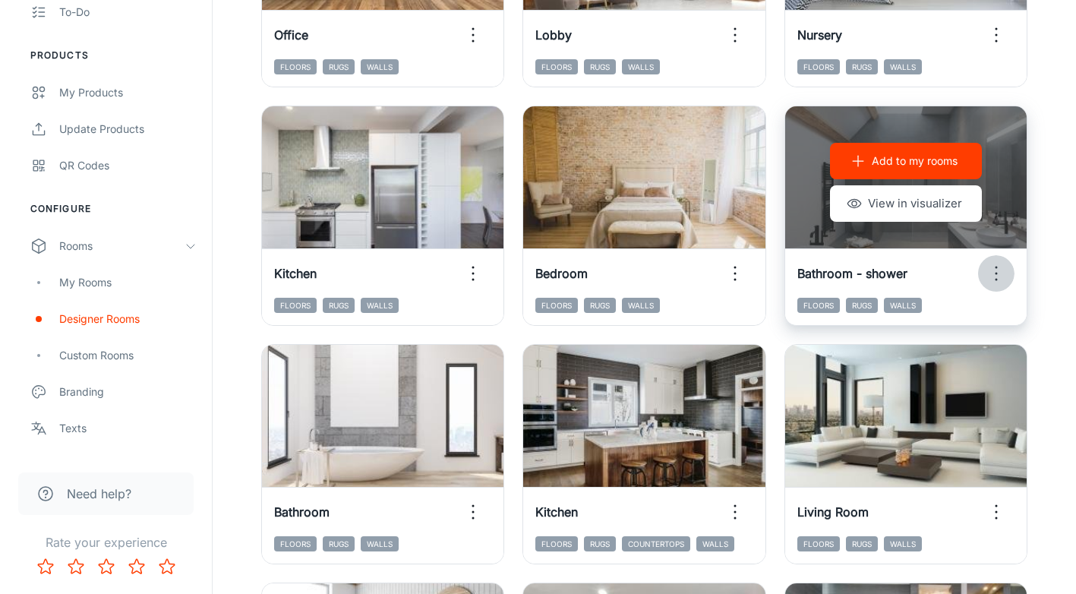
click at [997, 276] on icon "button" at bounding box center [996, 273] width 24 height 24
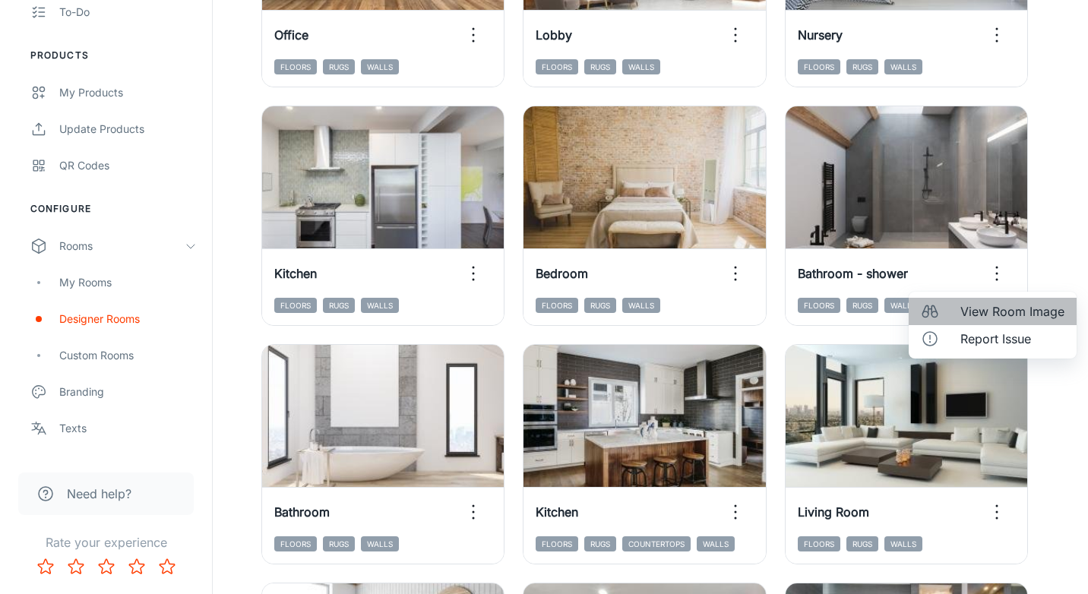
click at [1015, 315] on span "View Room Image" at bounding box center [1012, 311] width 104 height 18
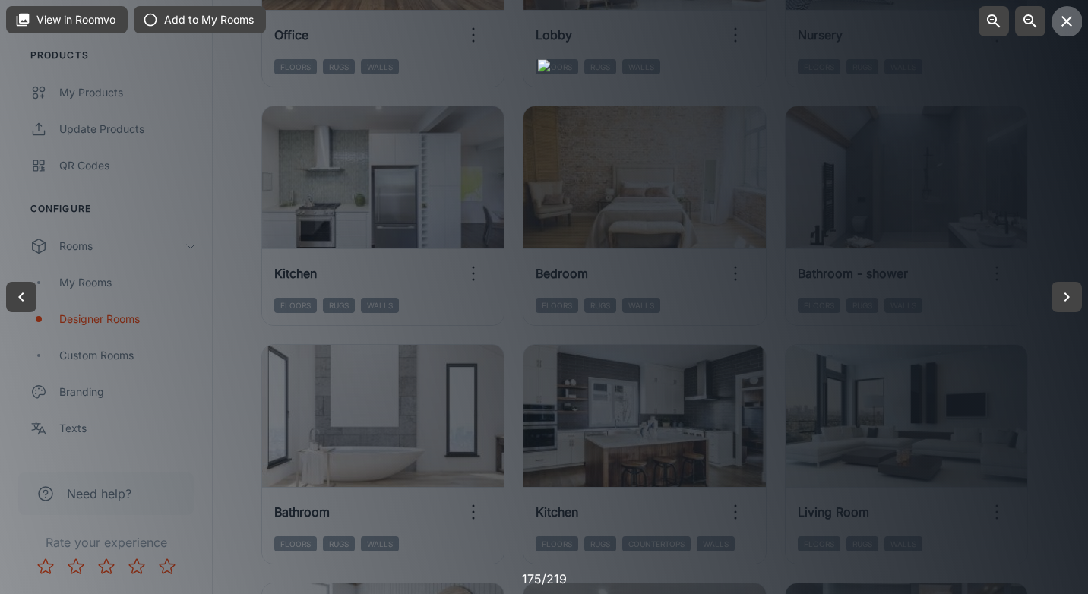
click at [1056, 27] on button "button" at bounding box center [1066, 21] width 30 height 30
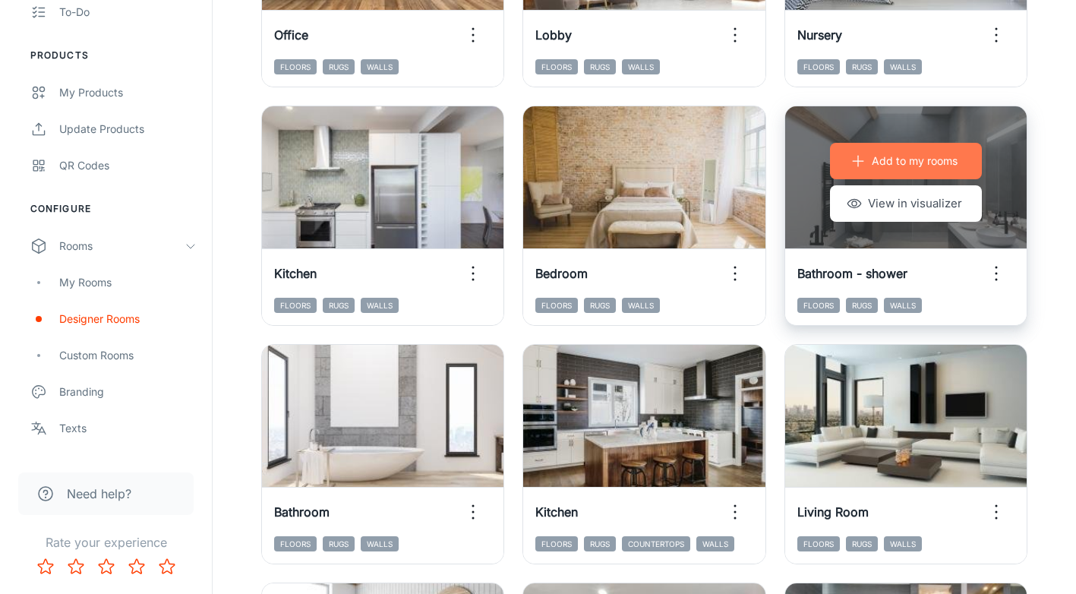
click at [914, 165] on p "Add to my rooms" at bounding box center [915, 161] width 86 height 17
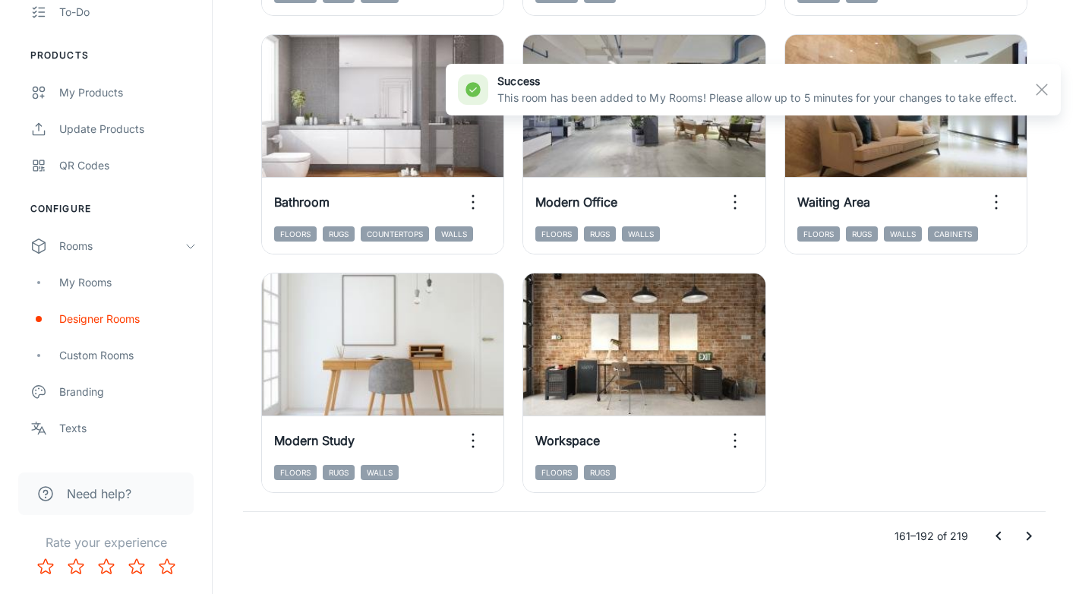
scroll to position [2381, 0]
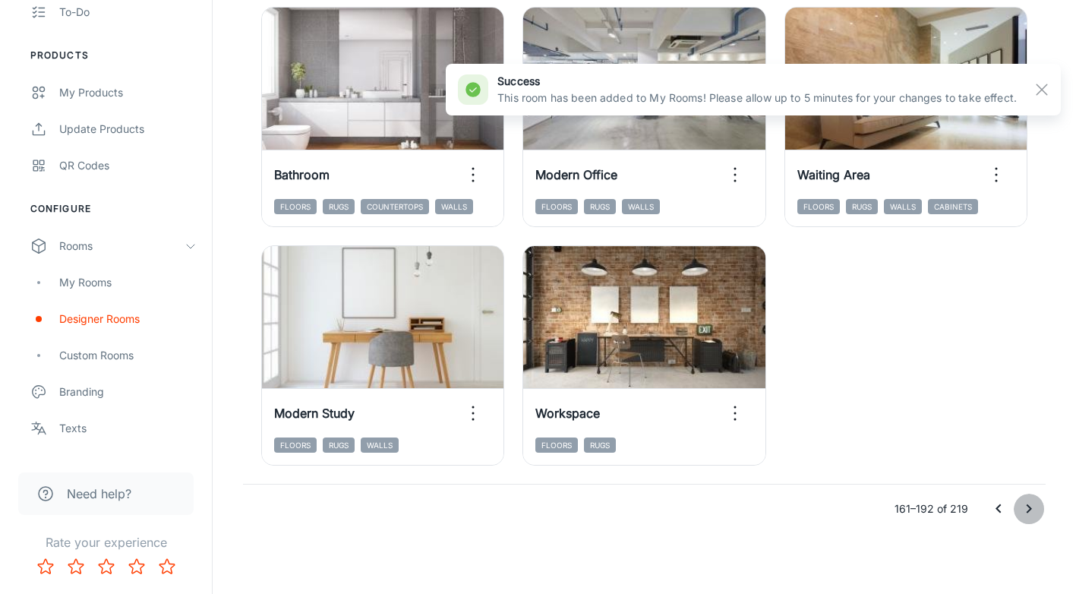
click at [1030, 507] on icon "Go to next page" at bounding box center [1029, 508] width 5 height 9
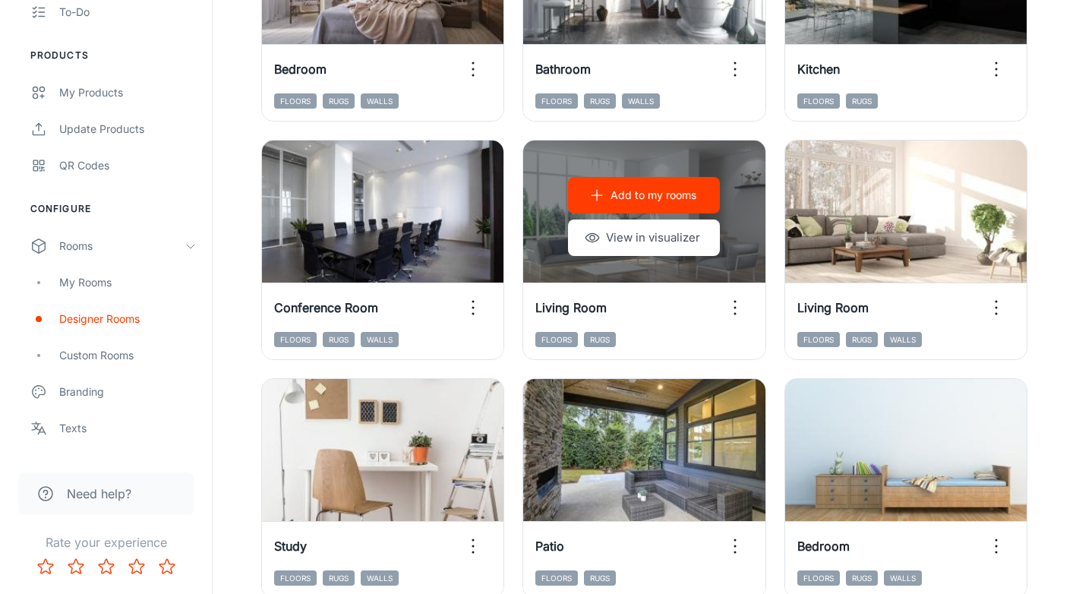
scroll to position [157, 0]
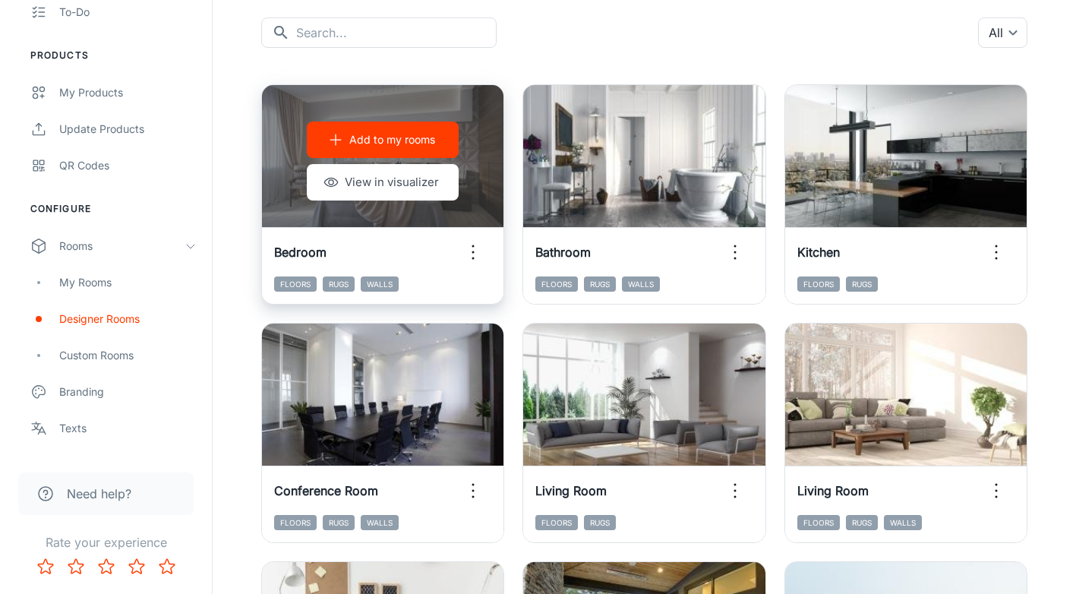
click at [427, 144] on p "Add to my rooms" at bounding box center [392, 139] width 86 height 17
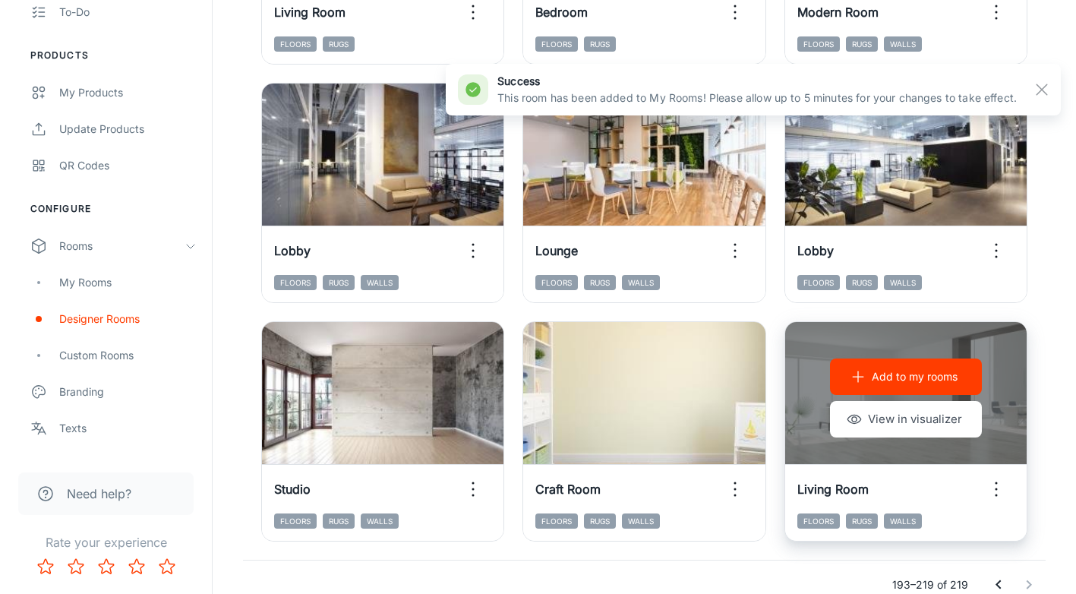
scroll to position [1904, 0]
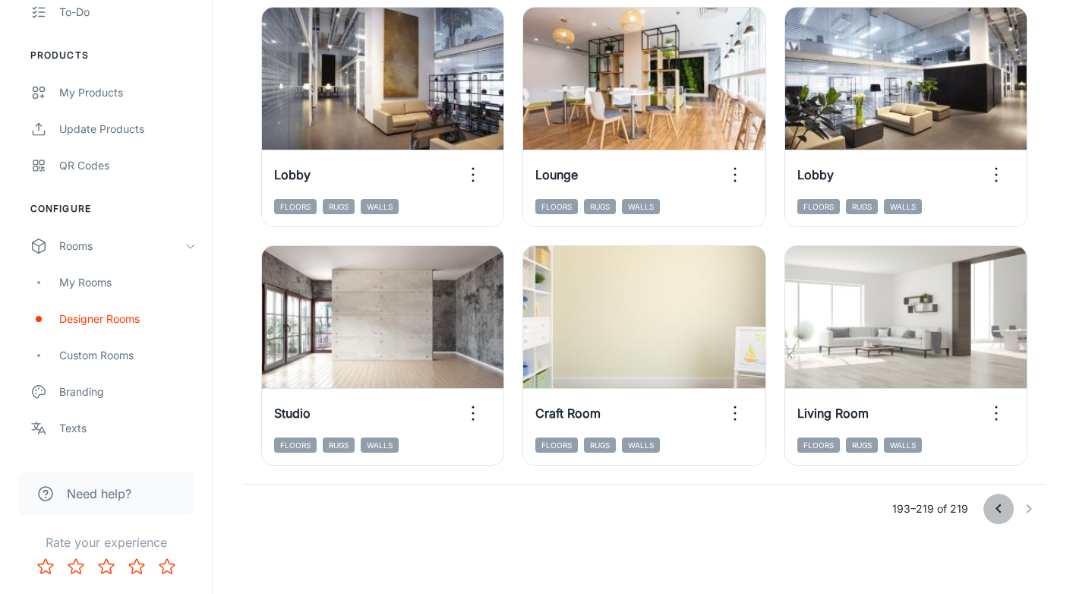
click at [996, 509] on icon "Go to previous page" at bounding box center [999, 509] width 18 height 18
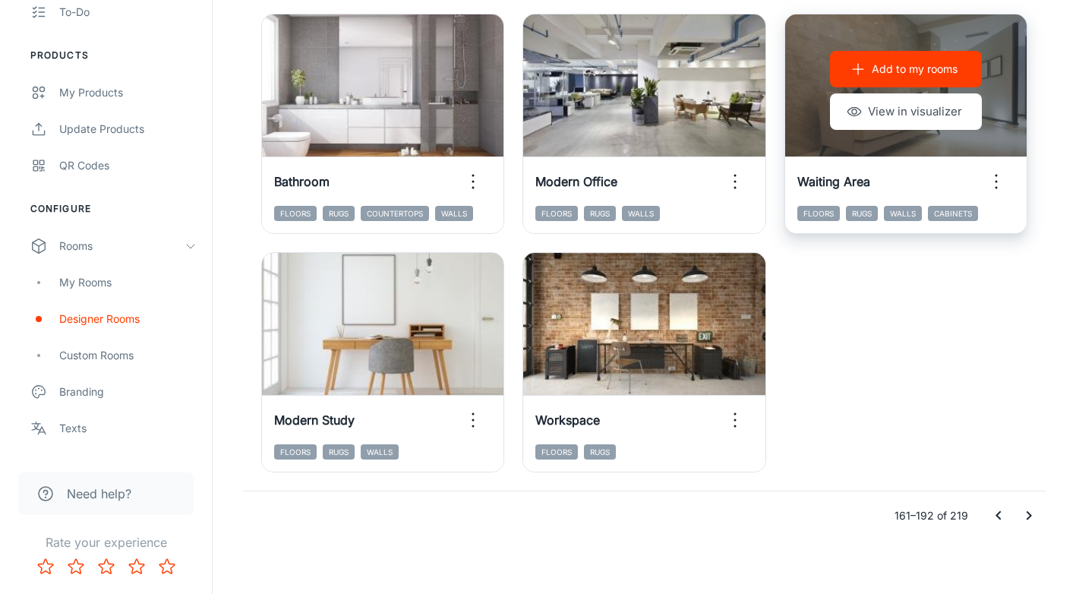
scroll to position [2381, 0]
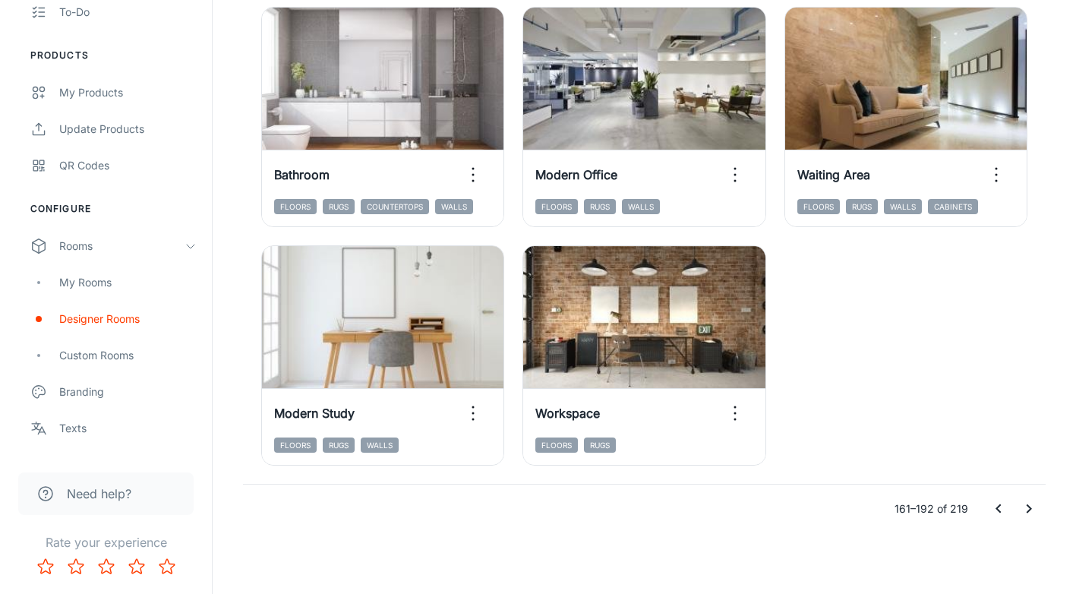
click at [1002, 510] on icon "Go to previous page" at bounding box center [999, 509] width 18 height 18
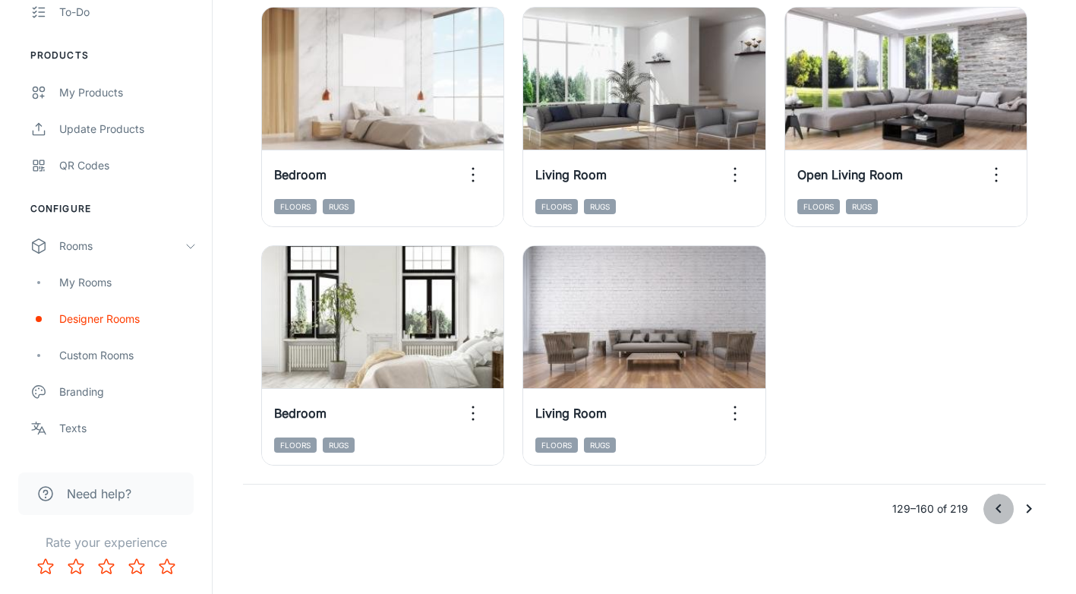
click at [1002, 510] on icon "Go to previous page" at bounding box center [999, 509] width 18 height 18
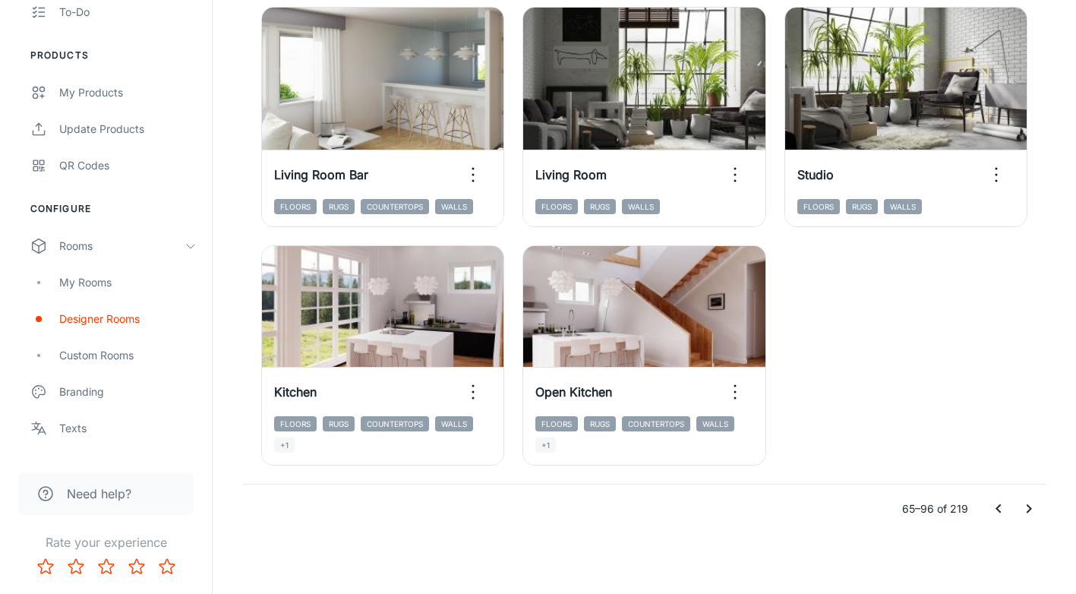
click at [1002, 510] on icon "Go to previous page" at bounding box center [999, 509] width 18 height 18
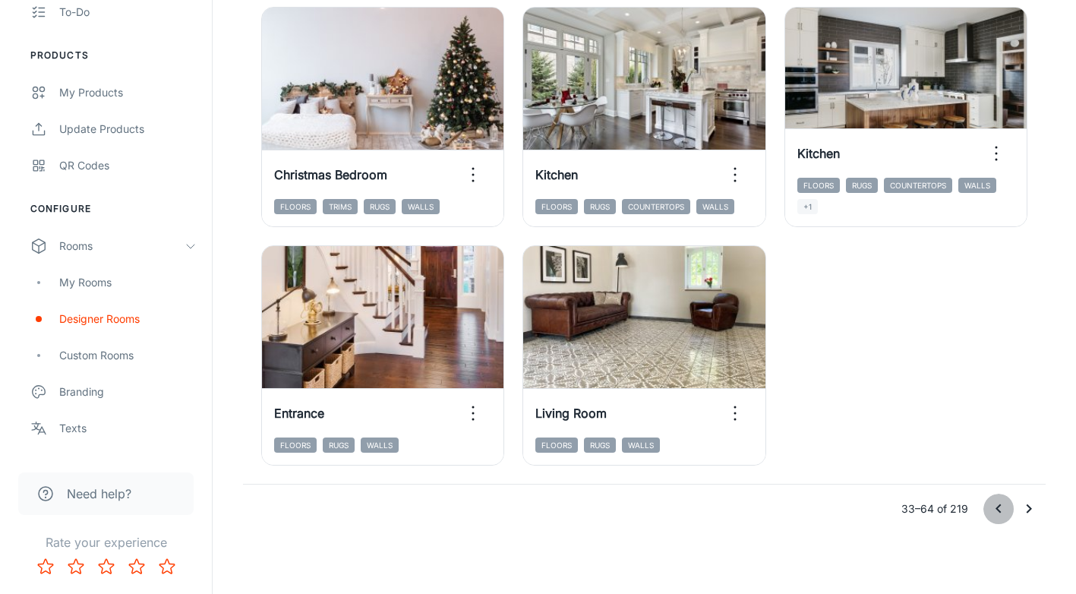
click at [1002, 510] on icon "Go to previous page" at bounding box center [999, 509] width 18 height 18
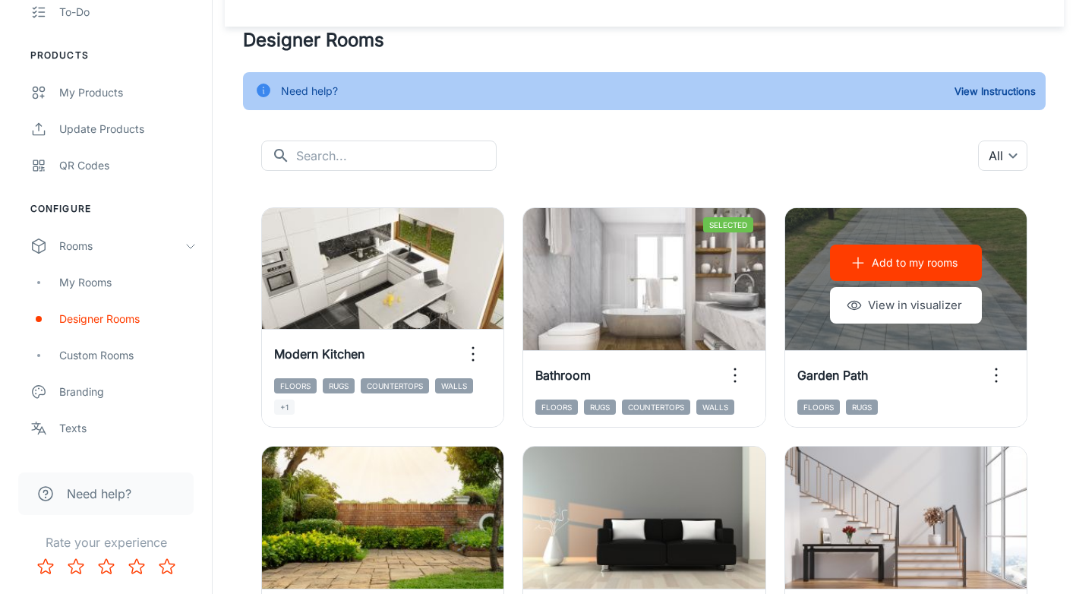
scroll to position [27, 0]
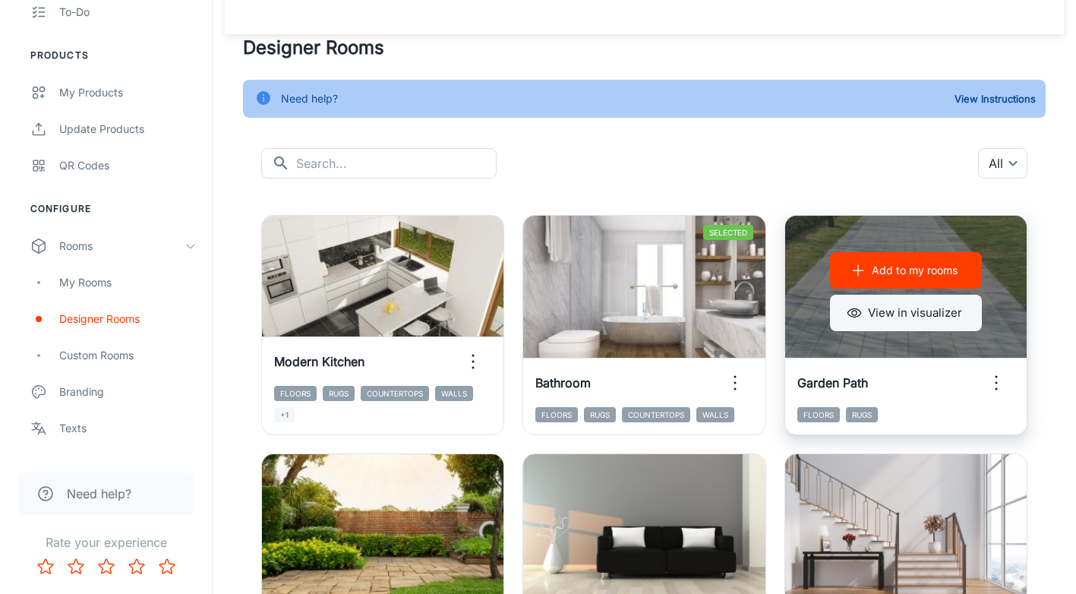
click at [949, 321] on button "View in visualizer" at bounding box center [906, 313] width 152 height 36
click at [996, 381] on icon "button" at bounding box center [996, 383] width 24 height 24
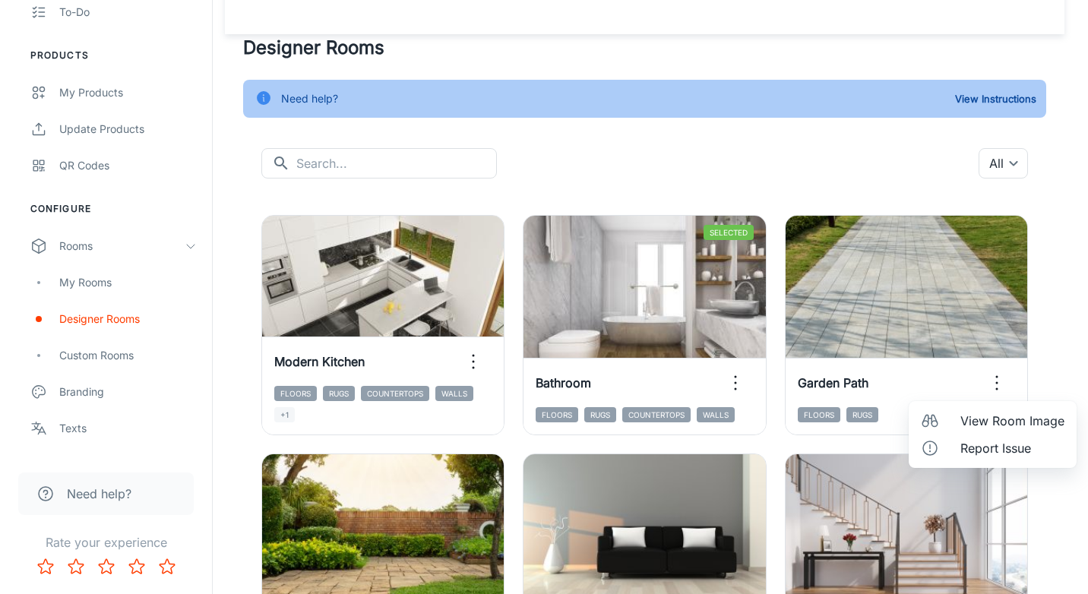
click at [989, 422] on span "View Room Image" at bounding box center [1012, 421] width 104 height 18
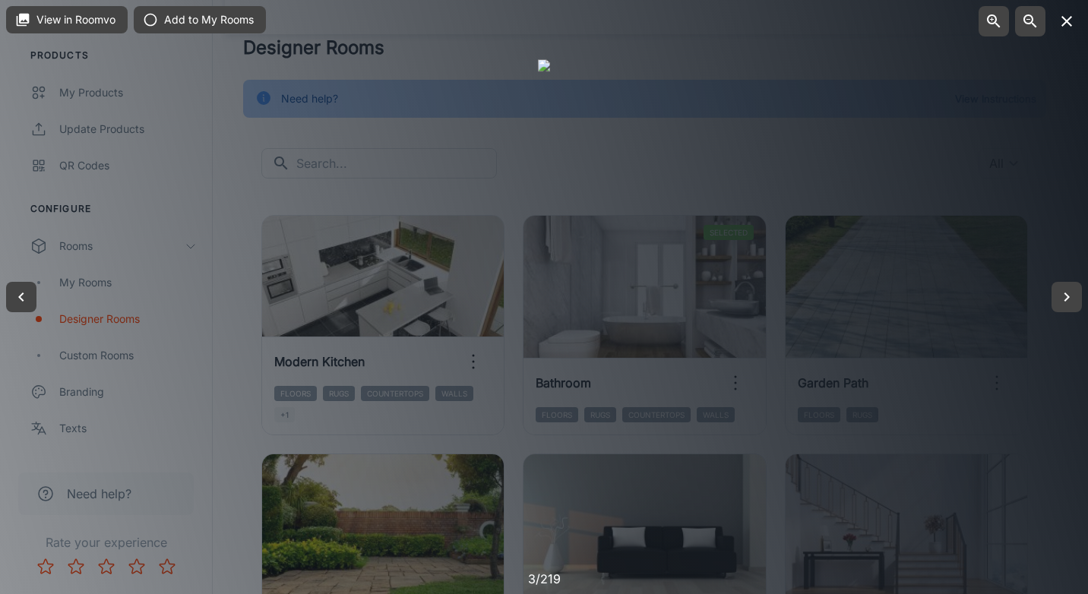
click at [1069, 32] on button "button" at bounding box center [1066, 21] width 30 height 30
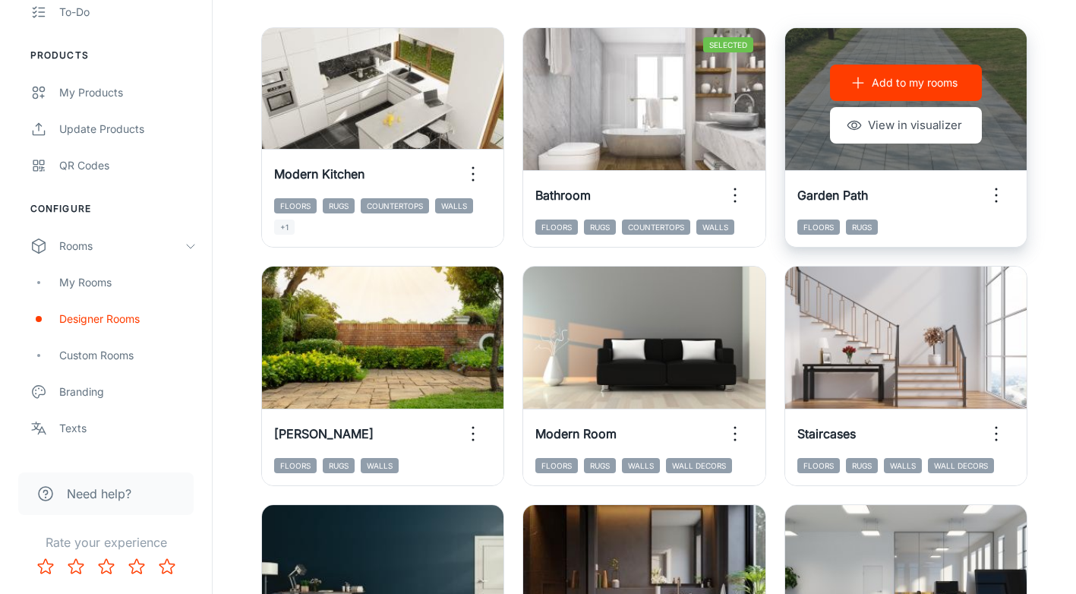
scroll to position [254, 0]
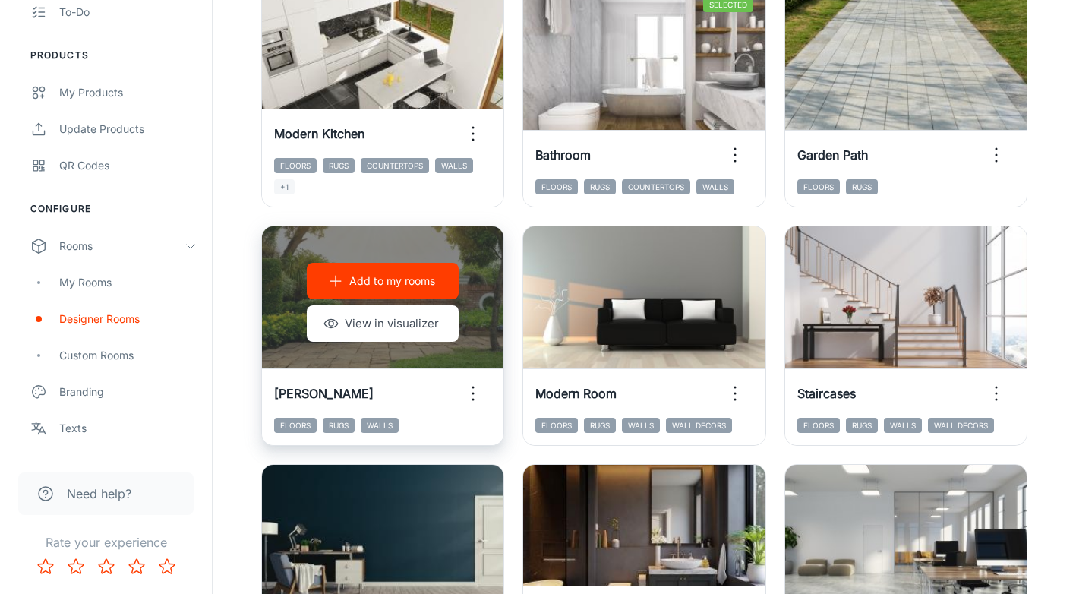
click at [476, 394] on icon "button" at bounding box center [473, 393] width 24 height 24
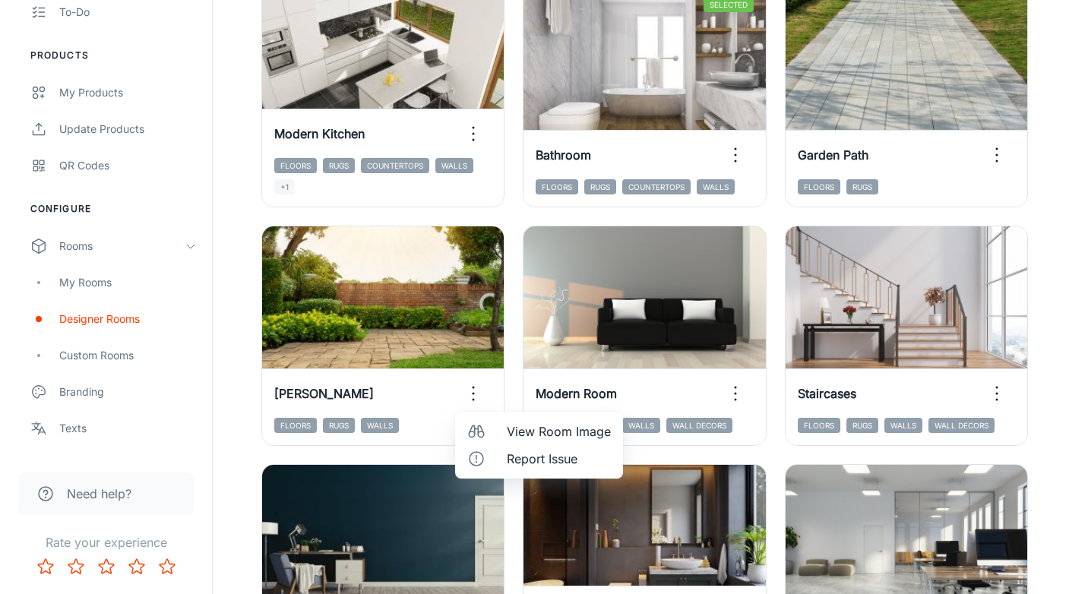
click at [532, 430] on span "View Room Image" at bounding box center [559, 431] width 104 height 18
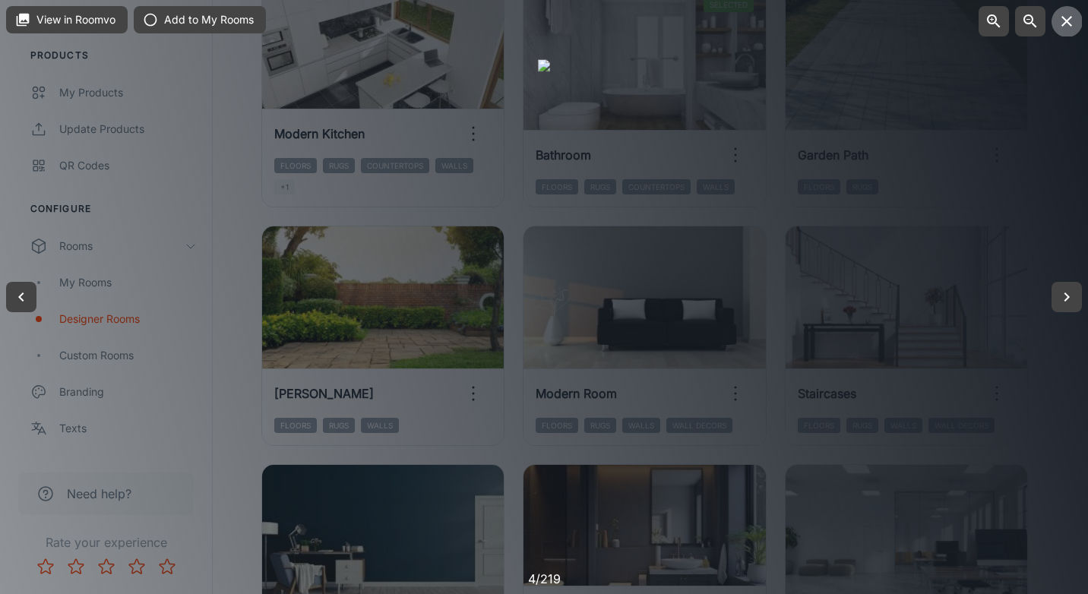
click at [1074, 13] on icon "button" at bounding box center [1066, 21] width 18 height 18
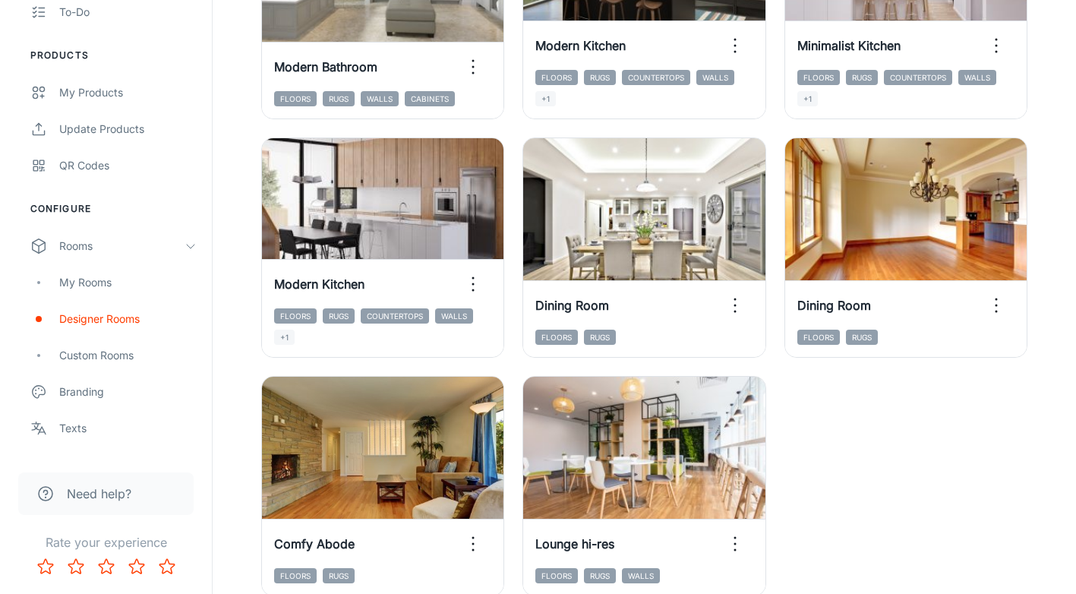
scroll to position [2381, 0]
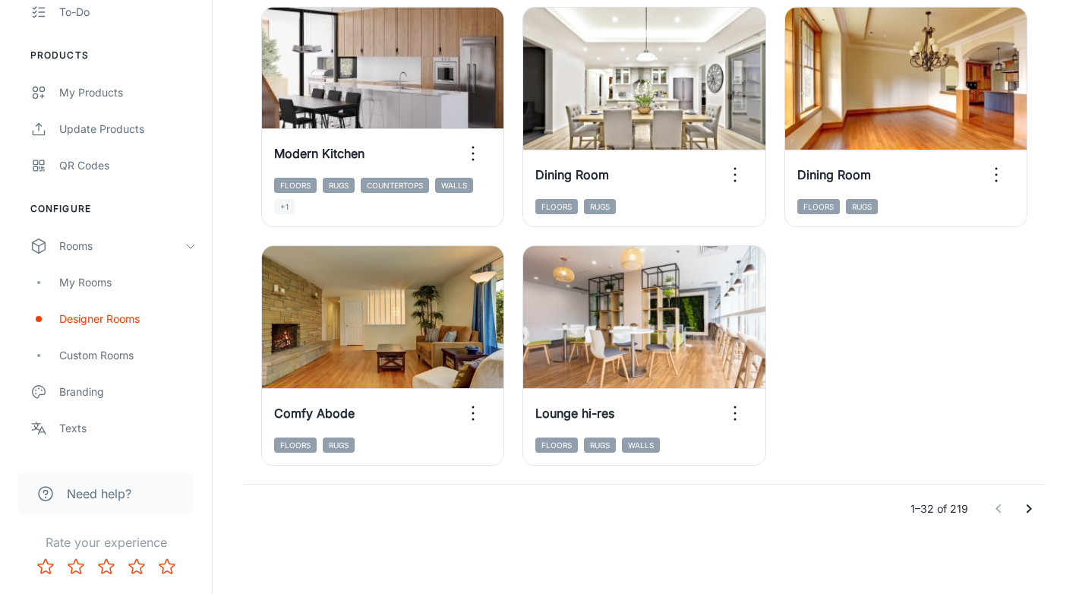
click at [1025, 509] on icon "Go to next page" at bounding box center [1029, 509] width 18 height 18
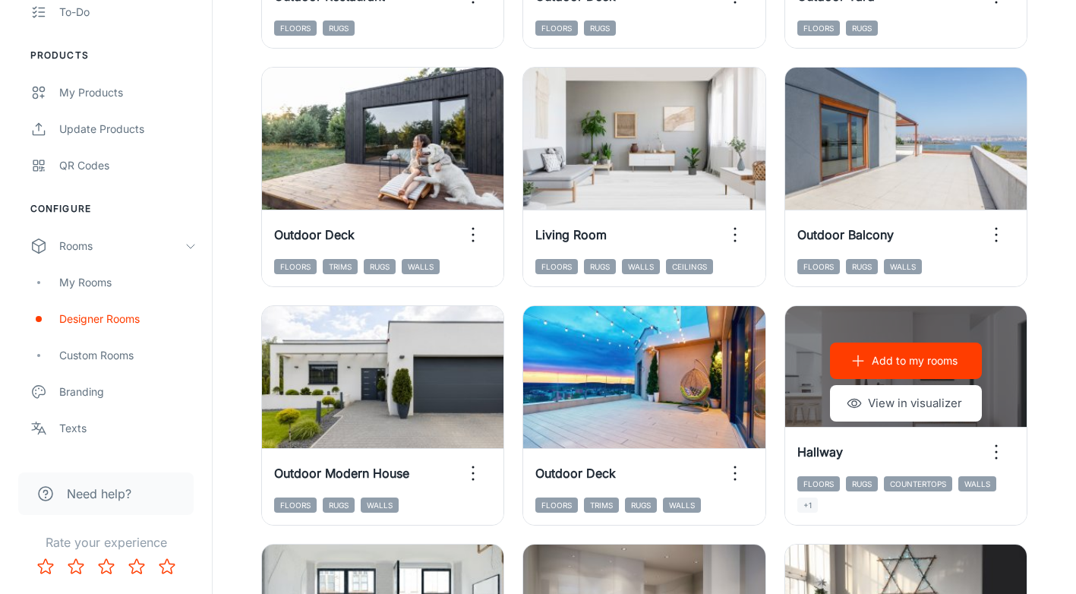
scroll to position [1394, 0]
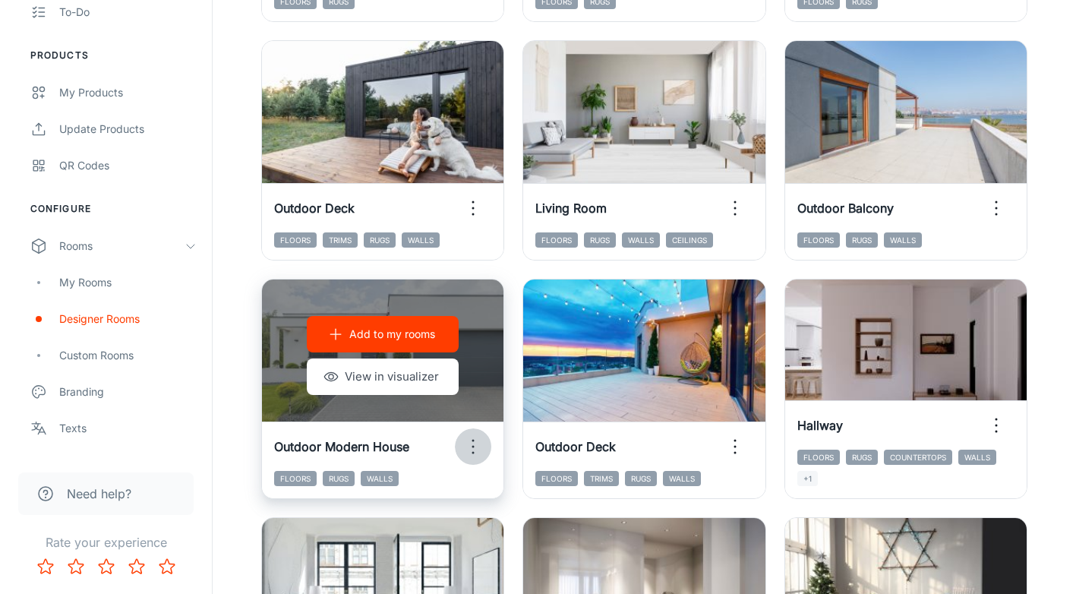
click at [472, 444] on icon "button" at bounding box center [473, 446] width 24 height 24
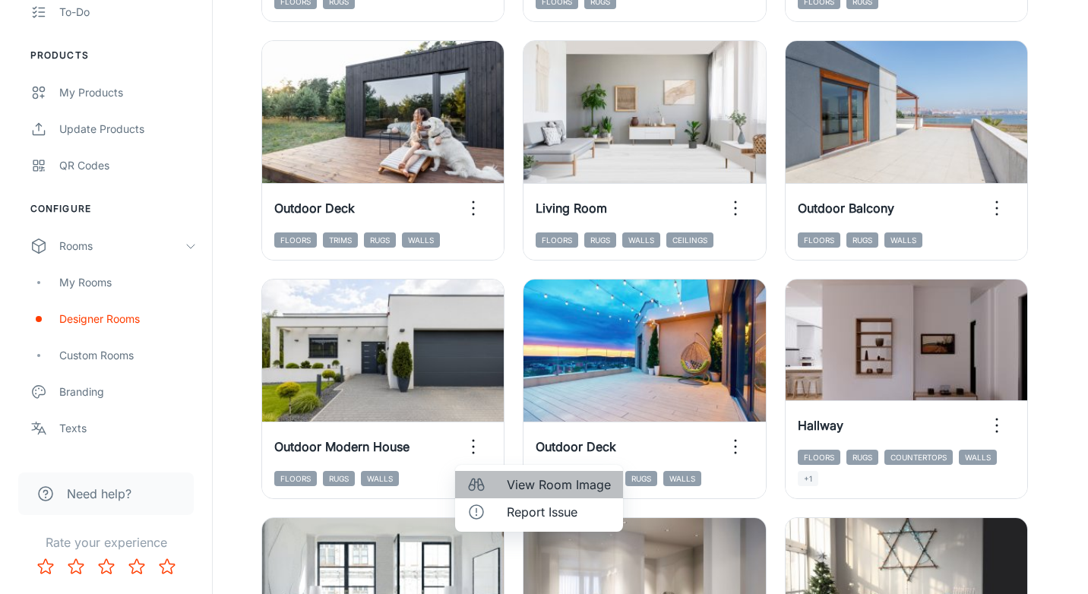
click at [517, 482] on span "View Room Image" at bounding box center [559, 484] width 104 height 18
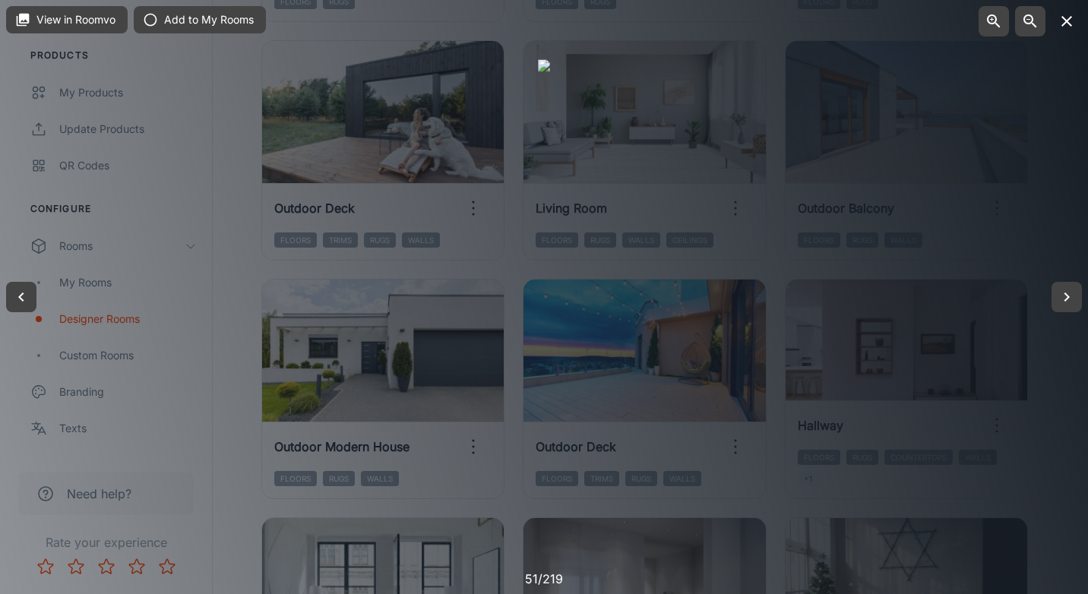
click at [1066, 17] on icon "button" at bounding box center [1066, 21] width 18 height 18
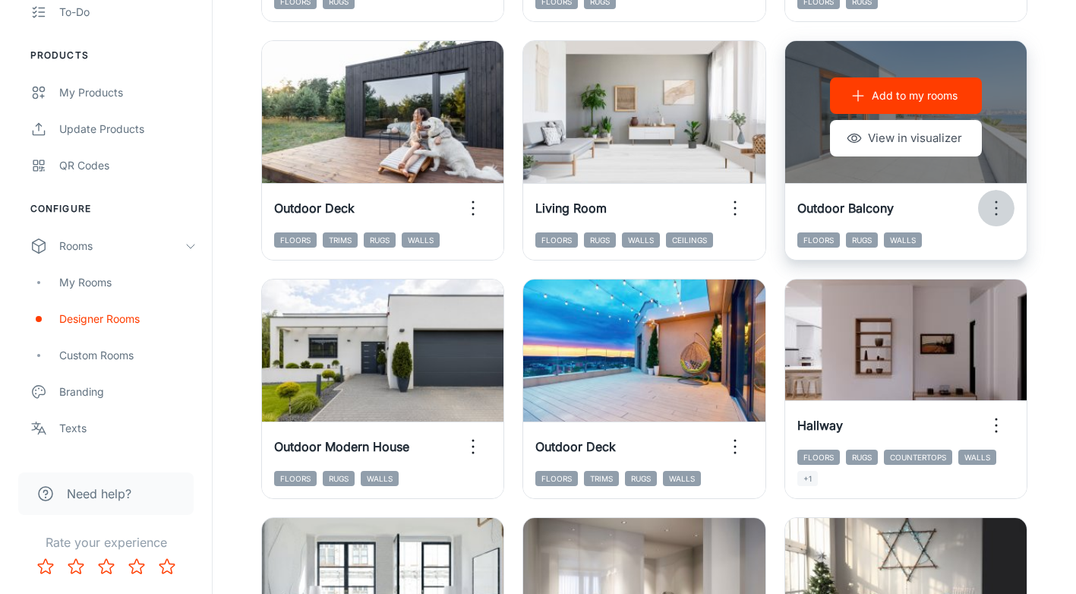
click at [996, 204] on icon "button" at bounding box center [996, 208] width 24 height 24
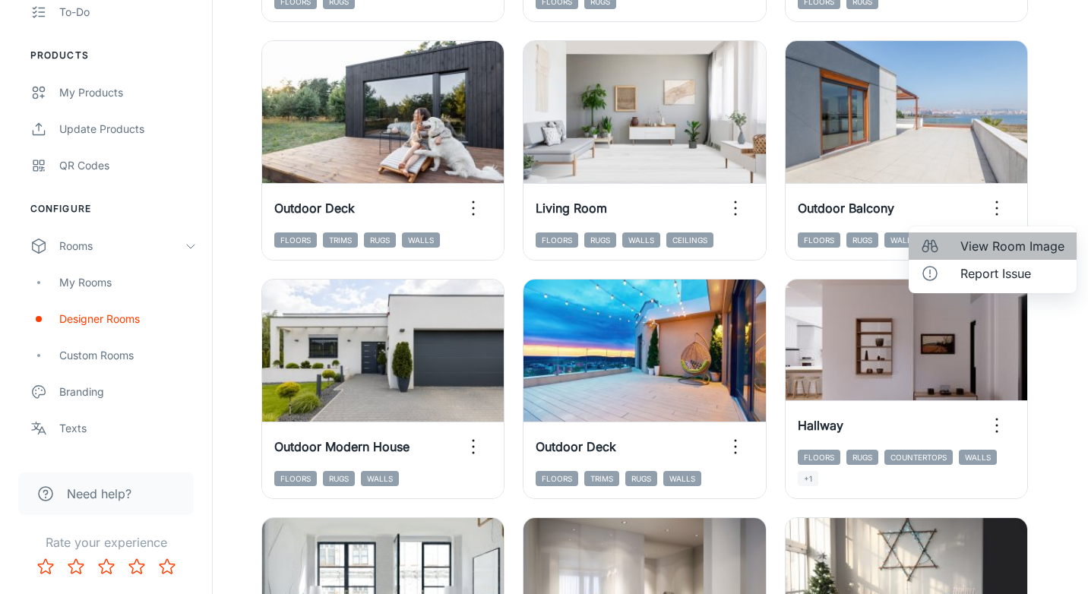
click at [992, 242] on span "View Room Image" at bounding box center [1012, 246] width 104 height 18
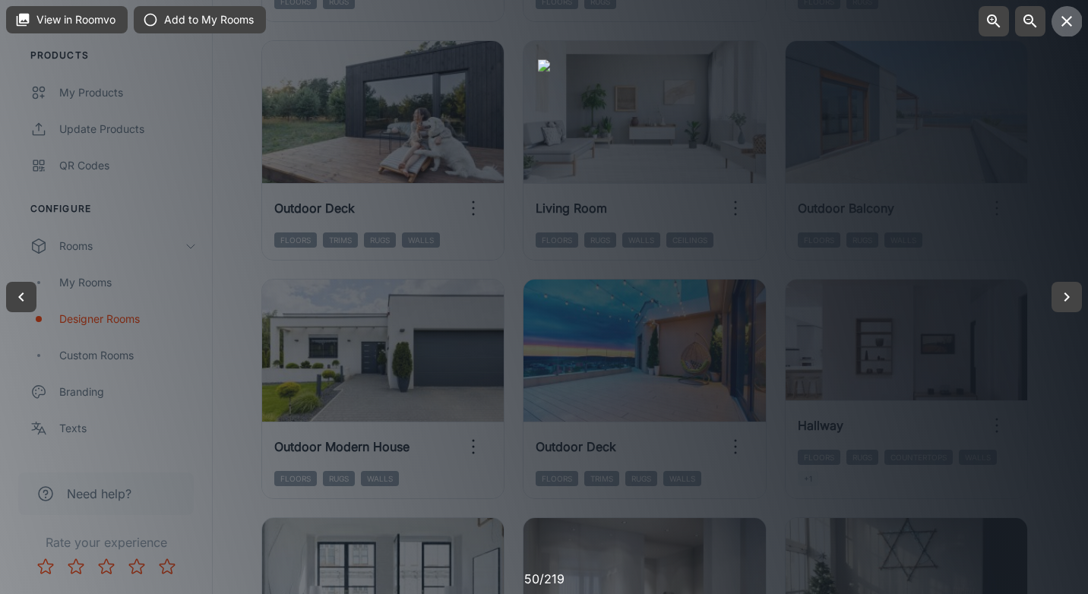
click at [1067, 26] on icon "button" at bounding box center [1066, 21] width 18 height 18
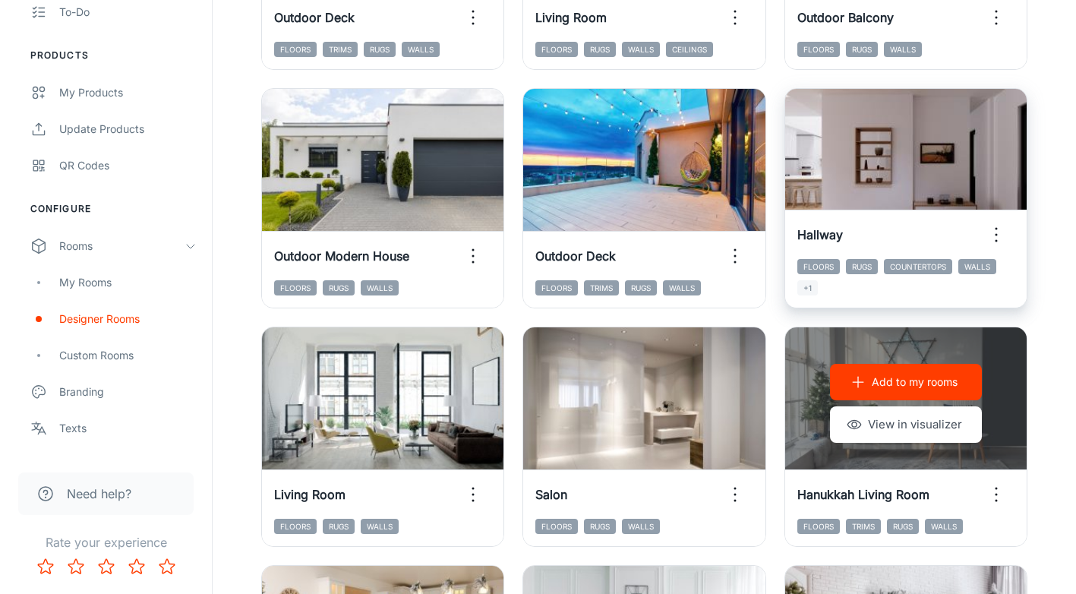
scroll to position [1546, 0]
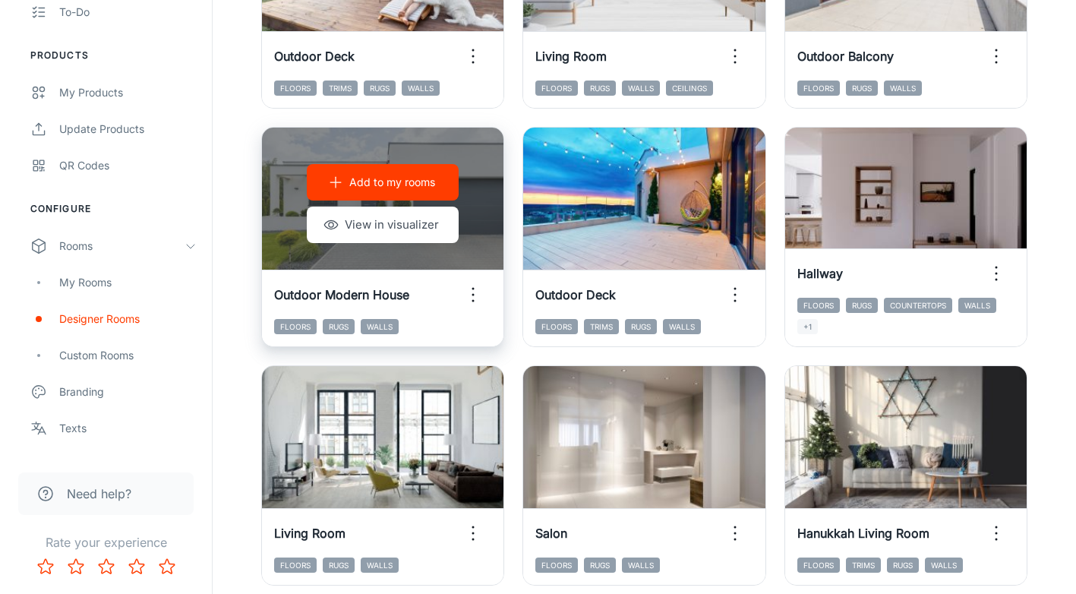
click at [426, 191] on button "Add to my rooms" at bounding box center [383, 182] width 152 height 36
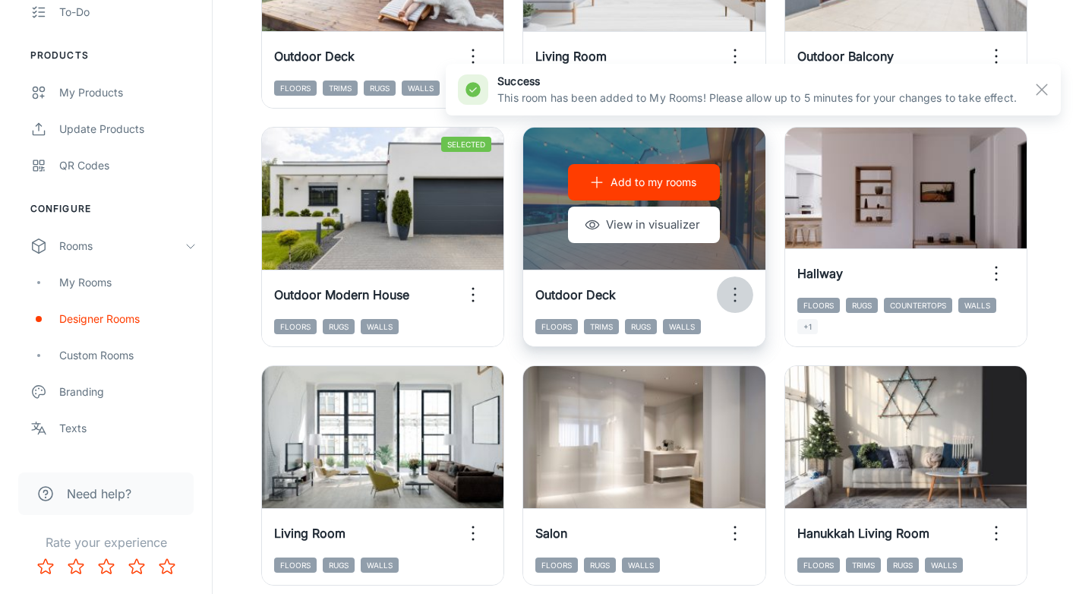
click at [737, 291] on icon "button" at bounding box center [735, 295] width 24 height 24
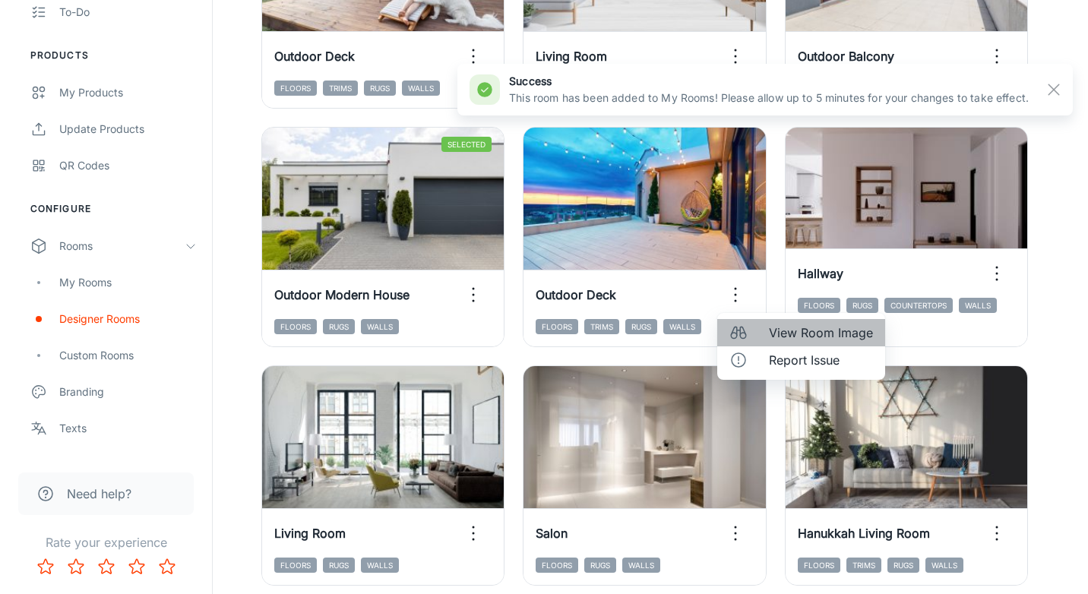
click at [779, 331] on span "View Room Image" at bounding box center [821, 333] width 104 height 18
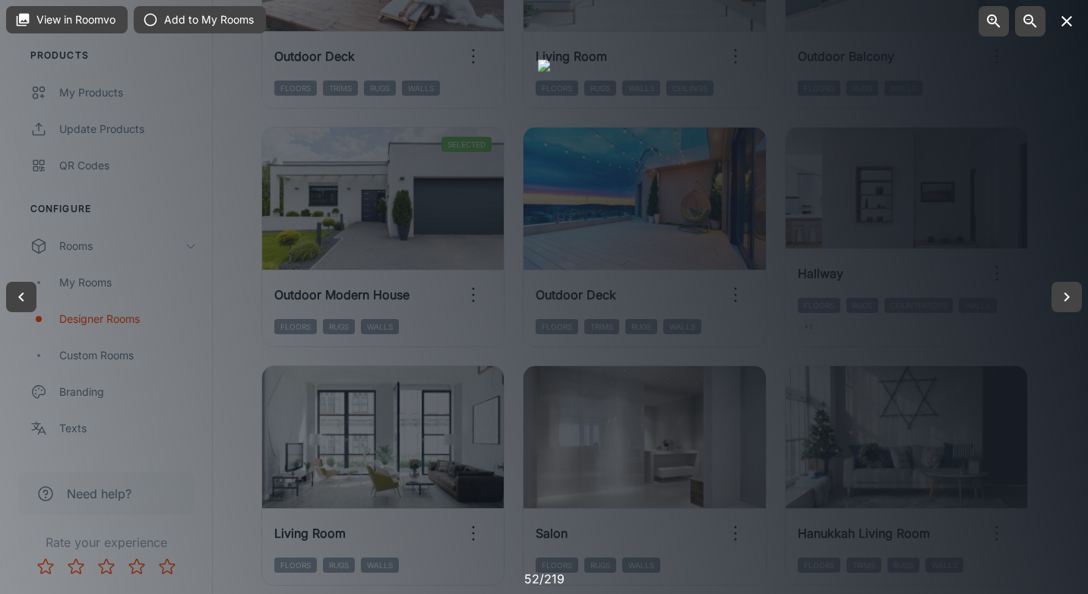
click at [1065, 16] on icon "button" at bounding box center [1066, 21] width 18 height 18
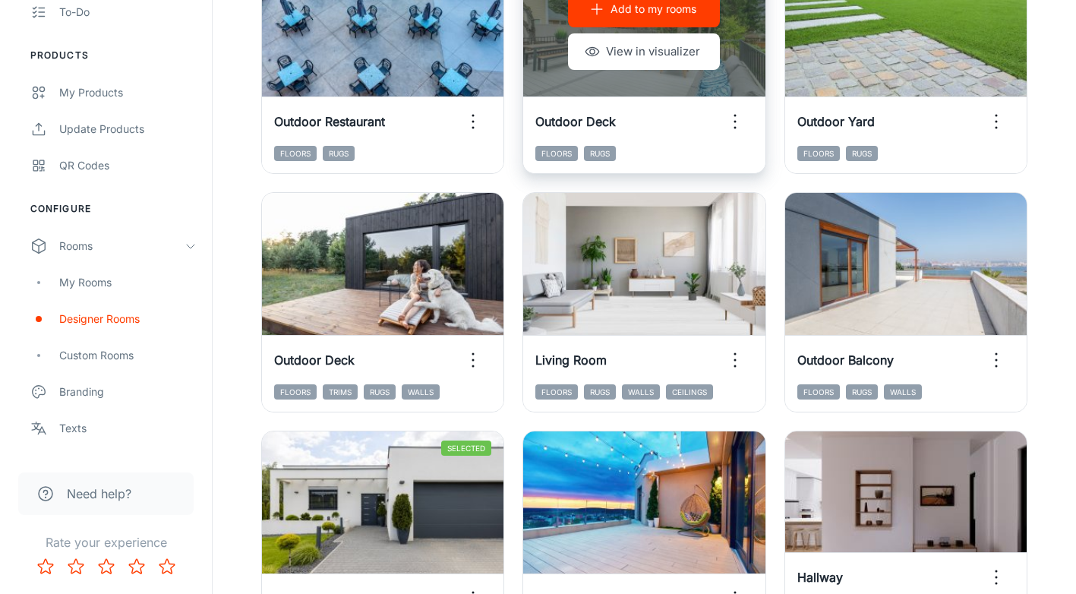
scroll to position [1014, 0]
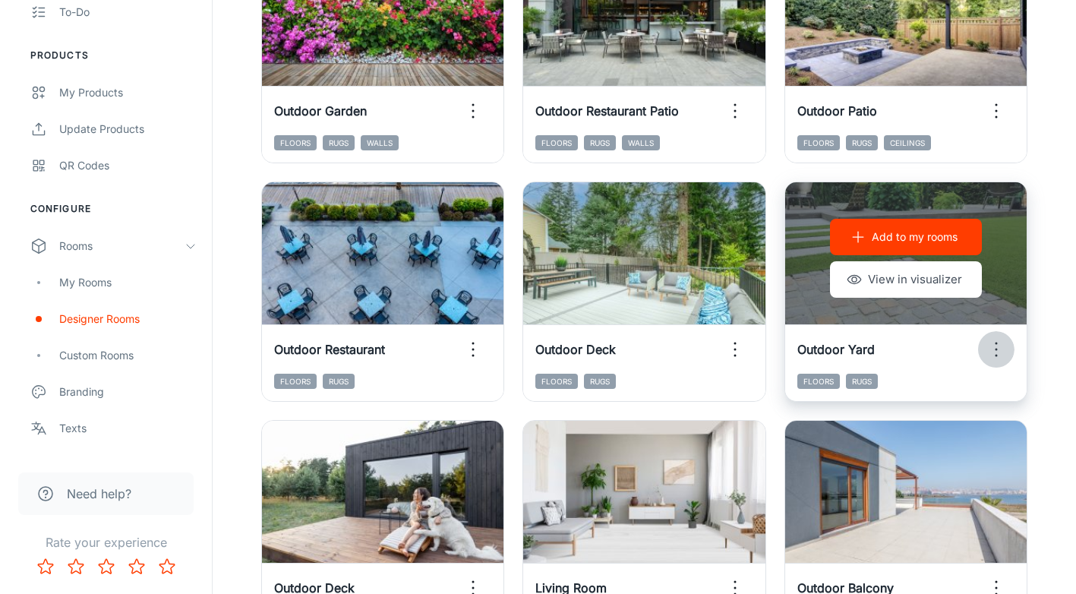
click at [996, 355] on circle "button" at bounding box center [996, 356] width 2 height 2
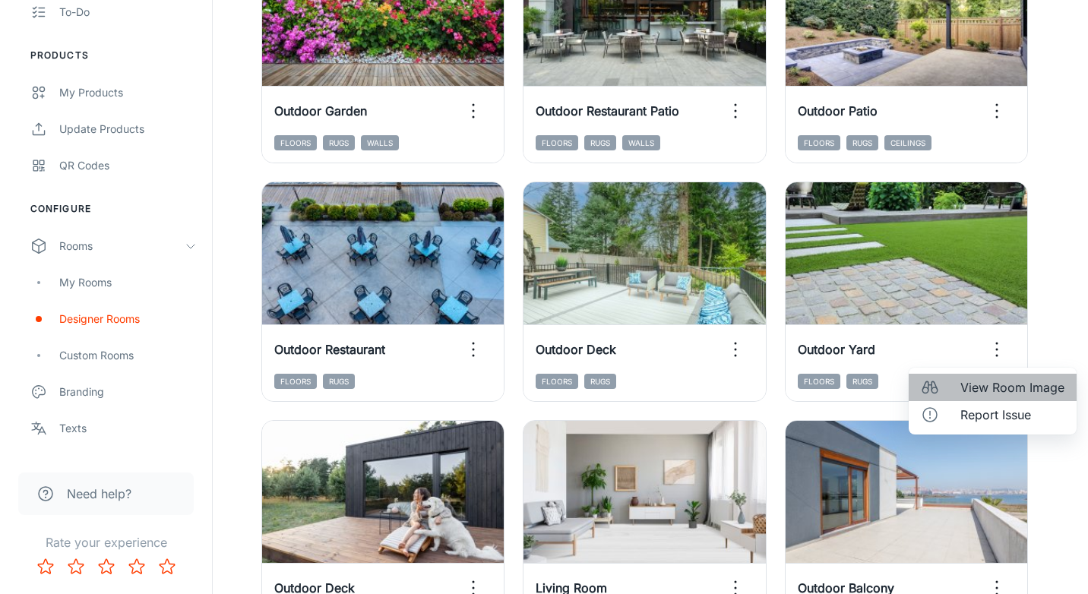
click at [999, 387] on span "View Room Image" at bounding box center [1012, 387] width 104 height 18
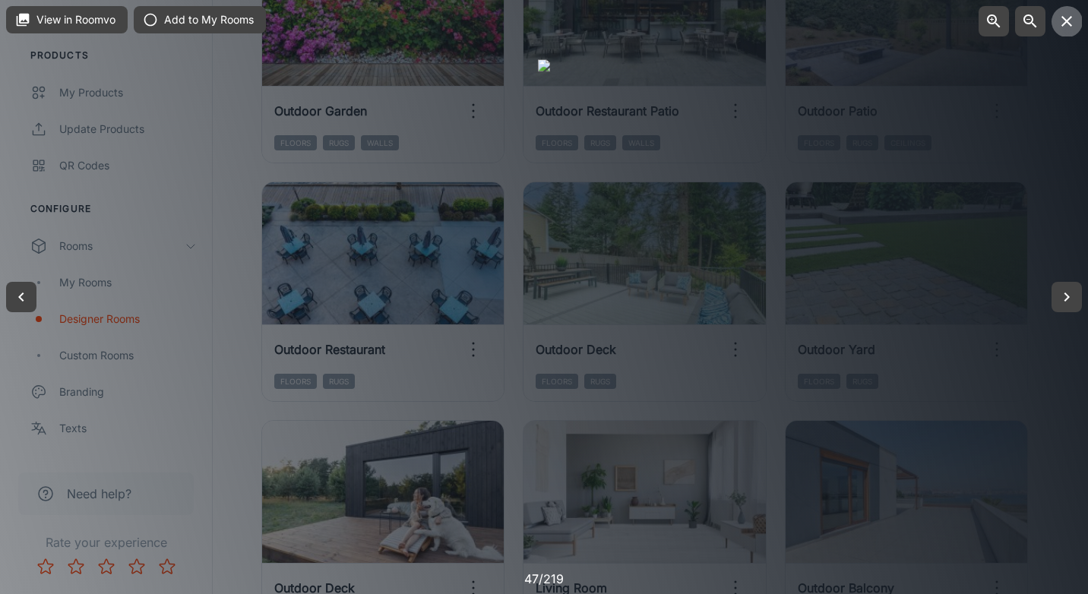
click at [1065, 23] on icon "button" at bounding box center [1066, 21] width 11 height 11
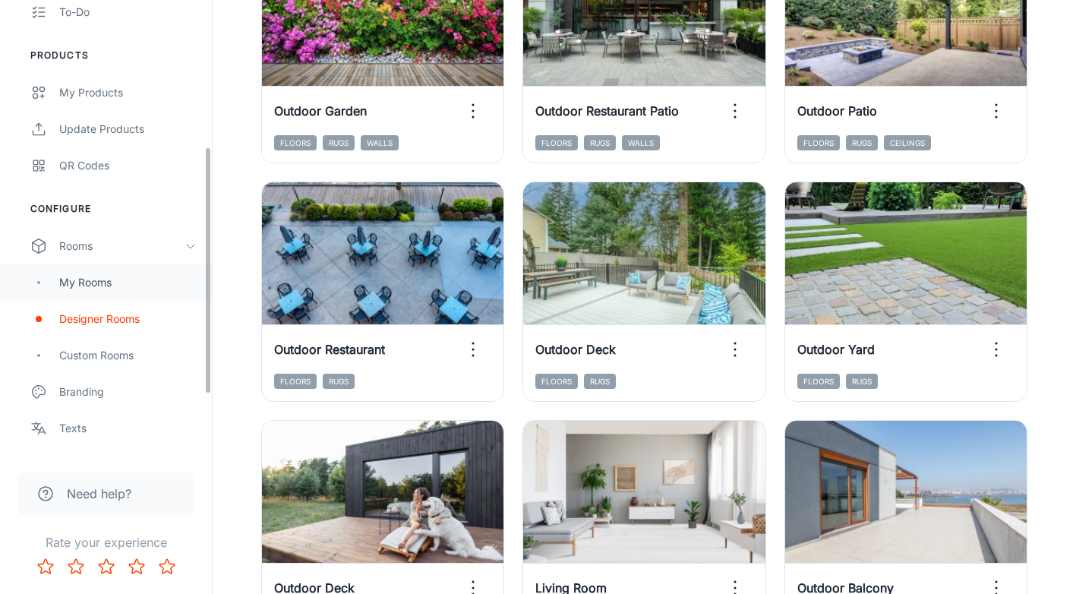
click at [88, 278] on div "My Rooms" at bounding box center [127, 282] width 137 height 17
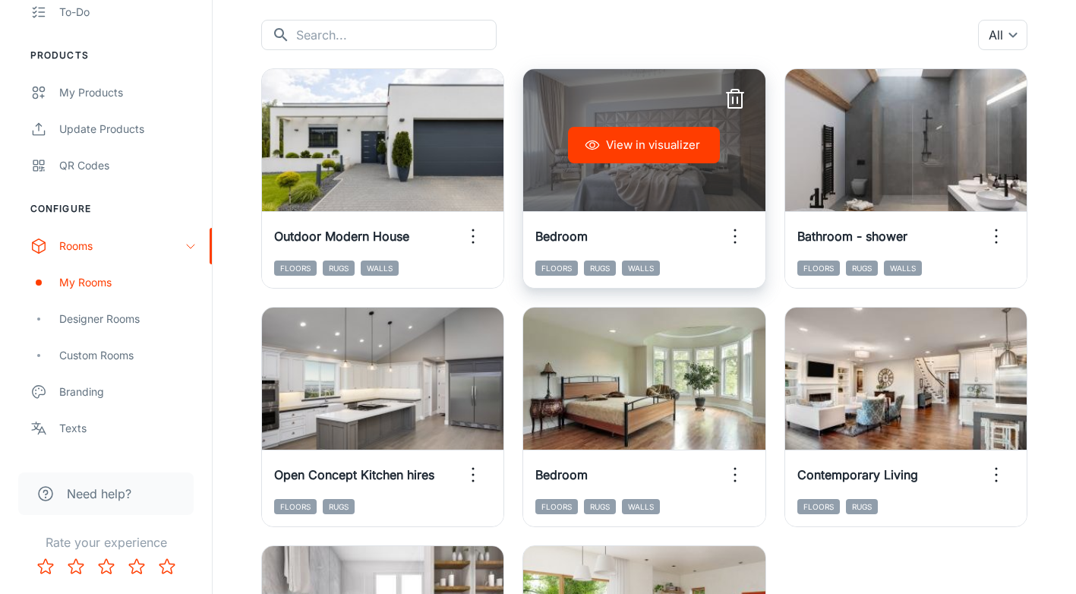
scroll to position [228, 0]
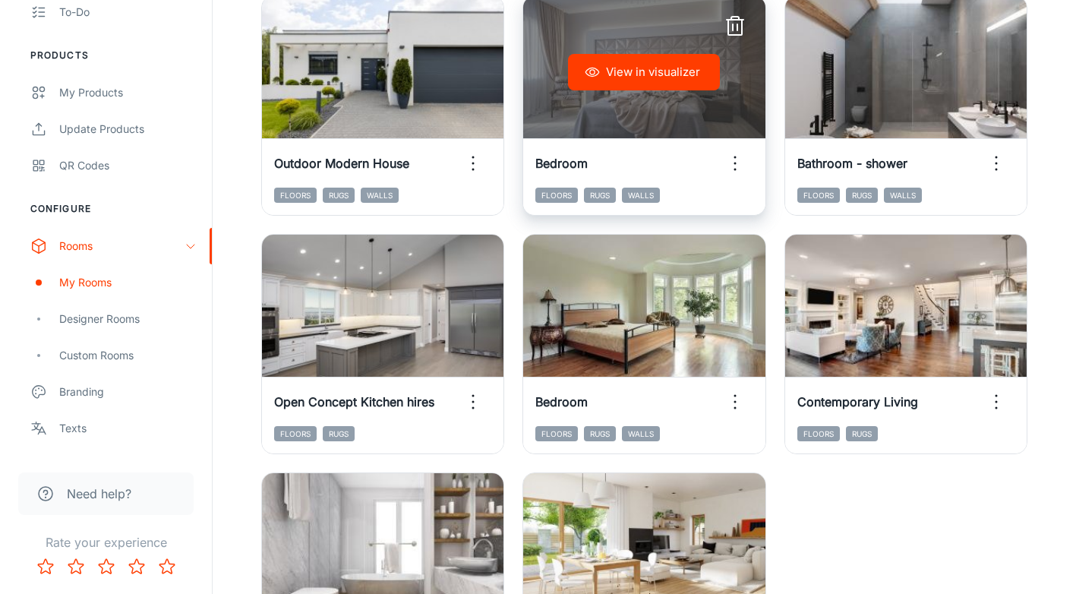
click at [729, 168] on icon "button" at bounding box center [735, 163] width 24 height 24
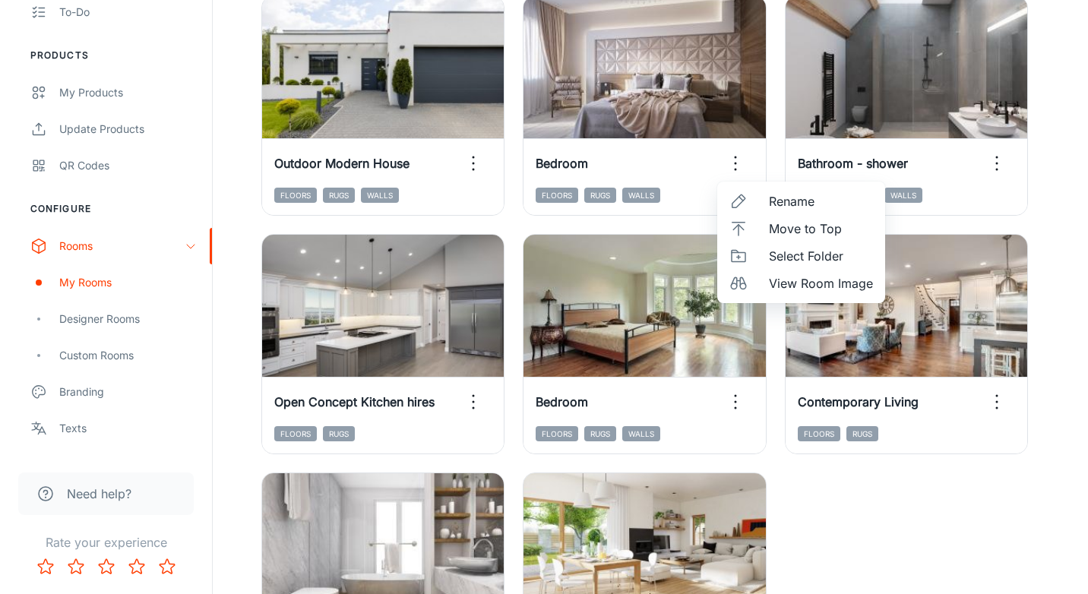
click at [775, 283] on span "View Room Image" at bounding box center [821, 283] width 104 height 18
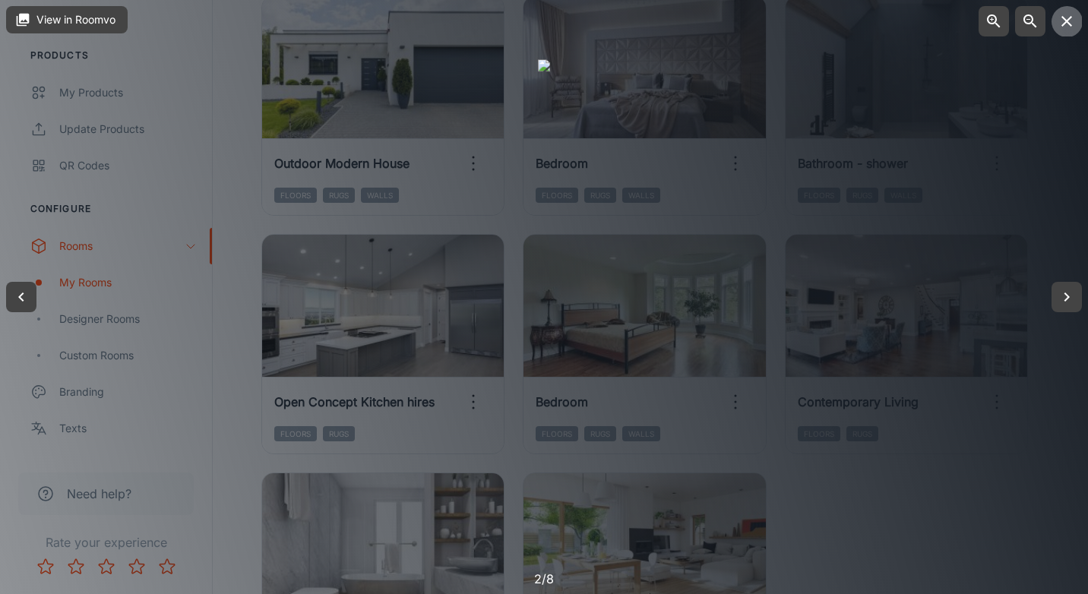
click at [1067, 29] on button "button" at bounding box center [1066, 21] width 30 height 30
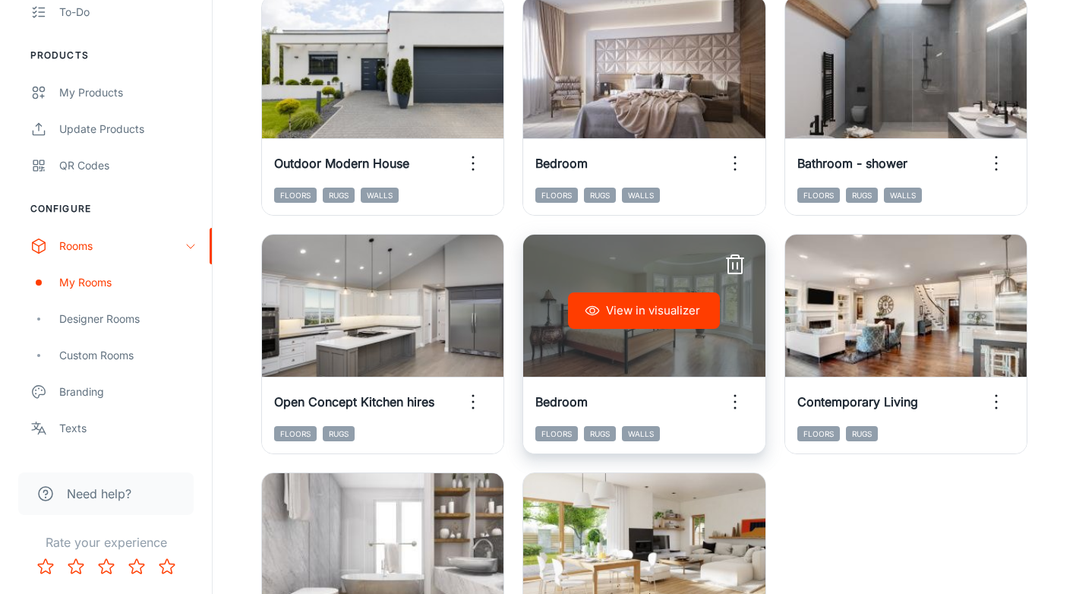
click at [736, 403] on icon "button" at bounding box center [735, 402] width 24 height 24
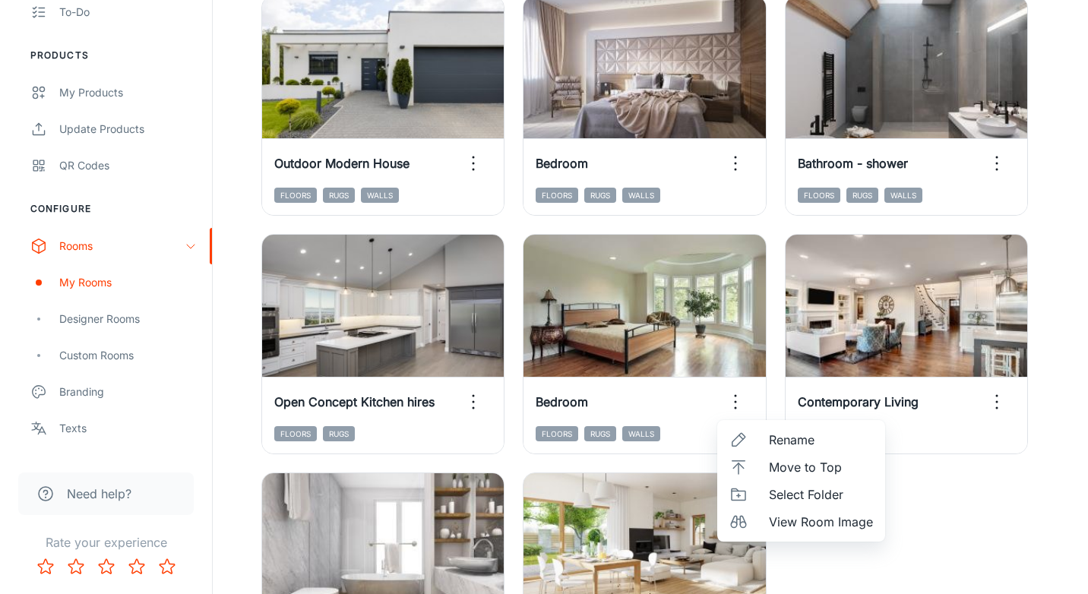
click at [774, 529] on span "View Room Image" at bounding box center [821, 522] width 104 height 18
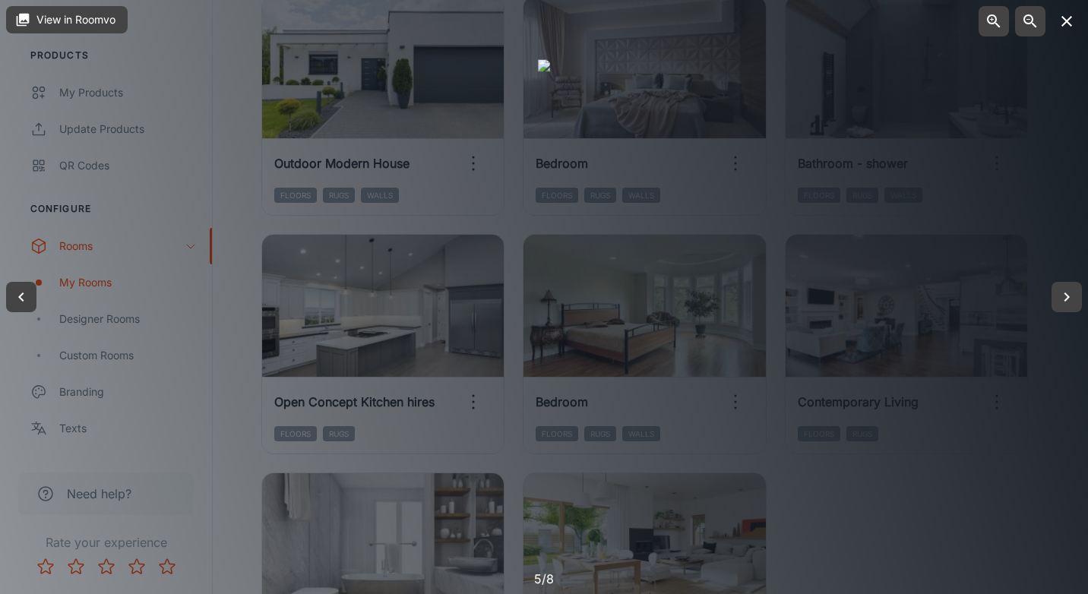
click at [1063, 22] on icon "button" at bounding box center [1066, 21] width 18 height 18
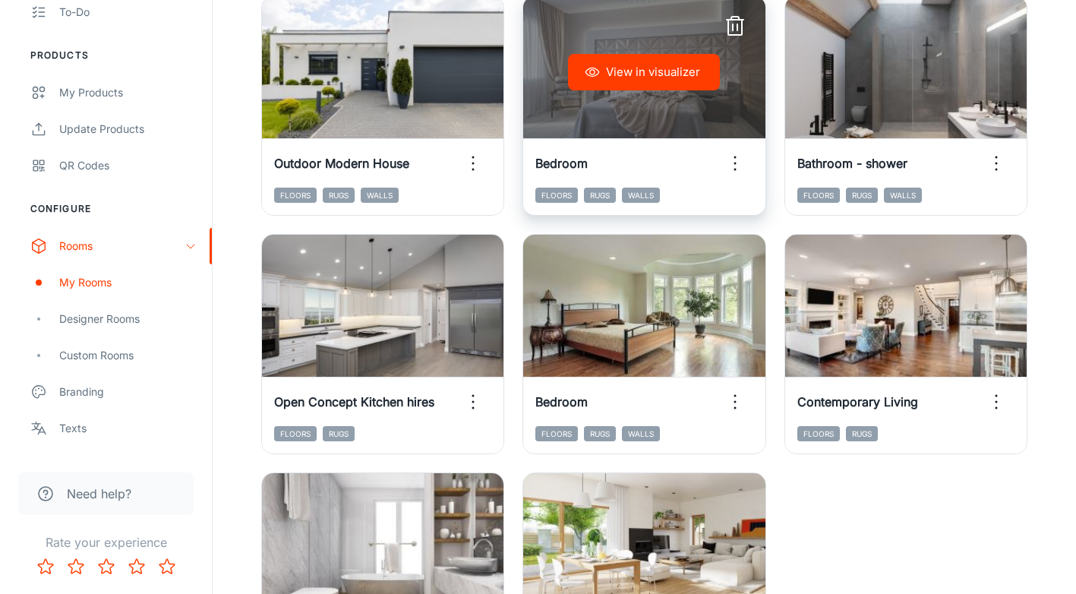
click at [737, 166] on icon "button" at bounding box center [735, 163] width 24 height 24
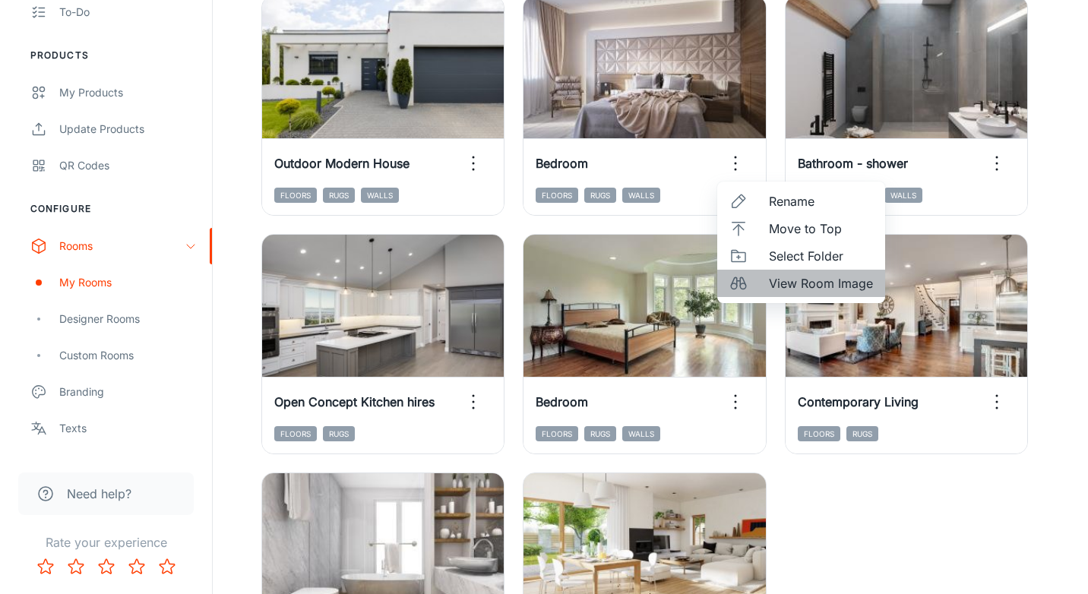
click at [794, 279] on span "View Room Image" at bounding box center [821, 283] width 104 height 18
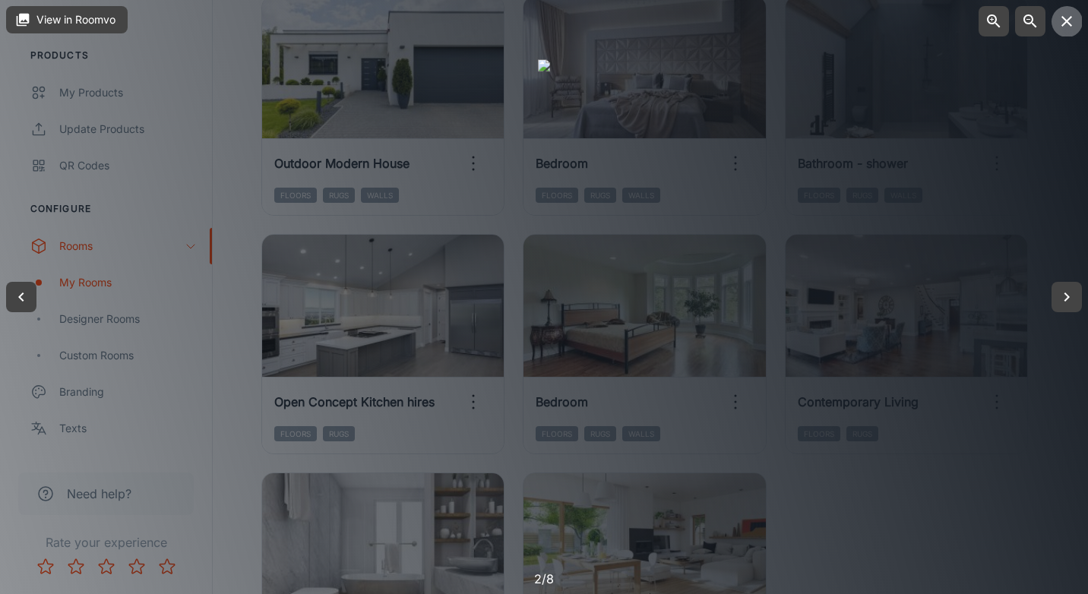
click at [1060, 23] on icon "button" at bounding box center [1066, 21] width 18 height 18
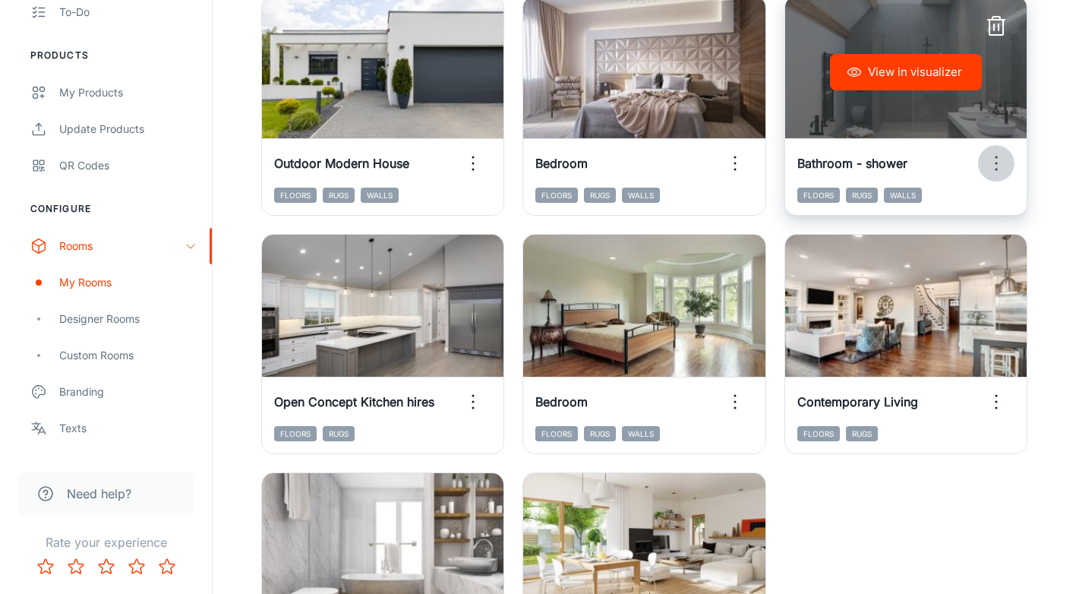
click at [991, 164] on icon "button" at bounding box center [996, 163] width 24 height 24
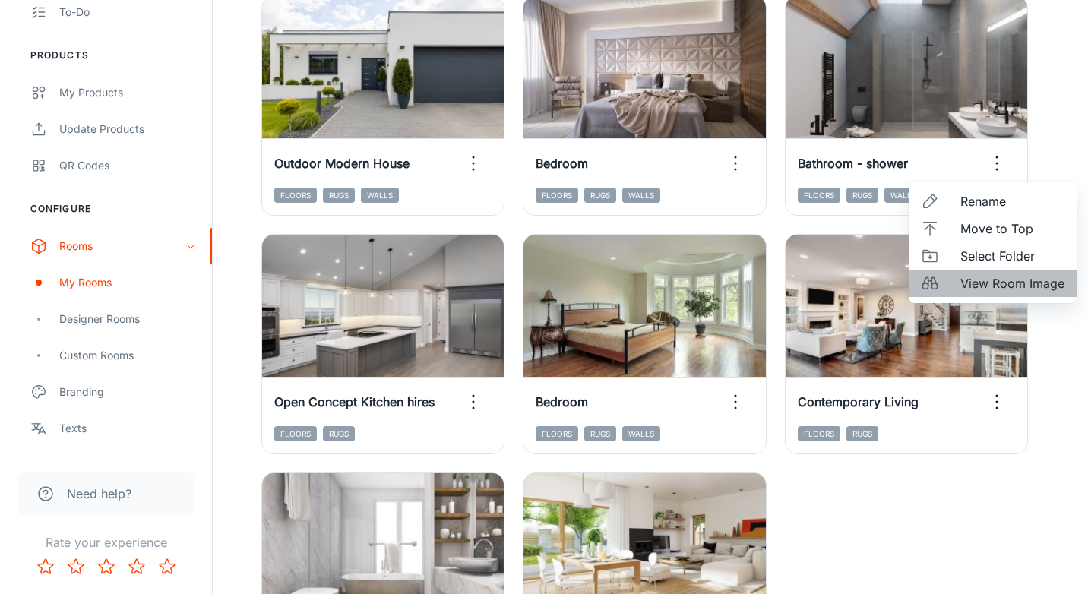
click at [1018, 276] on span "View Room Image" at bounding box center [1012, 283] width 104 height 18
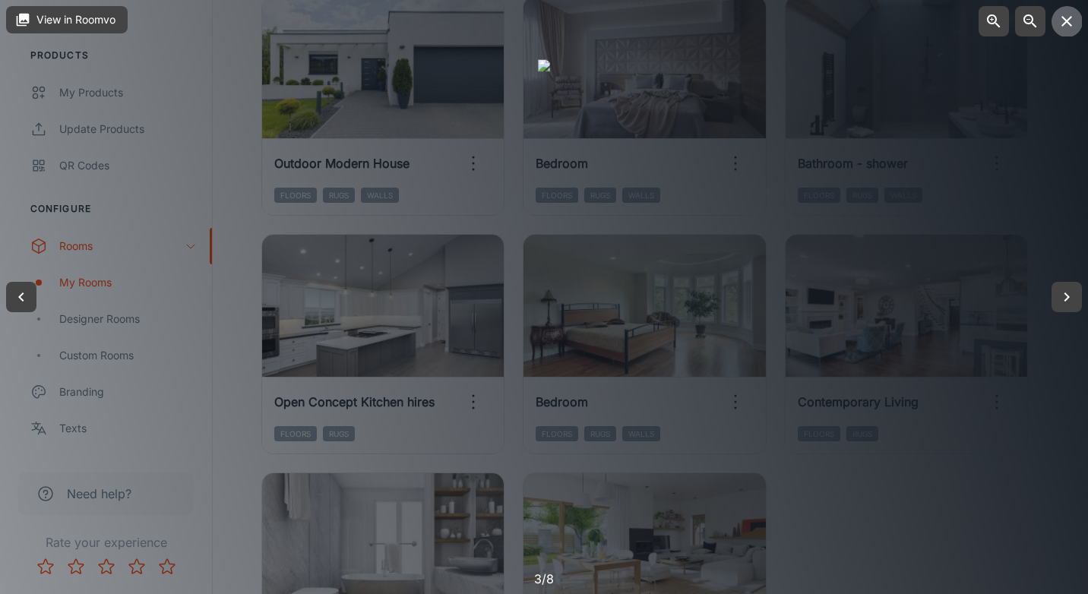
click at [1066, 27] on icon "button" at bounding box center [1066, 21] width 18 height 18
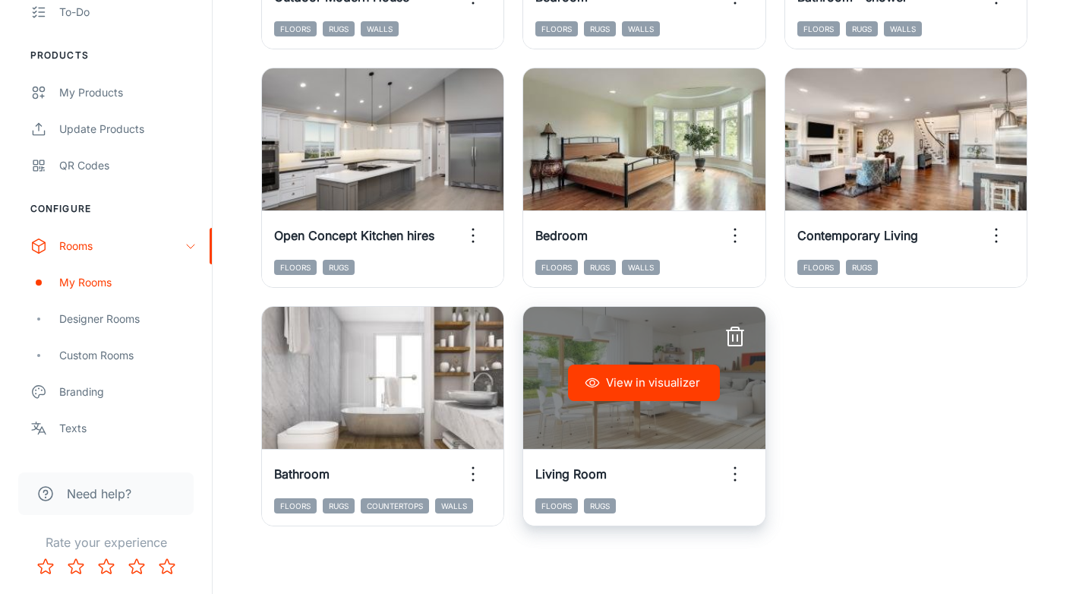
scroll to position [399, 0]
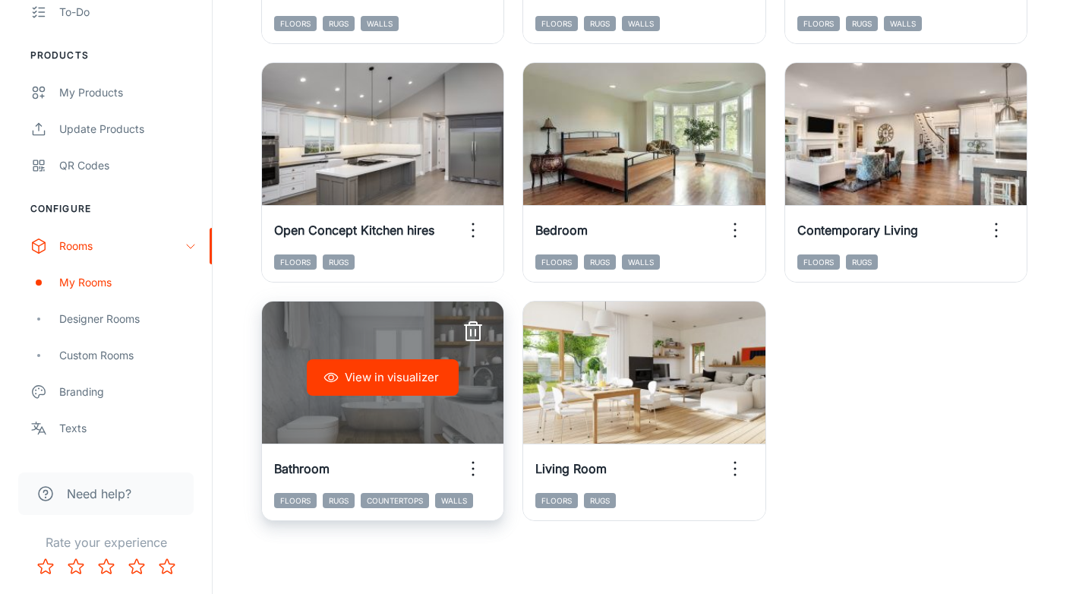
click at [477, 466] on icon "button" at bounding box center [473, 468] width 24 height 24
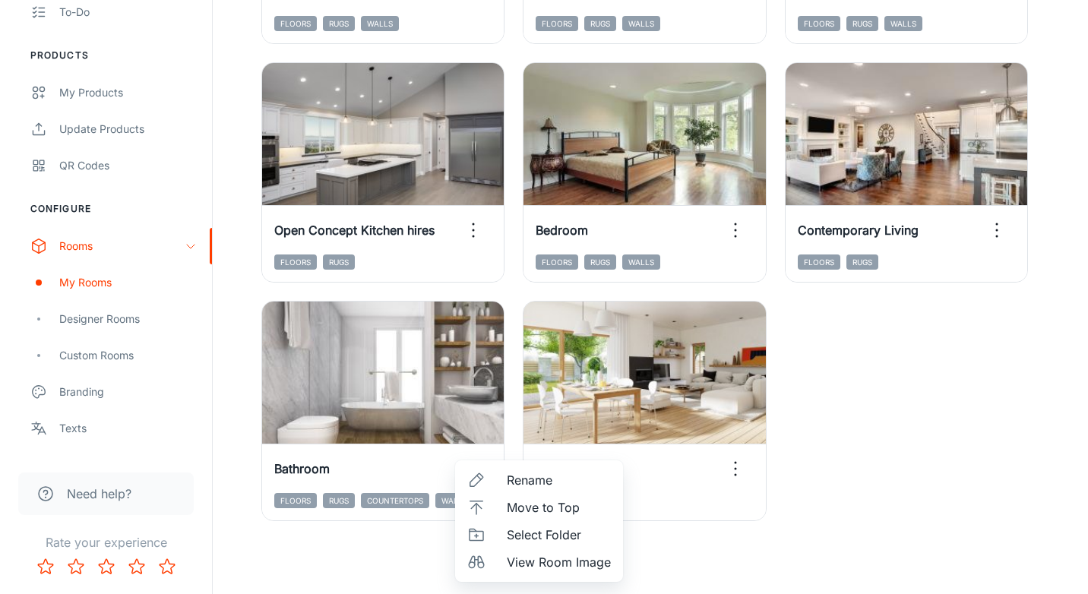
click at [529, 553] on span "View Room Image" at bounding box center [559, 562] width 104 height 18
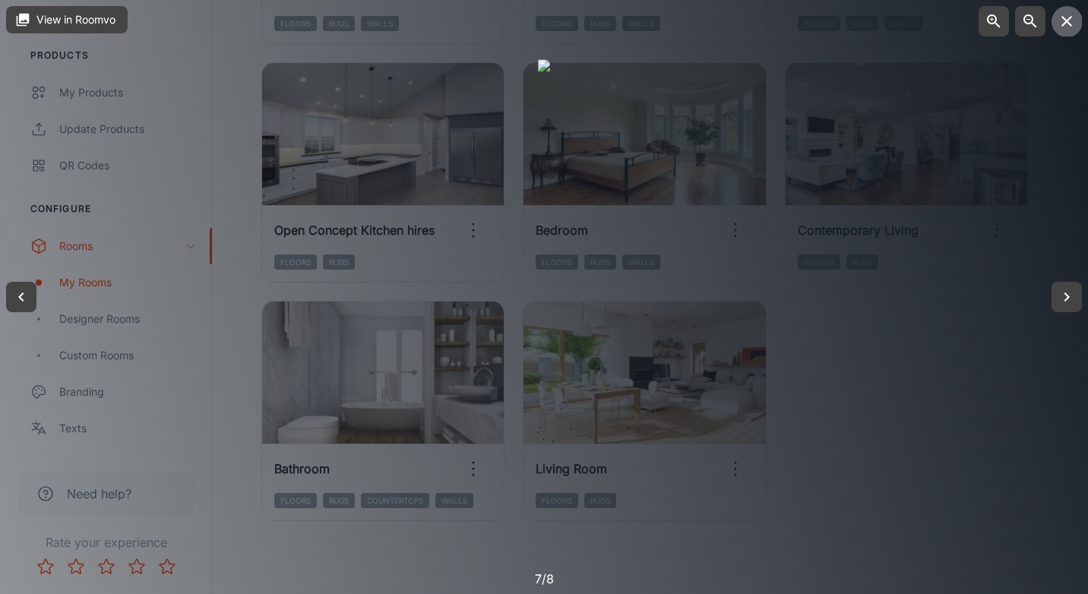
click at [1068, 17] on icon "button" at bounding box center [1066, 21] width 18 height 18
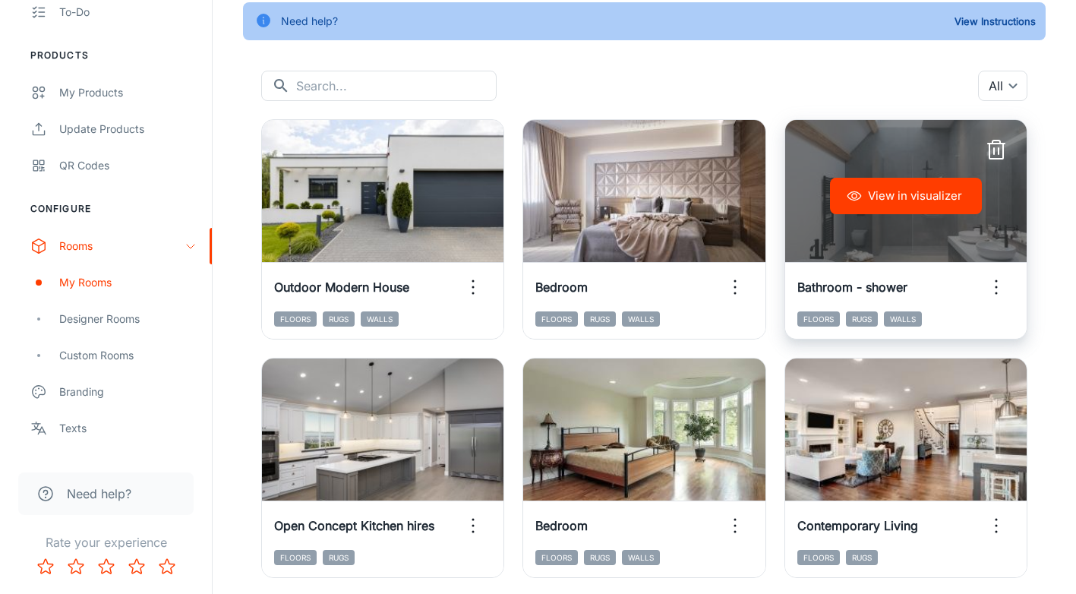
scroll to position [96, 0]
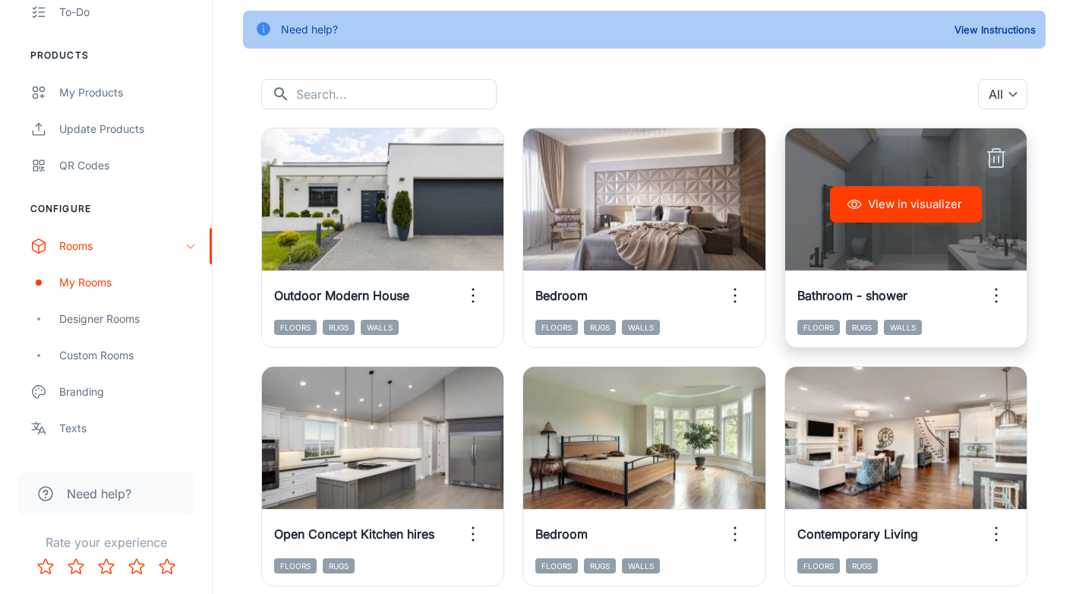
click at [1002, 156] on icon "button" at bounding box center [996, 159] width 24 height 24
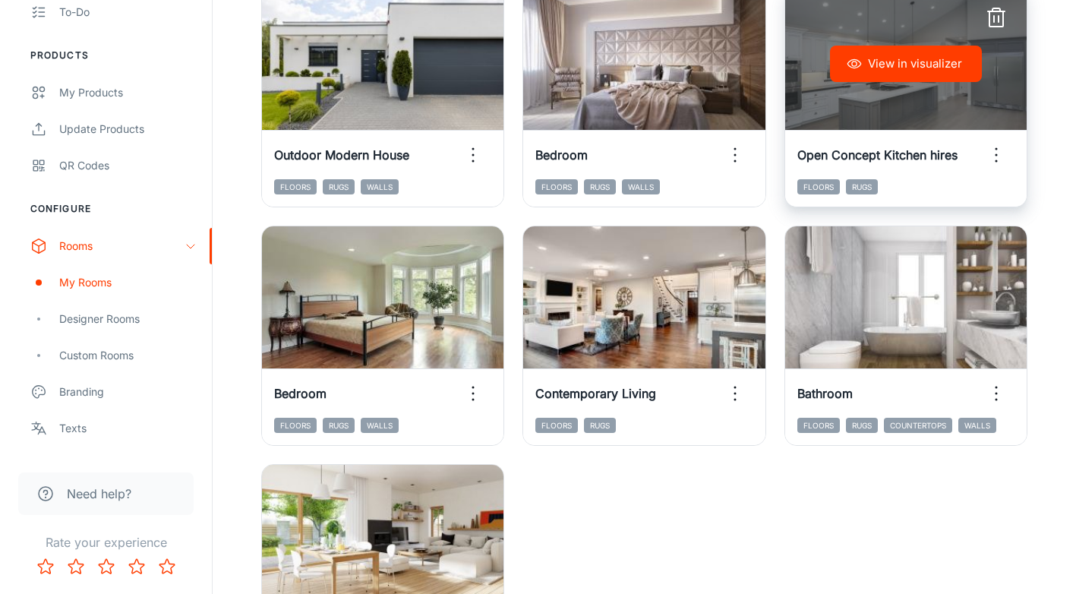
scroll to position [248, 0]
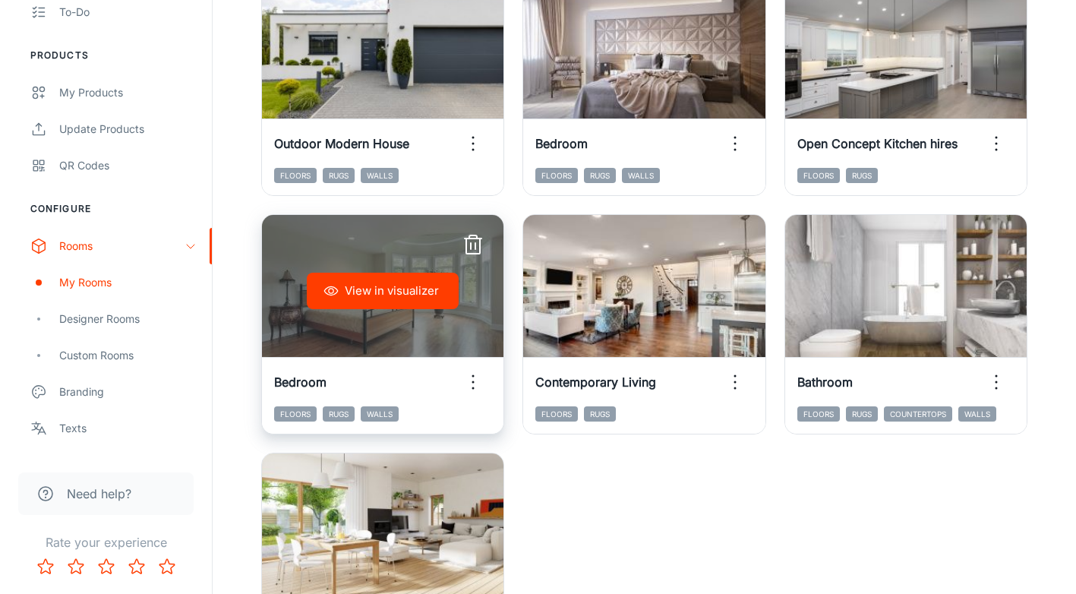
click at [477, 242] on icon "button" at bounding box center [473, 245] width 24 height 24
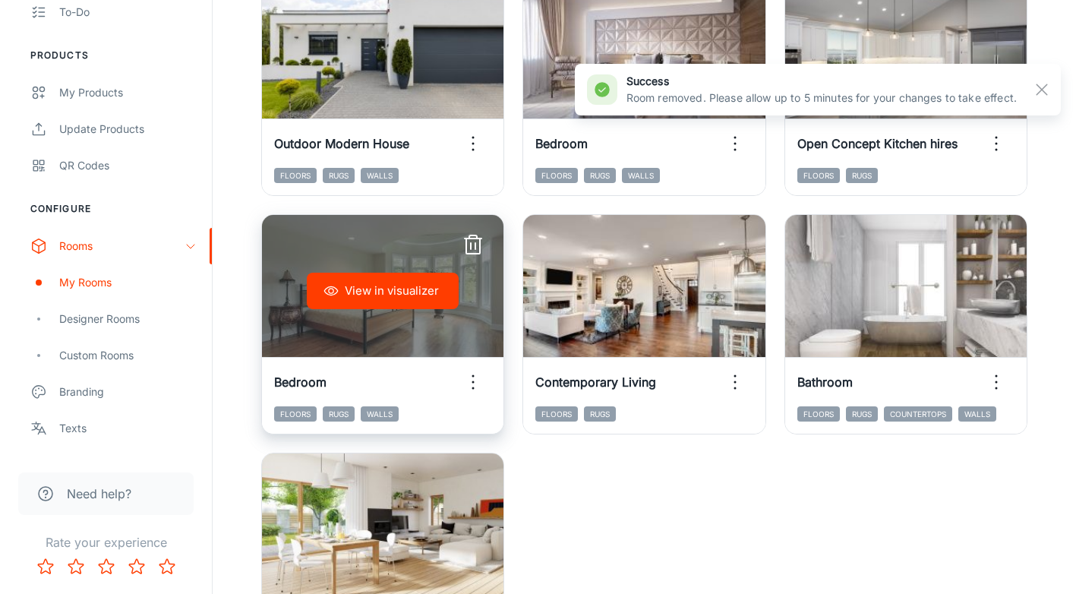
scroll to position [161, 0]
